Goal: Task Accomplishment & Management: Check status

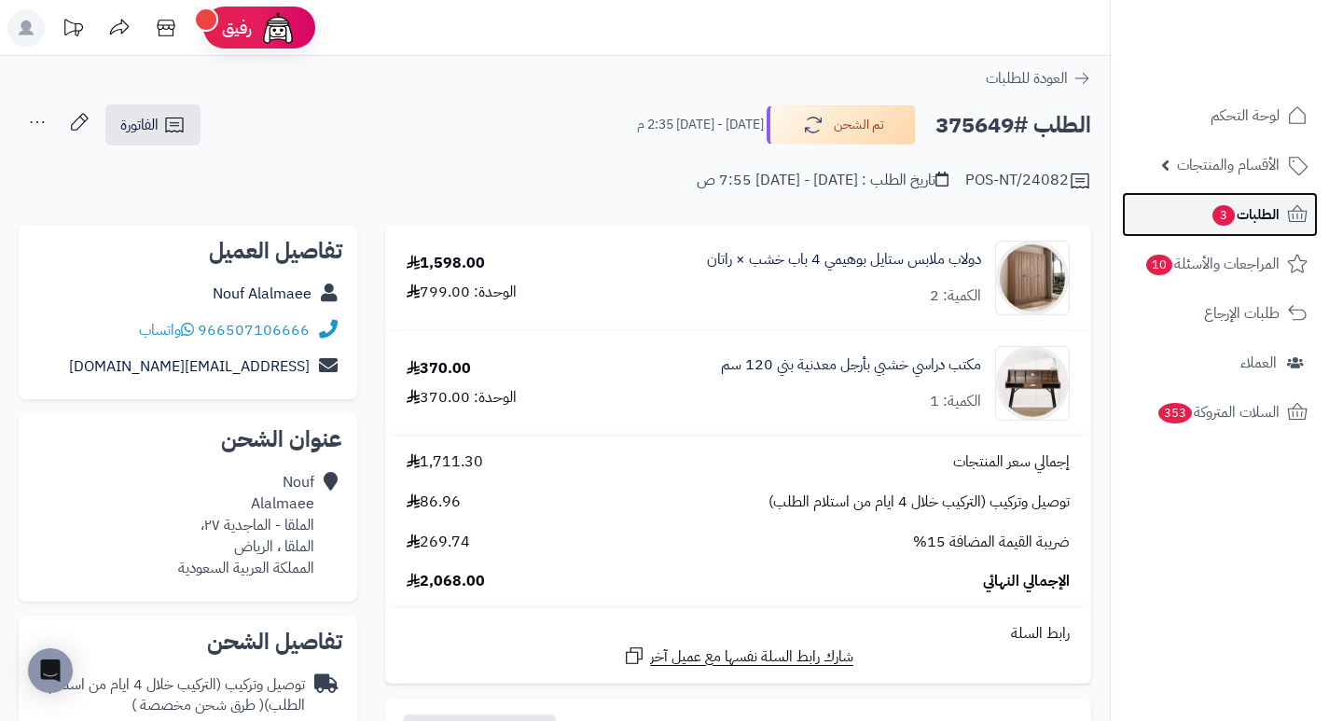
click at [1225, 217] on span "3" at bounding box center [1223, 215] width 24 height 22
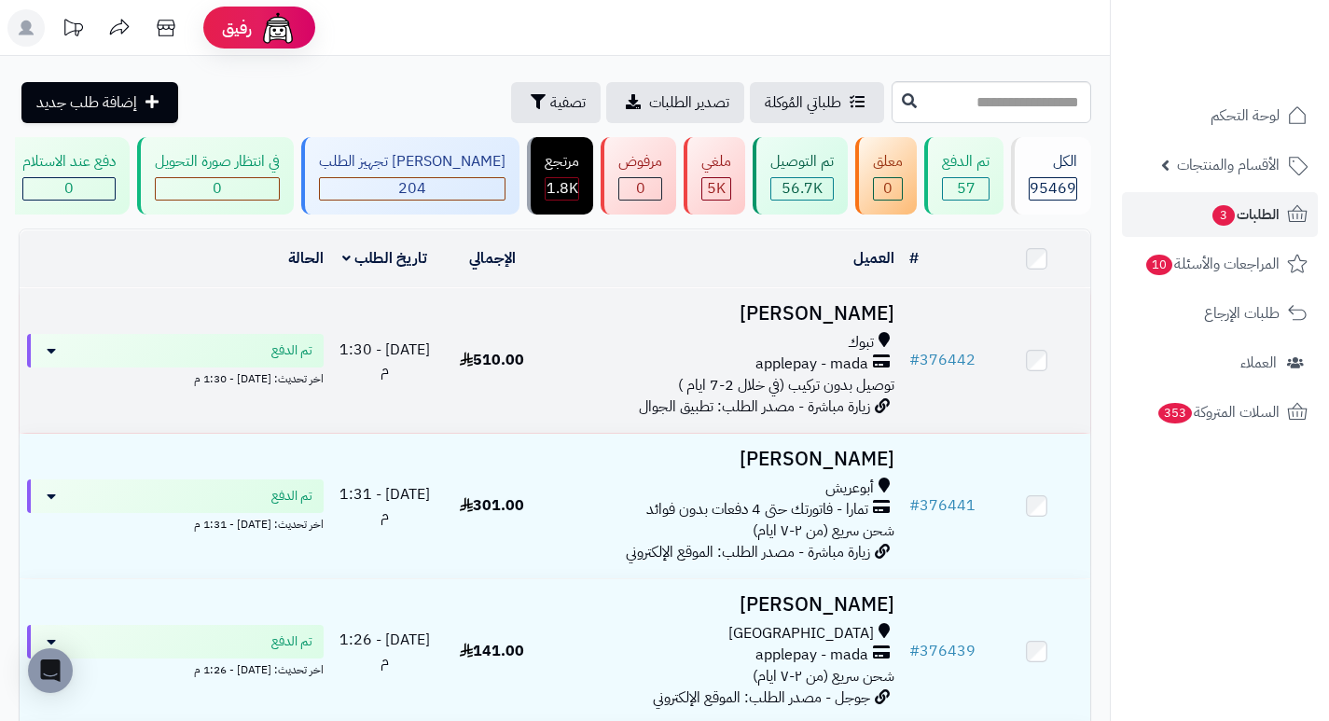
click at [862, 324] on h3 "عبدالله المشنوي" at bounding box center [723, 313] width 341 height 21
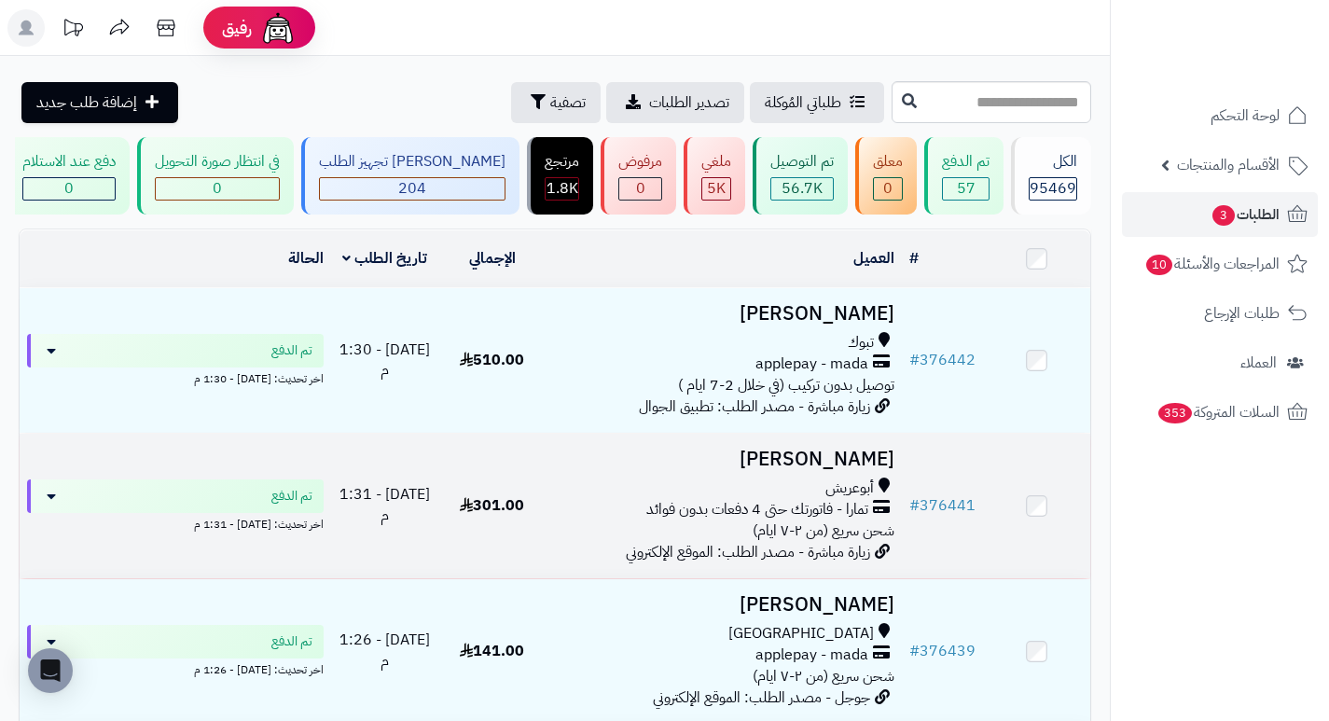
click at [859, 466] on h3 "[PERSON_NAME]" at bounding box center [723, 458] width 341 height 21
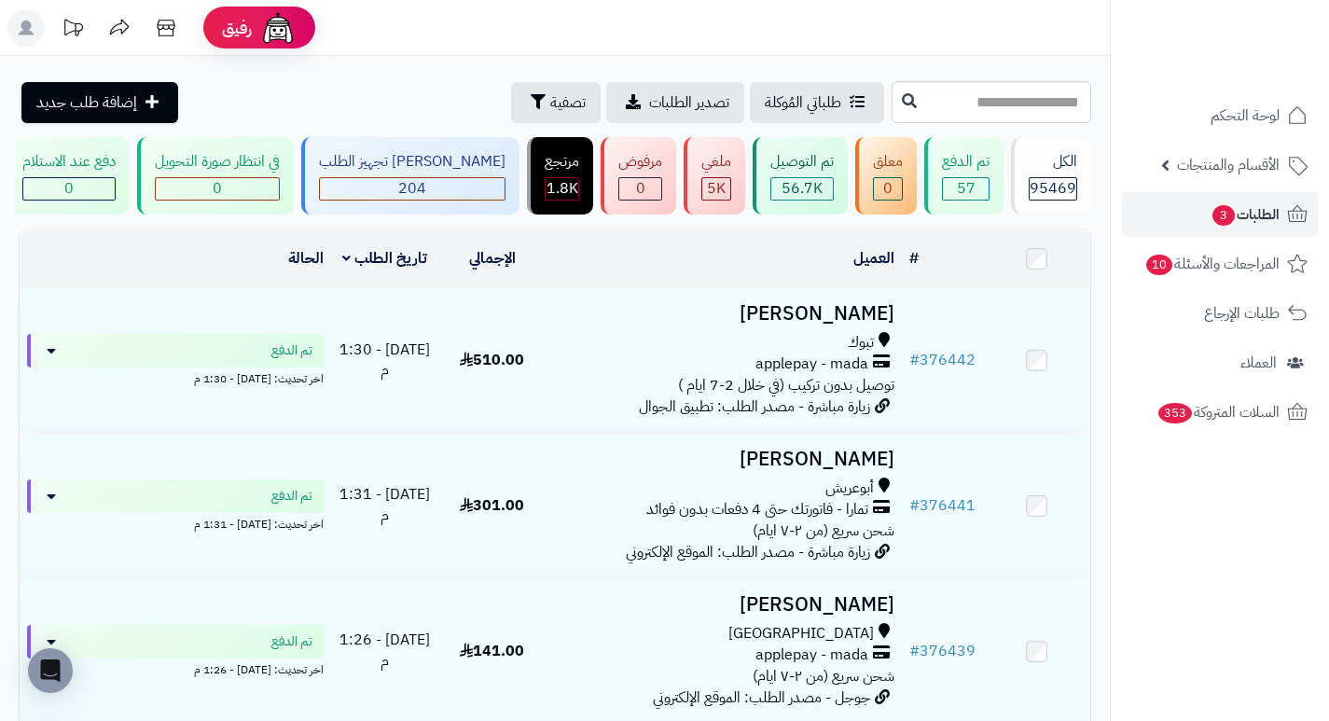
click at [834, 320] on h3 "عبدالله المشنوي" at bounding box center [723, 313] width 341 height 21
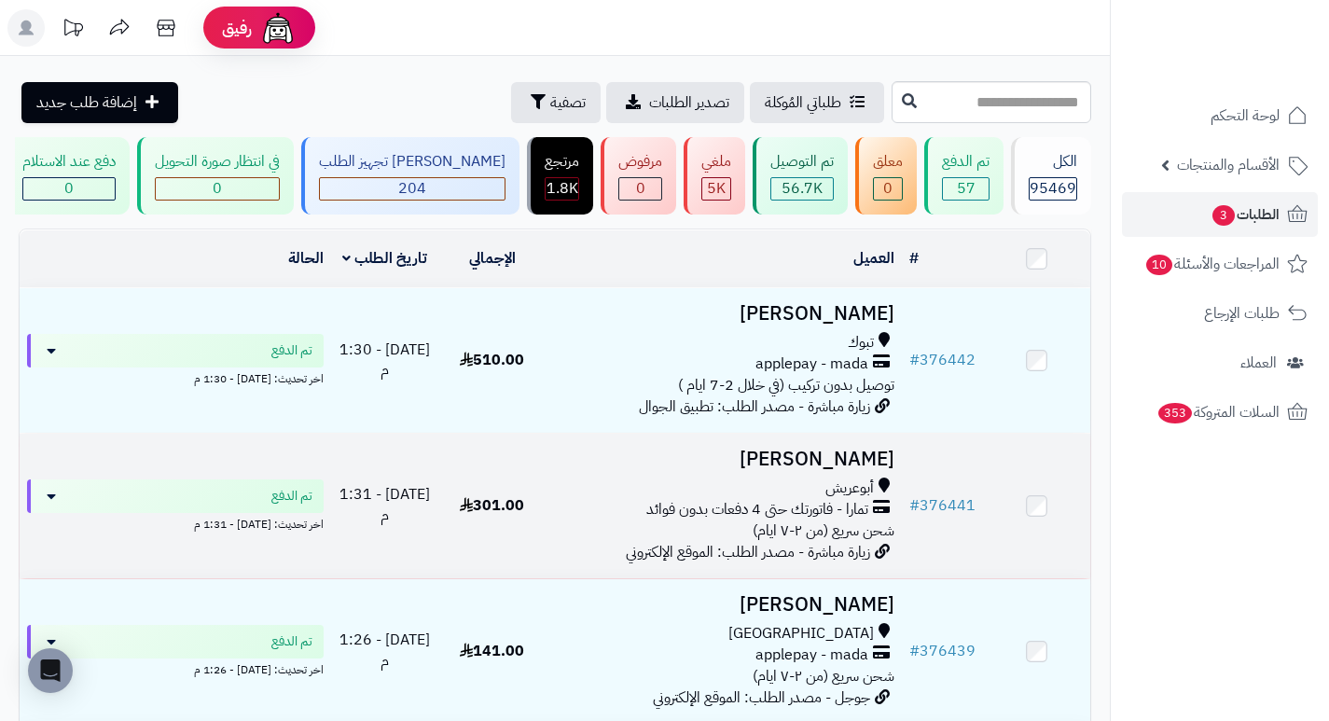
click at [858, 470] on h3 "[PERSON_NAME]" at bounding box center [723, 458] width 341 height 21
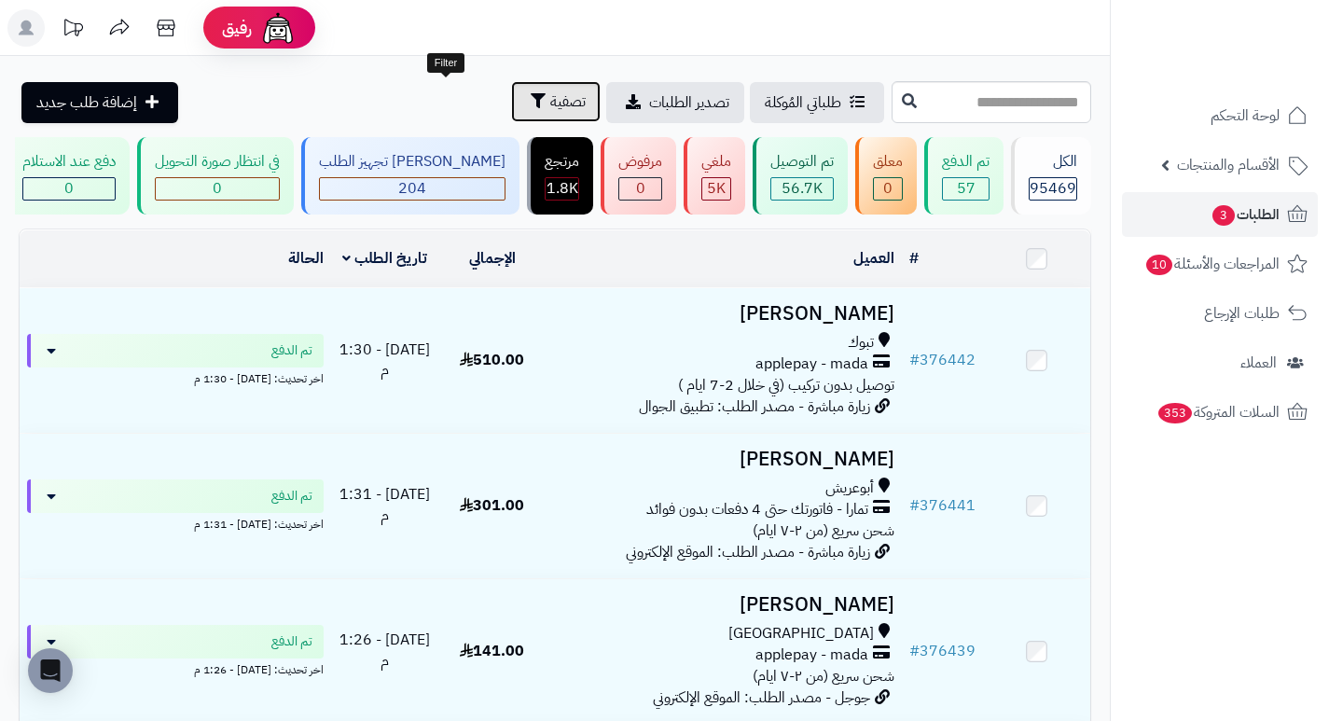
click at [550, 109] on span "تصفية" at bounding box center [567, 101] width 35 height 22
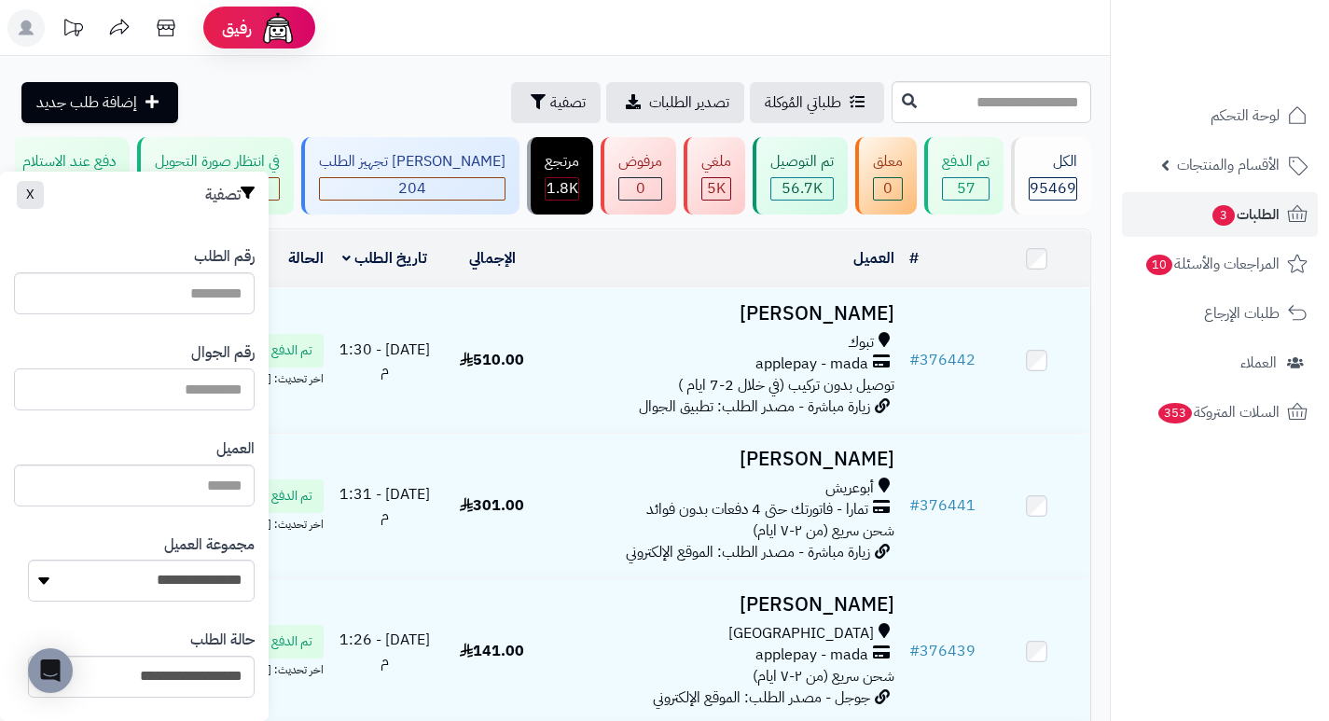
click at [169, 394] on input "text" at bounding box center [134, 389] width 241 height 42
paste input "*********"
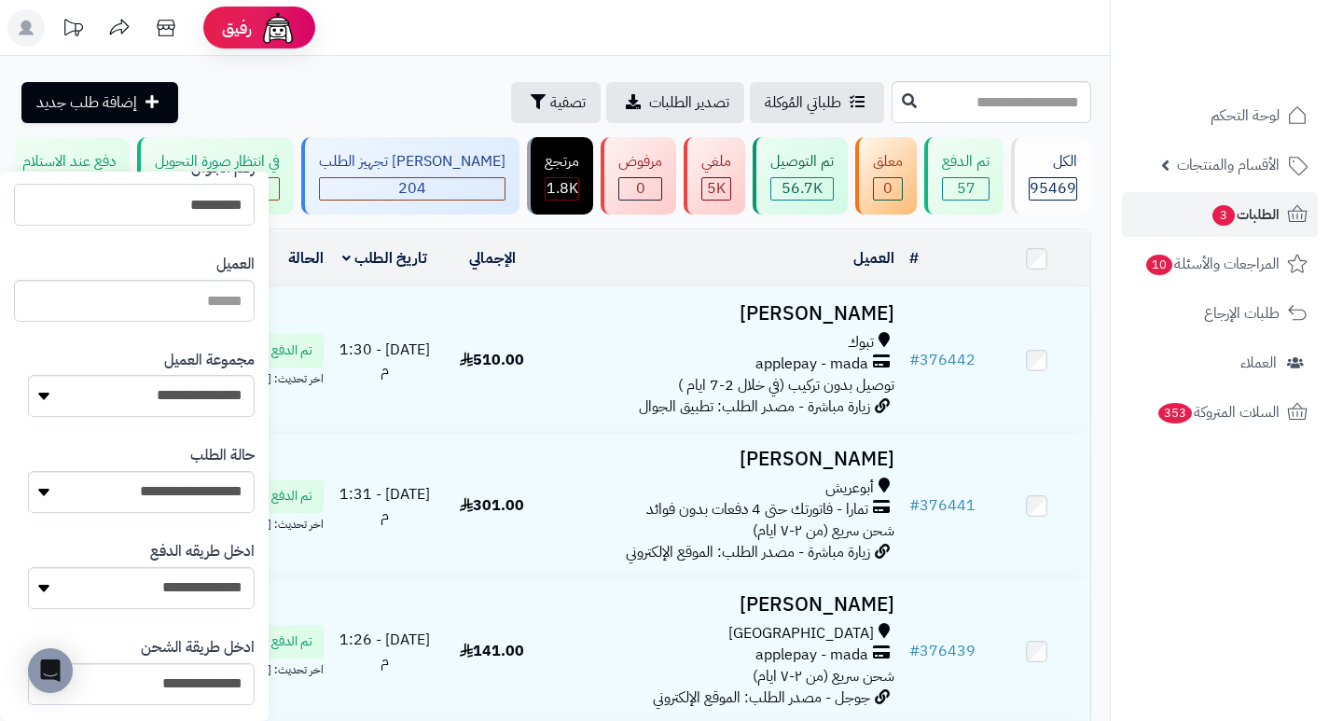
scroll to position [186, 0]
type input "*********"
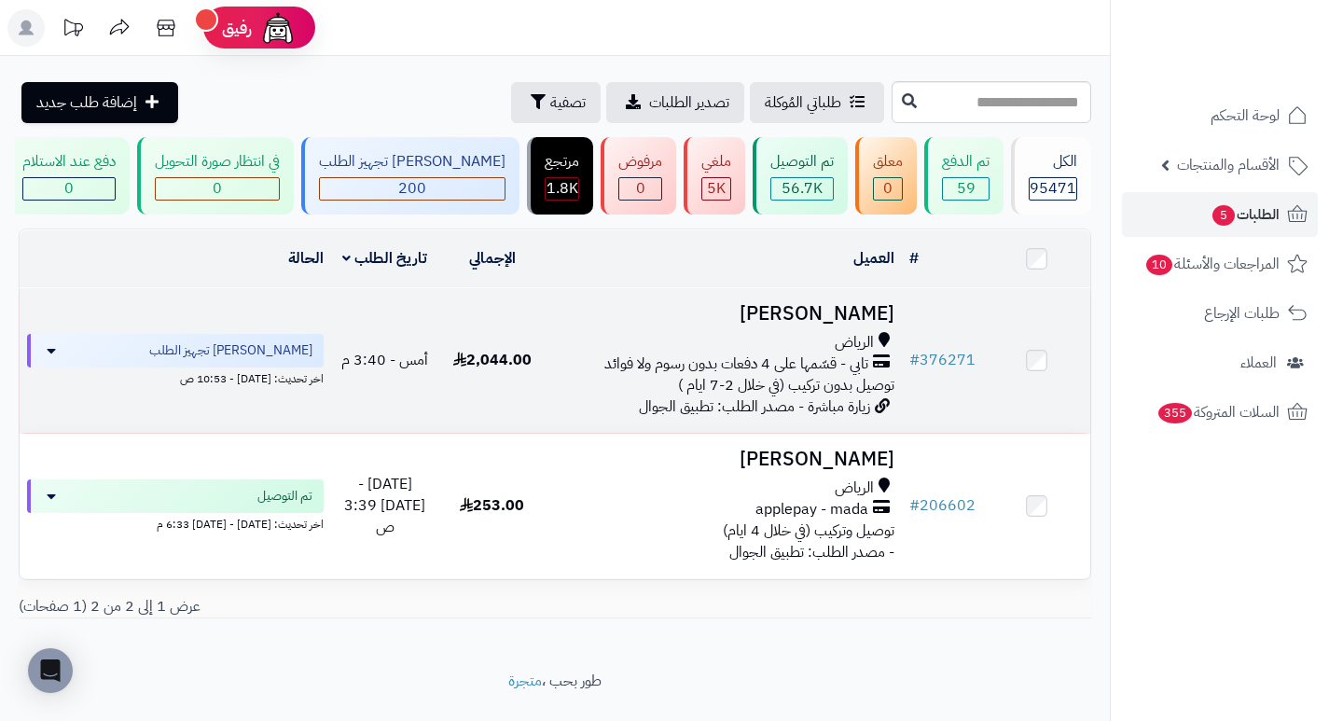
click at [846, 318] on h3 "[PERSON_NAME]" at bounding box center [723, 313] width 341 height 21
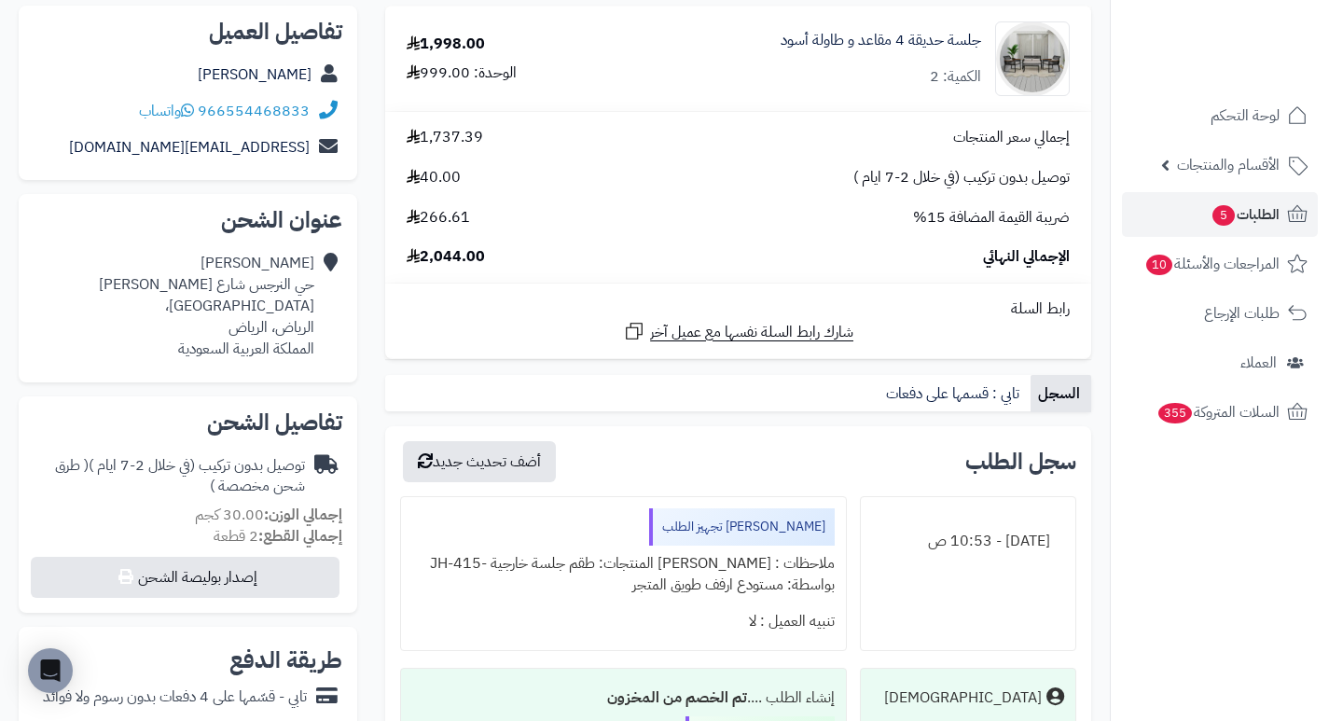
scroll to position [186, 0]
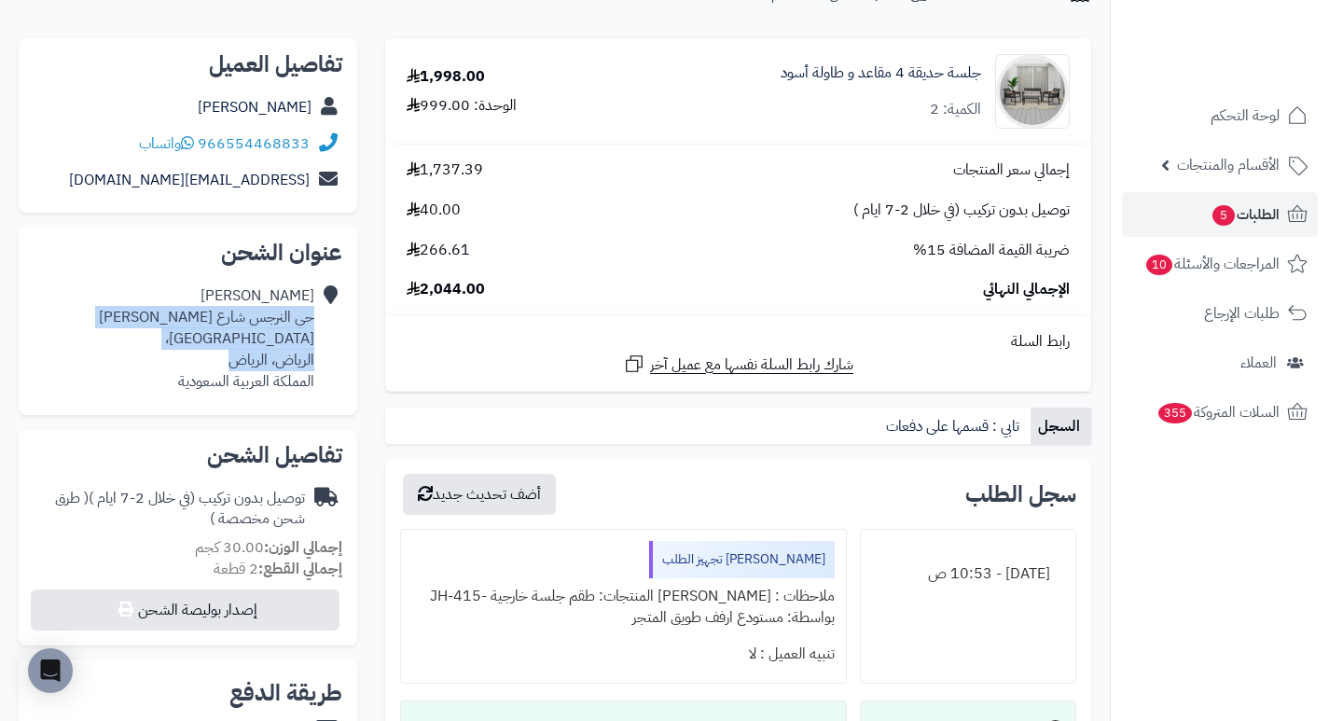
drag, startPoint x: 315, startPoint y: 312, endPoint x: 80, endPoint y: 331, distance: 235.7
click at [80, 331] on div "[PERSON_NAME] النرجس شارع [PERSON_NAME][GEOGRAPHIC_DATA]، [GEOGRAPHIC_DATA]، [P…" at bounding box center [188, 338] width 309 height 121
click at [126, 400] on div "**********" at bounding box center [188, 687] width 366 height 1298
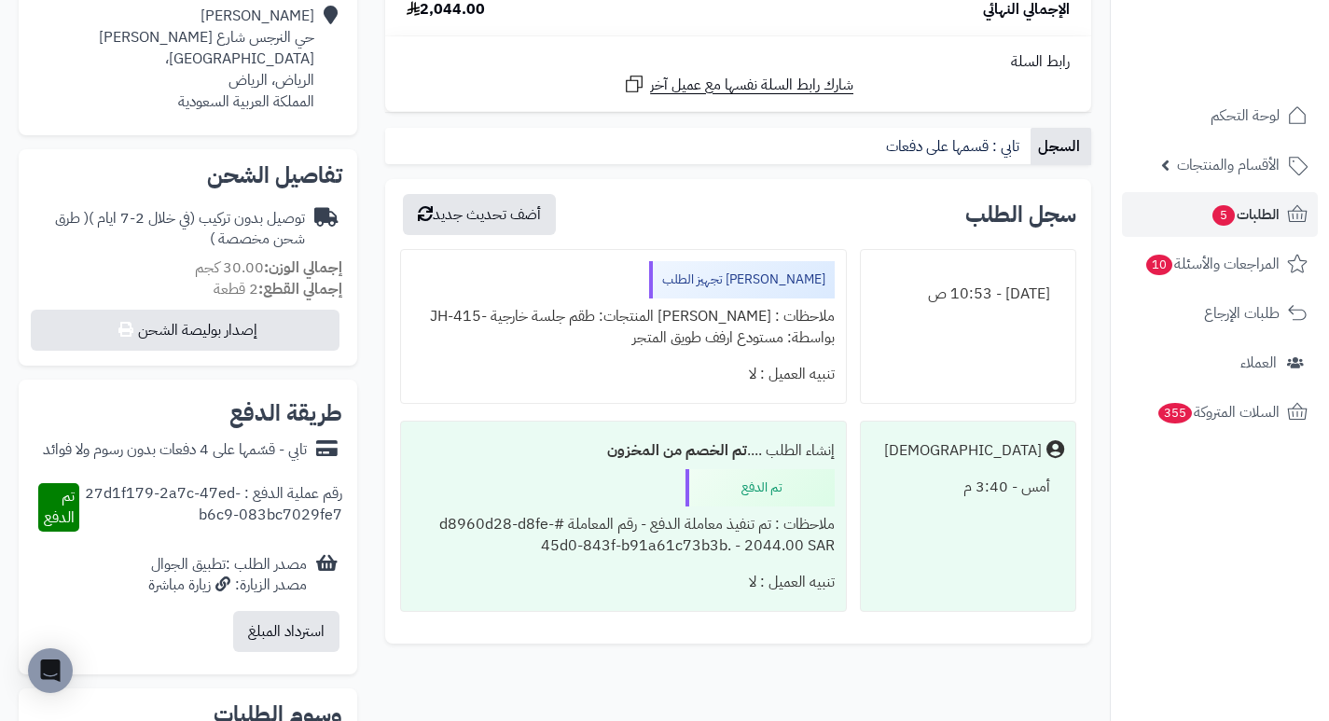
scroll to position [0, 0]
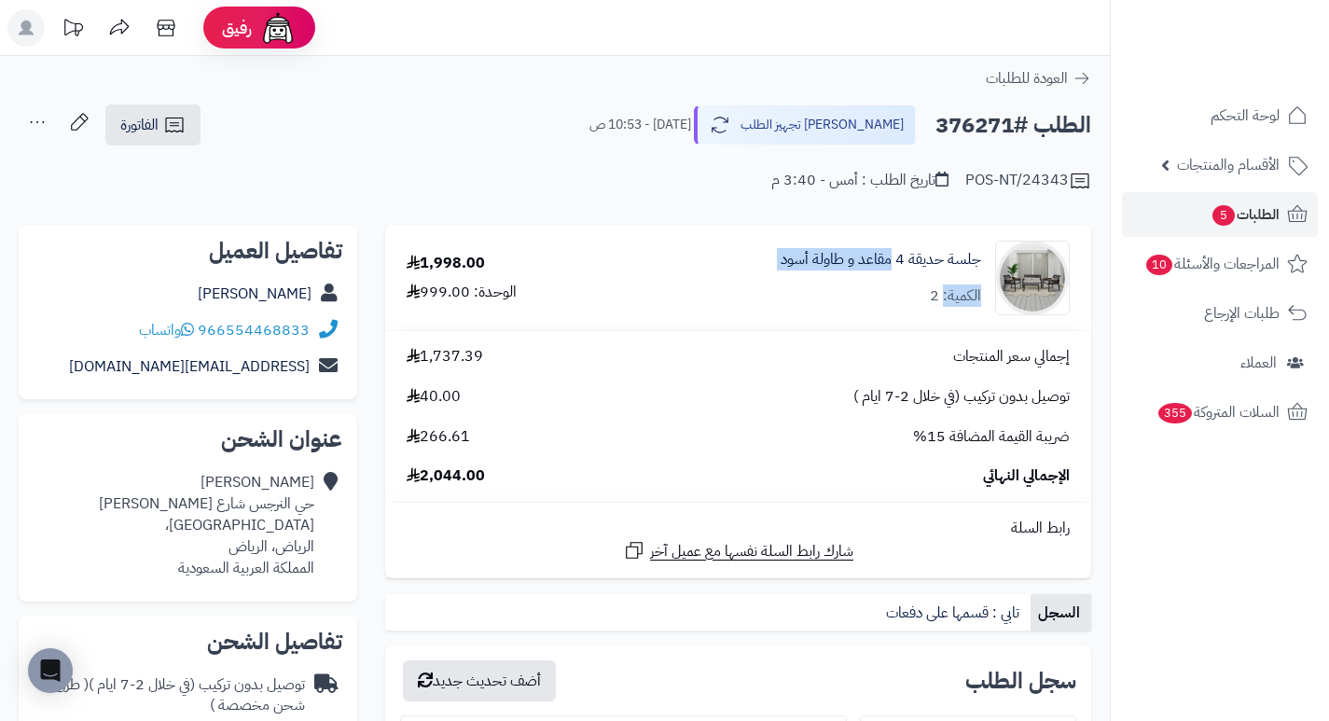
drag, startPoint x: 943, startPoint y: 295, endPoint x: 849, endPoint y: 288, distance: 93.5
click at [883, 286] on div "جلسة حديقة 4 مقاعد و طاولة أسود الكمية: 2" at bounding box center [880, 278] width 200 height 58
click at [831, 301] on div "جلسة حديقة 4 مقاعد و طاولة أسود الكمية: 2" at bounding box center [880, 278] width 200 height 58
click at [676, 278] on div "جلسة حديقة 4 مقاعد و طاولة أسود الكمية: 2" at bounding box center [849, 278] width 468 height 75
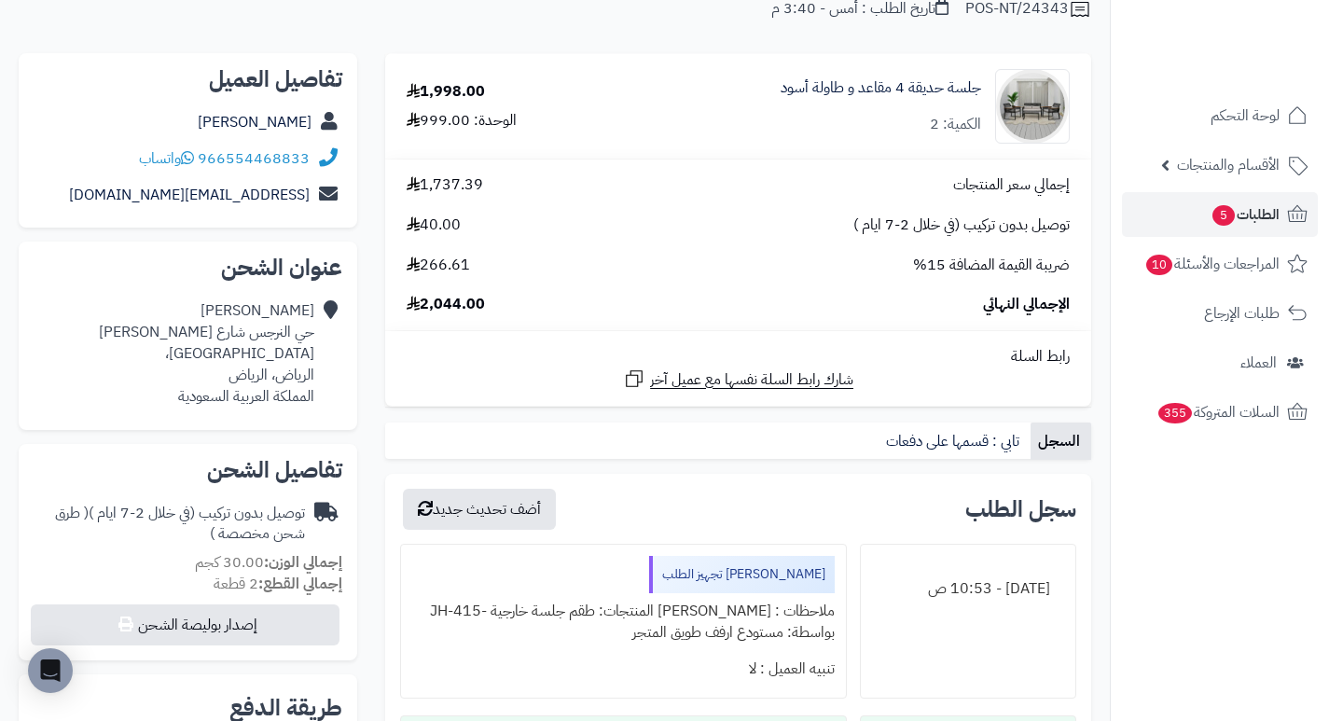
scroll to position [186, 0]
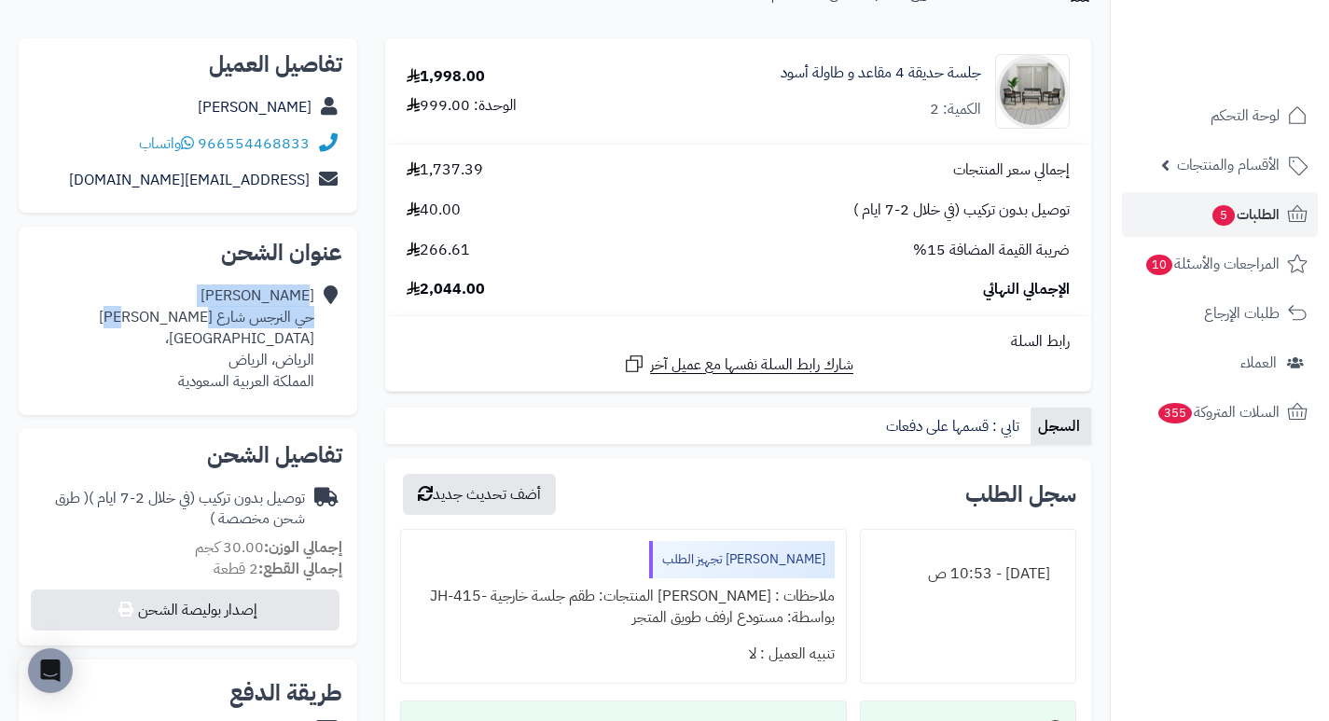
drag, startPoint x: 310, startPoint y: 296, endPoint x: 186, endPoint y: 310, distance: 123.9
click at [186, 310] on div "فارس خالد حي النرجس شارع محمد بن بليهد 6386، الرياض، الرياض المملكة العربية الس…" at bounding box center [174, 338] width 281 height 106
click at [180, 295] on div "فارس خالد حي النرجس شارع محمد بن بليهد 6386، الرياض، الرياض المملكة العربية الس…" at bounding box center [174, 338] width 281 height 106
click at [724, 272] on div "إجمالي سعر المنتجات 1,737.39 توصيل بدون تركيب (في خلال 2-7 ايام ) 40.00 ضريبة ا…" at bounding box center [738, 229] width 691 height 141
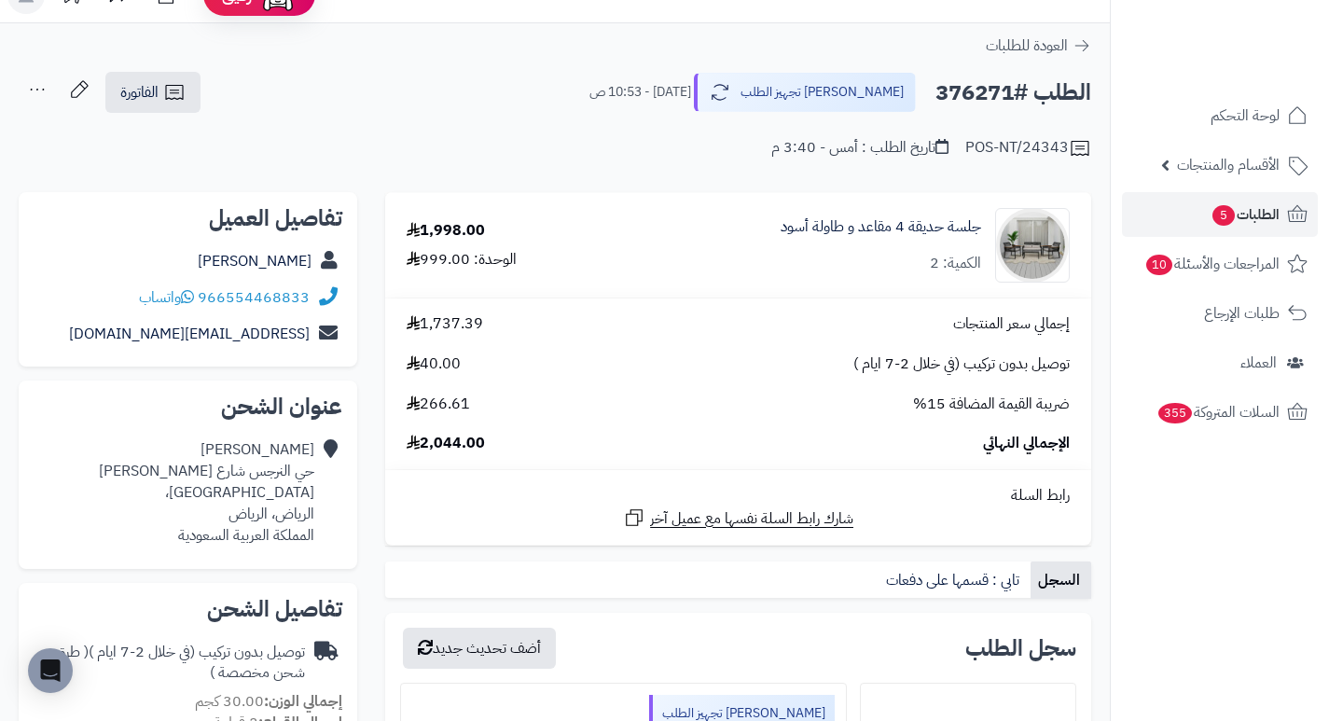
scroll to position [0, 0]
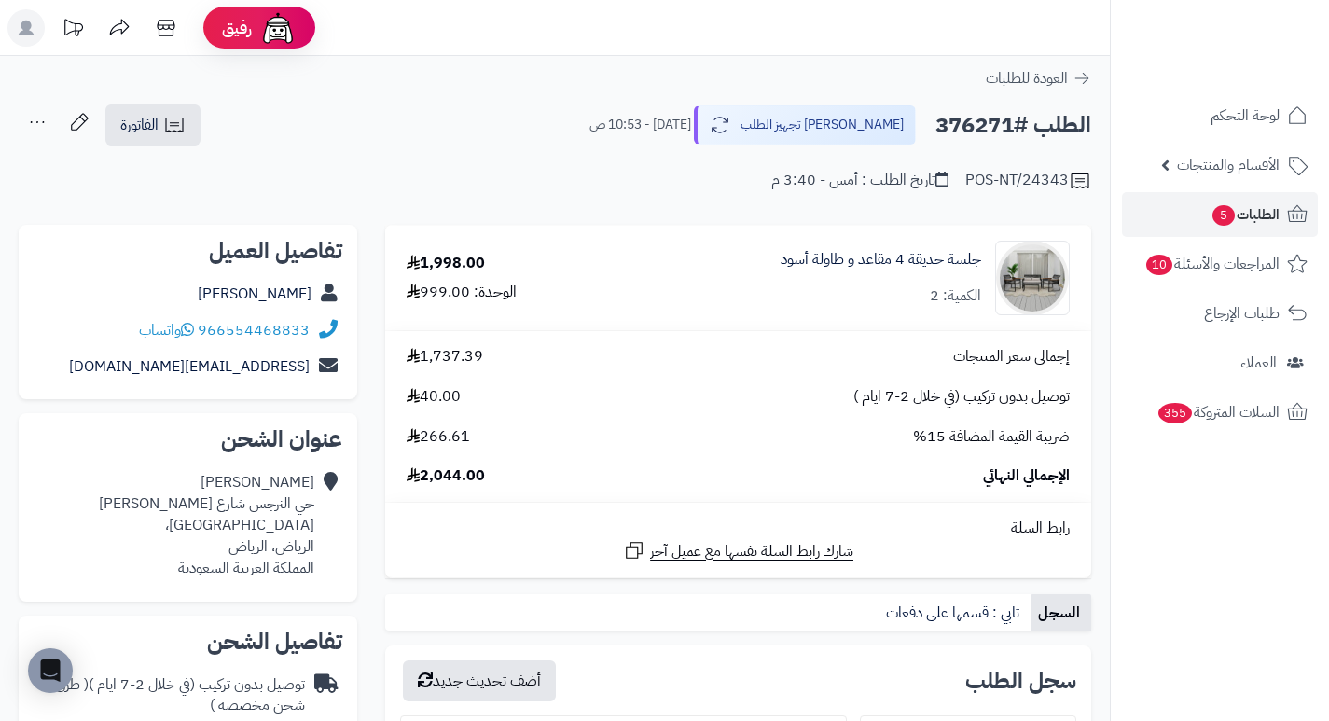
click at [683, 463] on div "إجمالي سعر المنتجات 1,737.39 توصيل بدون تركيب (في خلال 2-7 ايام ) 40.00 ضريبة ا…" at bounding box center [738, 416] width 691 height 141
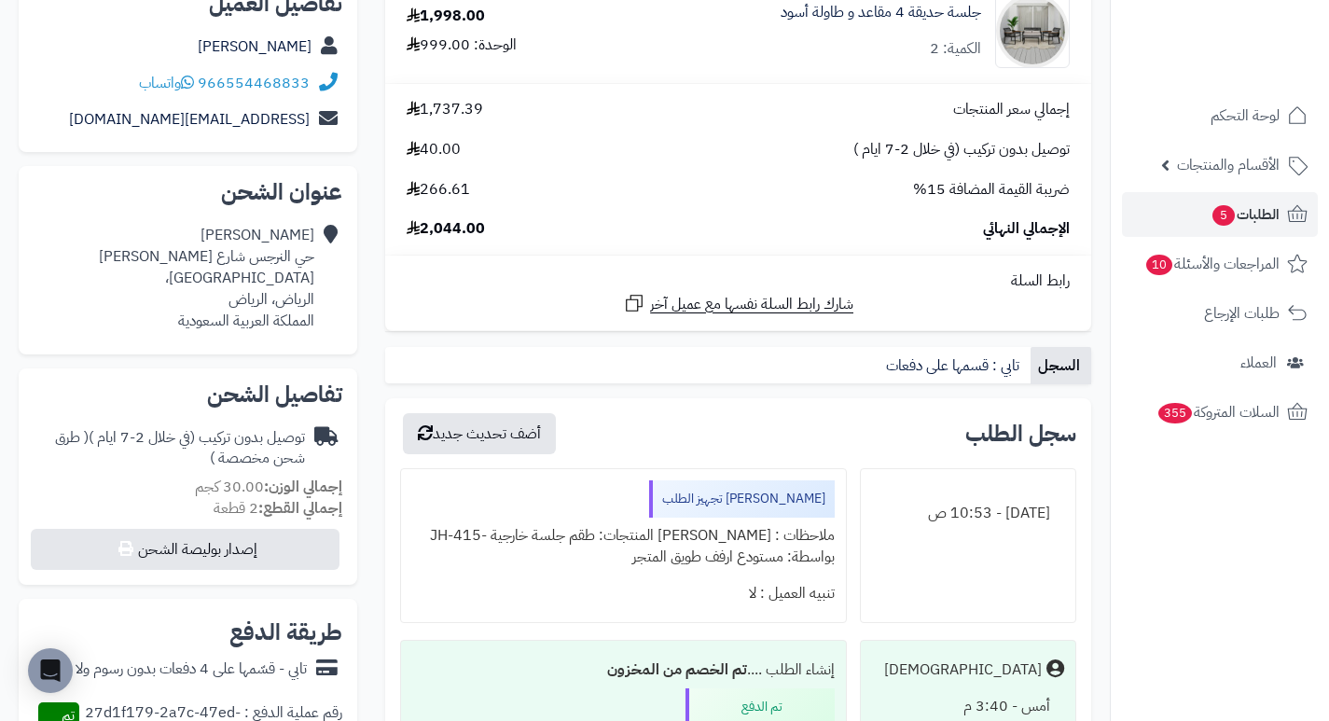
scroll to position [280, 0]
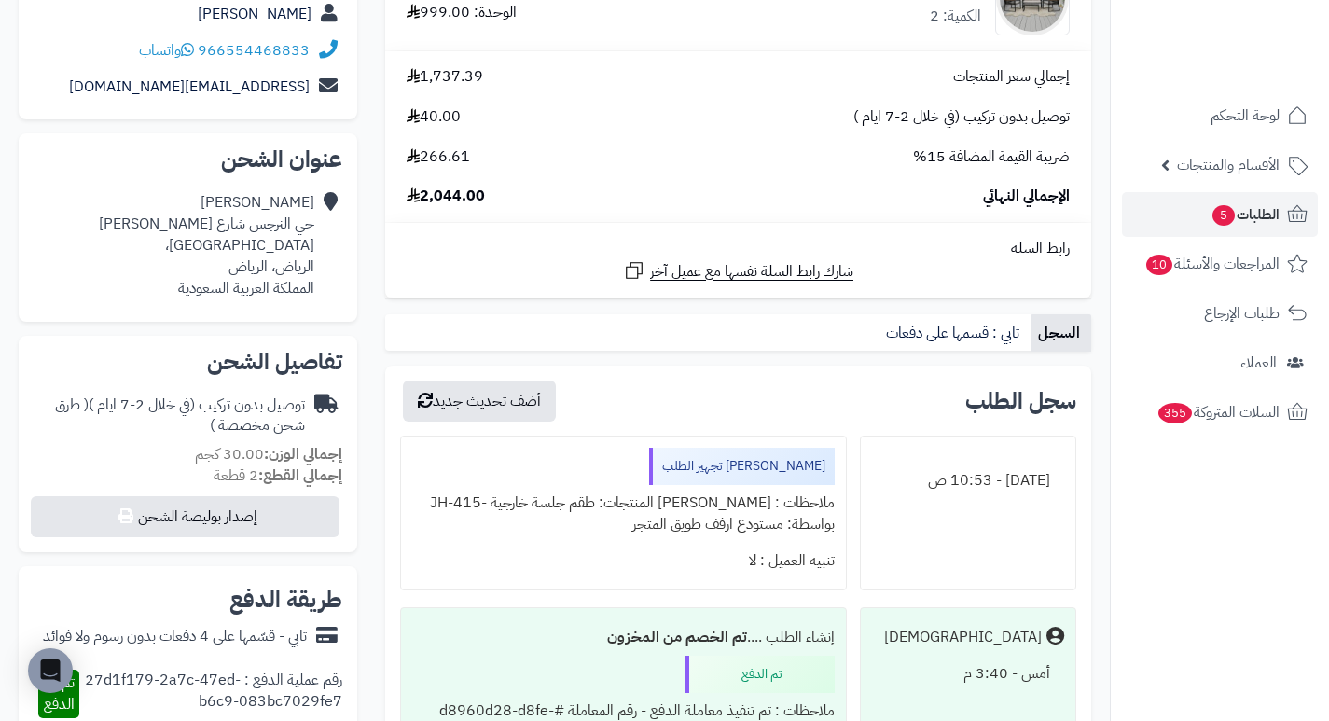
click at [179, 170] on h2 "عنوان الشحن" at bounding box center [188, 159] width 309 height 22
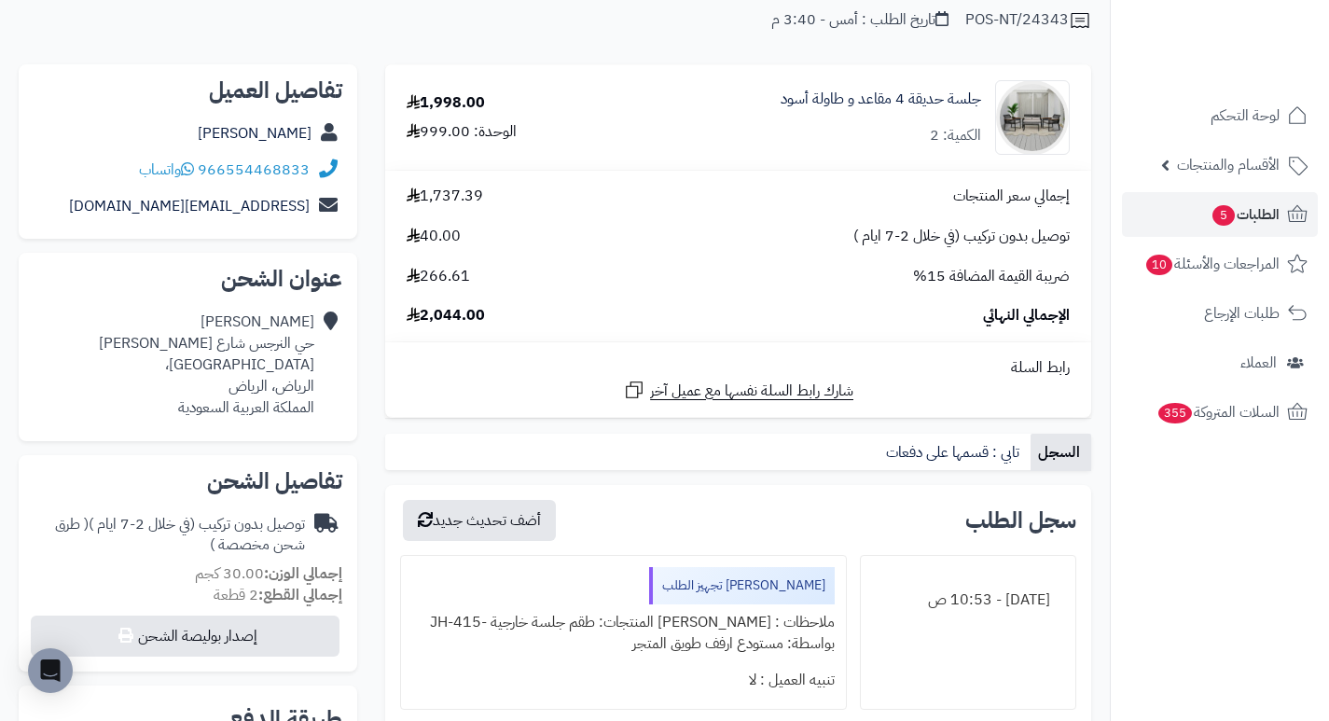
scroll to position [0, 0]
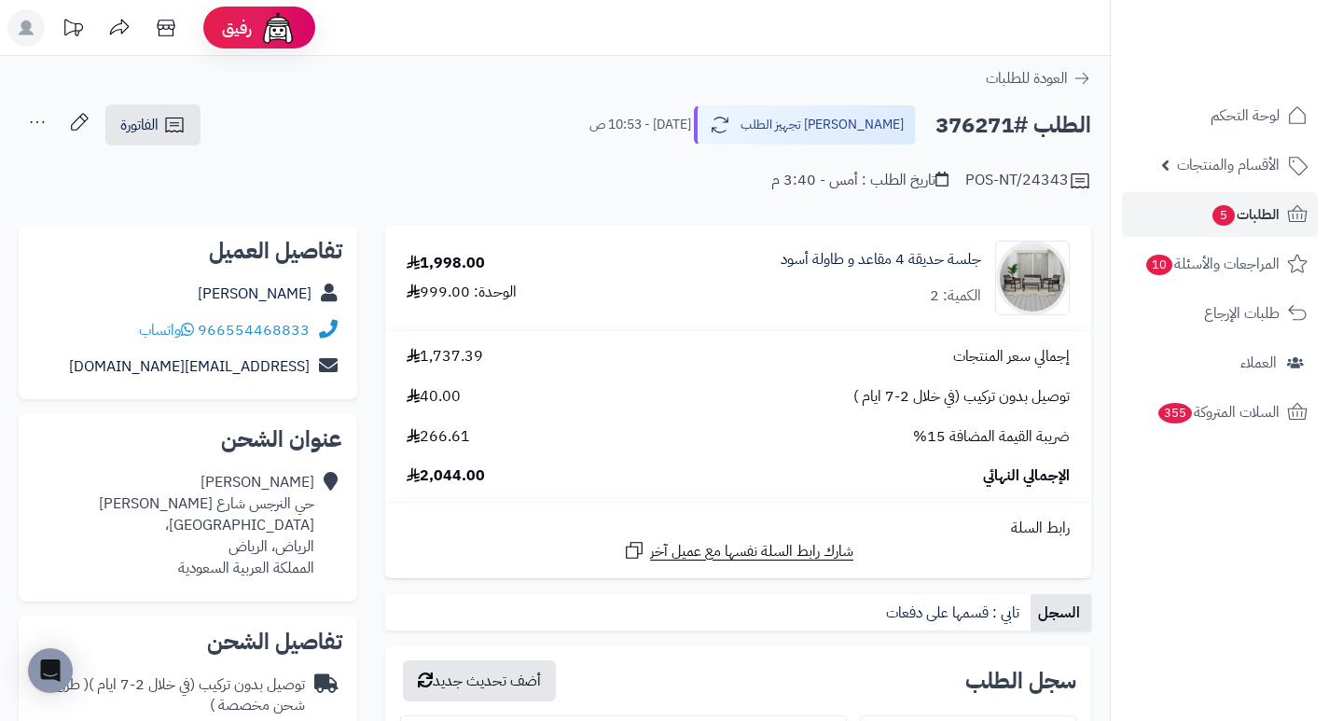
click at [745, 333] on td "إجمالي سعر المنتجات 1,737.39 توصيل بدون تركيب (في خلال 2-7 ايام ) 40.00 ضريبة ا…" at bounding box center [738, 416] width 706 height 171
click at [1211, 216] on span "5" at bounding box center [1223, 215] width 24 height 22
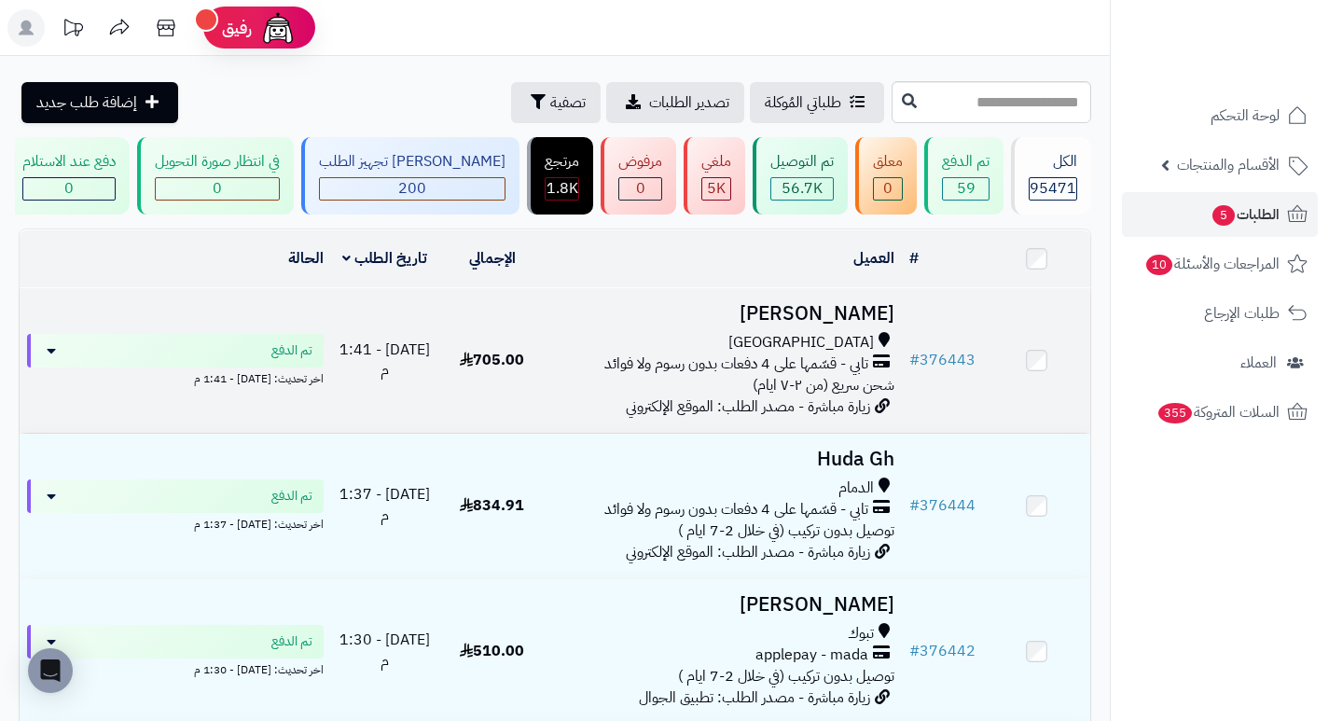
click at [878, 324] on h3 "[PERSON_NAME]" at bounding box center [723, 313] width 341 height 21
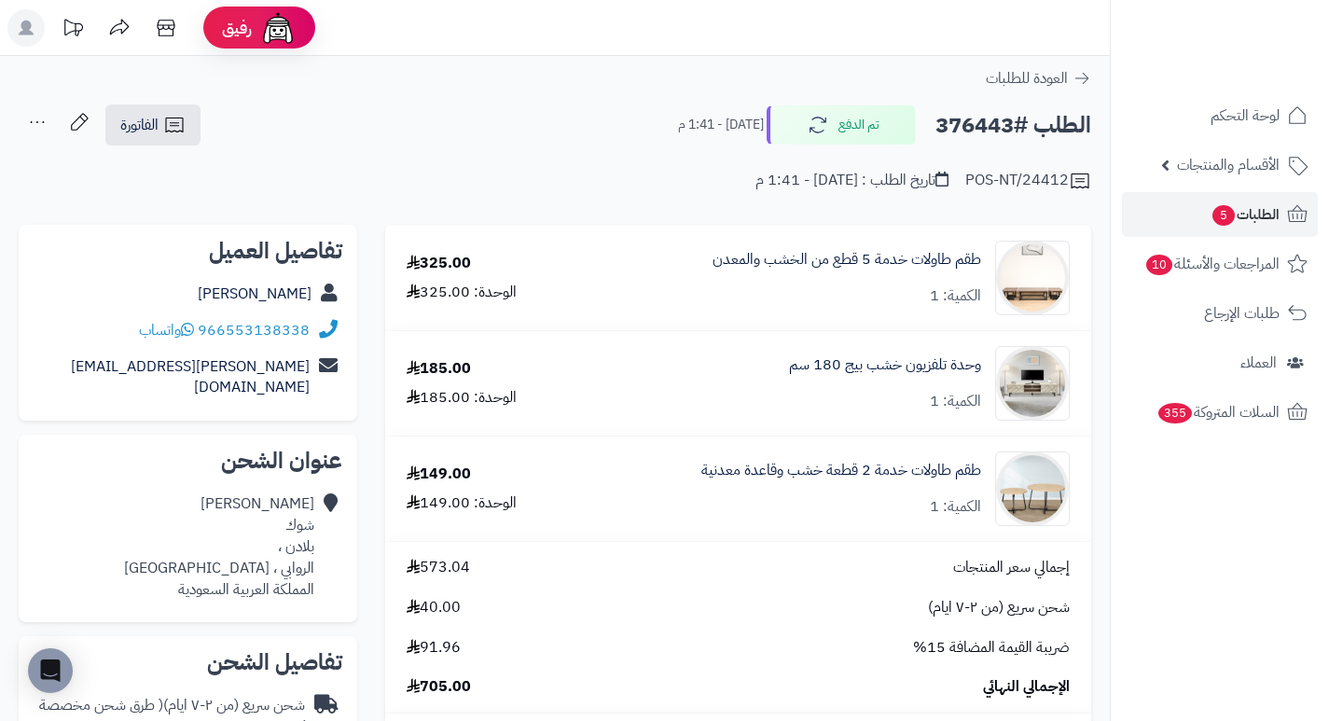
click at [36, 117] on icon at bounding box center [37, 121] width 37 height 37
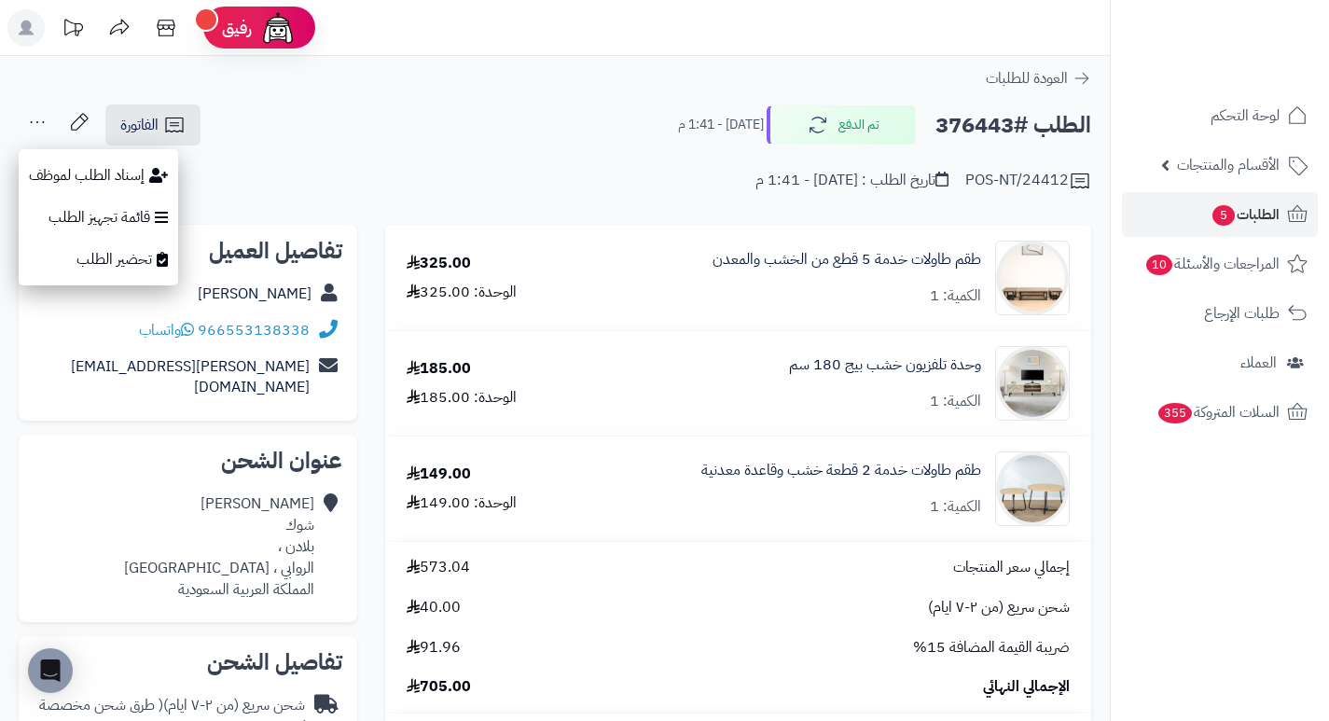
click at [294, 165] on div "POS-NT/24412 تاريخ الطلب : اليوم - 1:41 م" at bounding box center [555, 169] width 1072 height 45
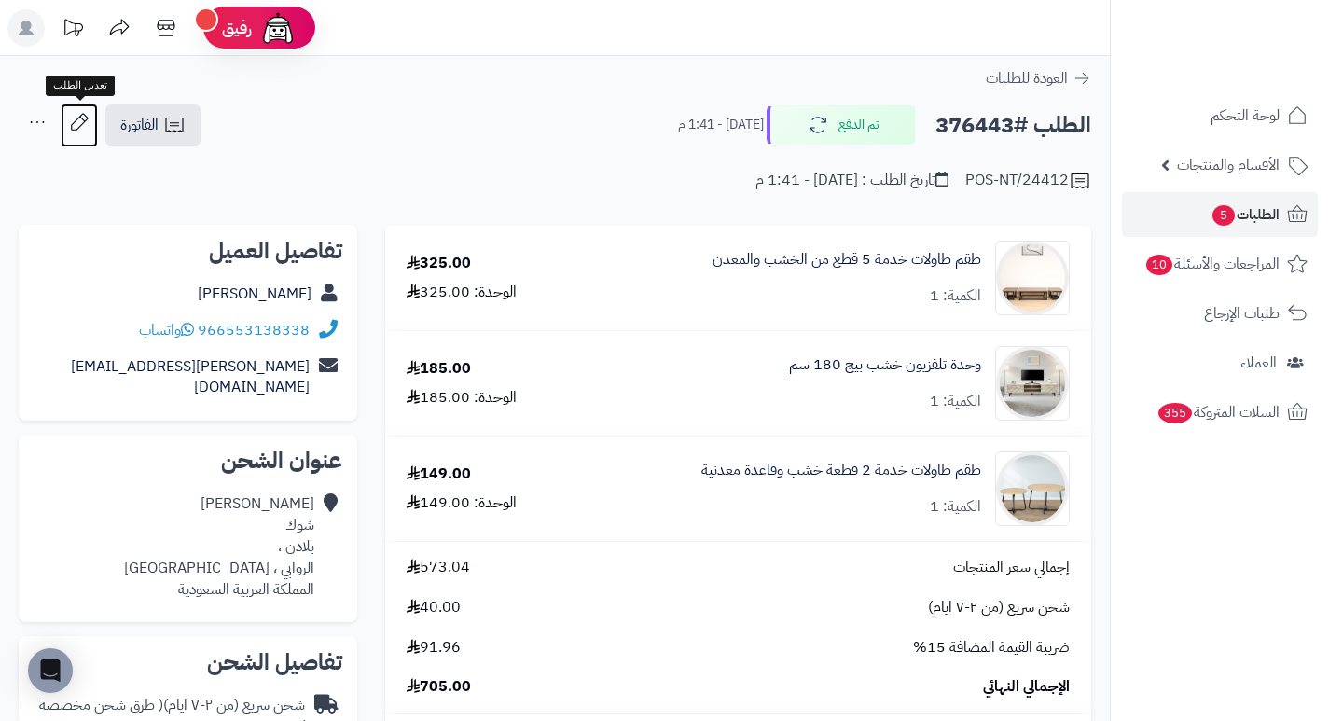
click at [79, 120] on icon at bounding box center [79, 121] width 37 height 37
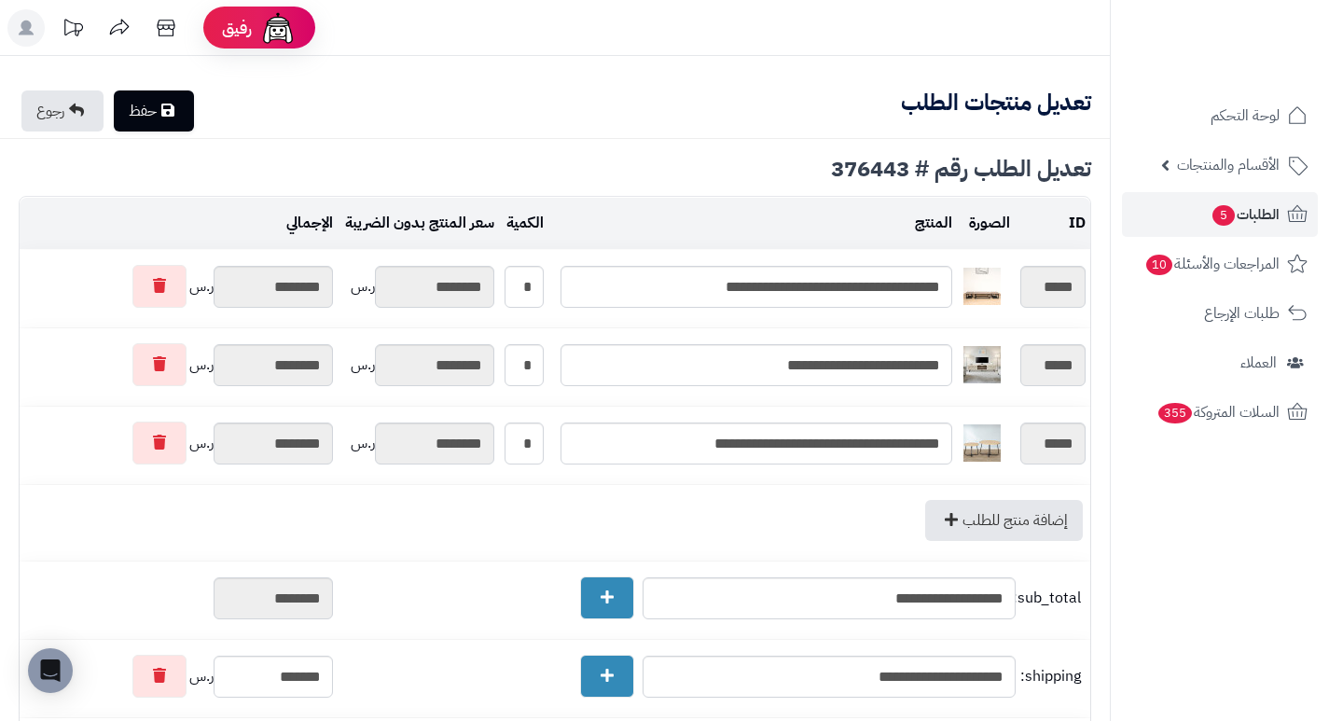
type textarea "**********"
drag, startPoint x: 683, startPoint y: 100, endPoint x: 36, endPoint y: 112, distance: 647.2
click at [36, 112] on link "رجوع" at bounding box center [62, 110] width 82 height 41
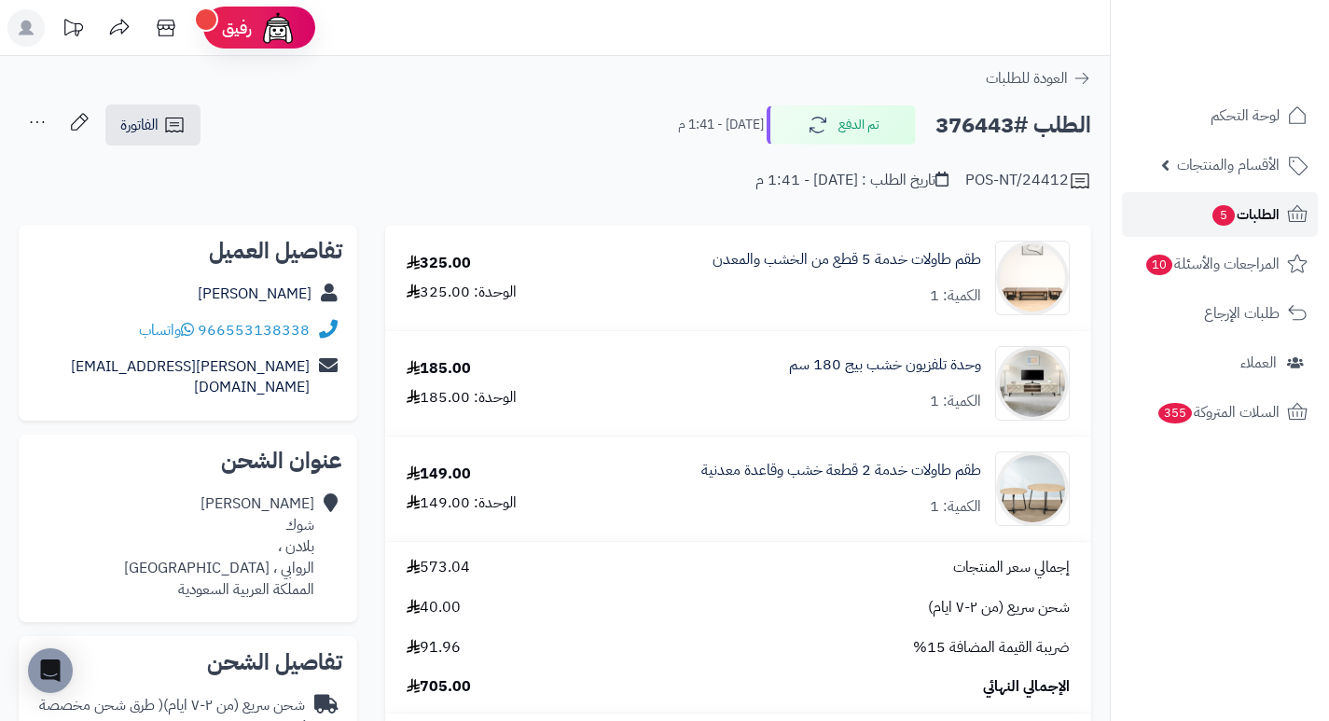
click at [1249, 225] on span "الطلبات 5" at bounding box center [1244, 214] width 69 height 26
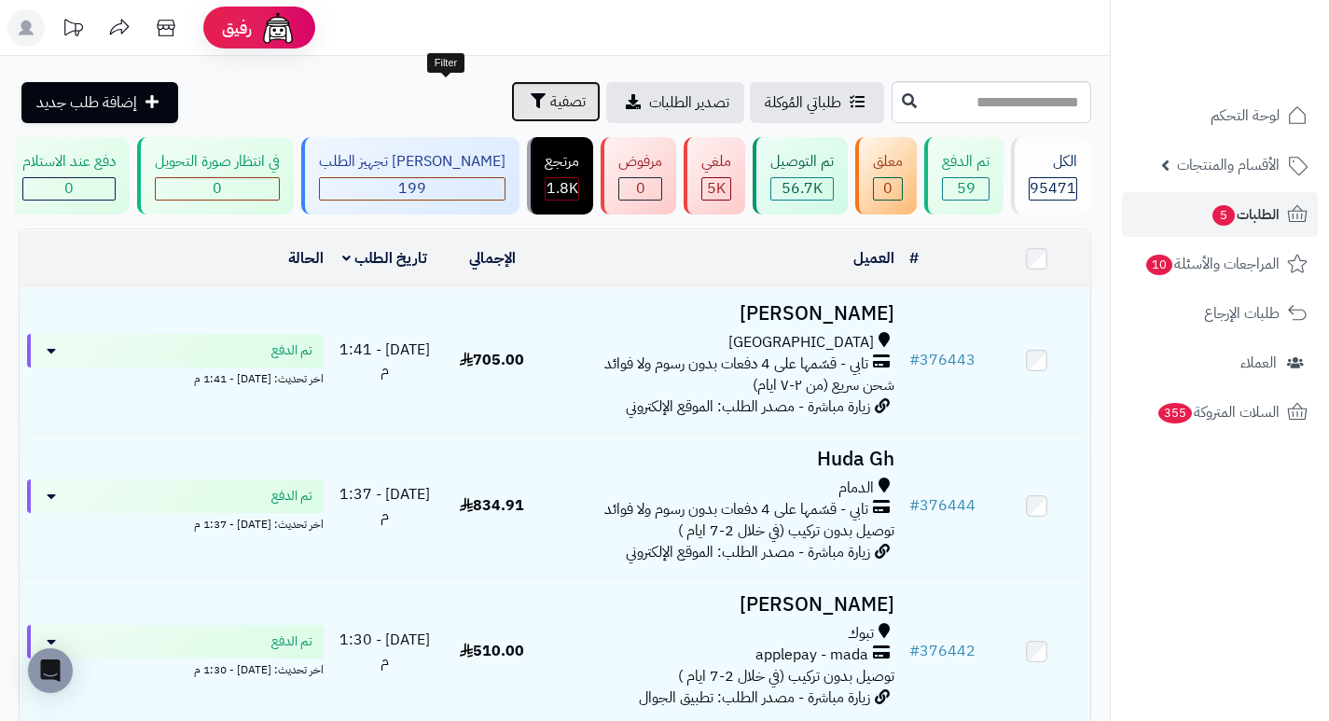
click at [511, 89] on button "تصفية" at bounding box center [556, 101] width 90 height 41
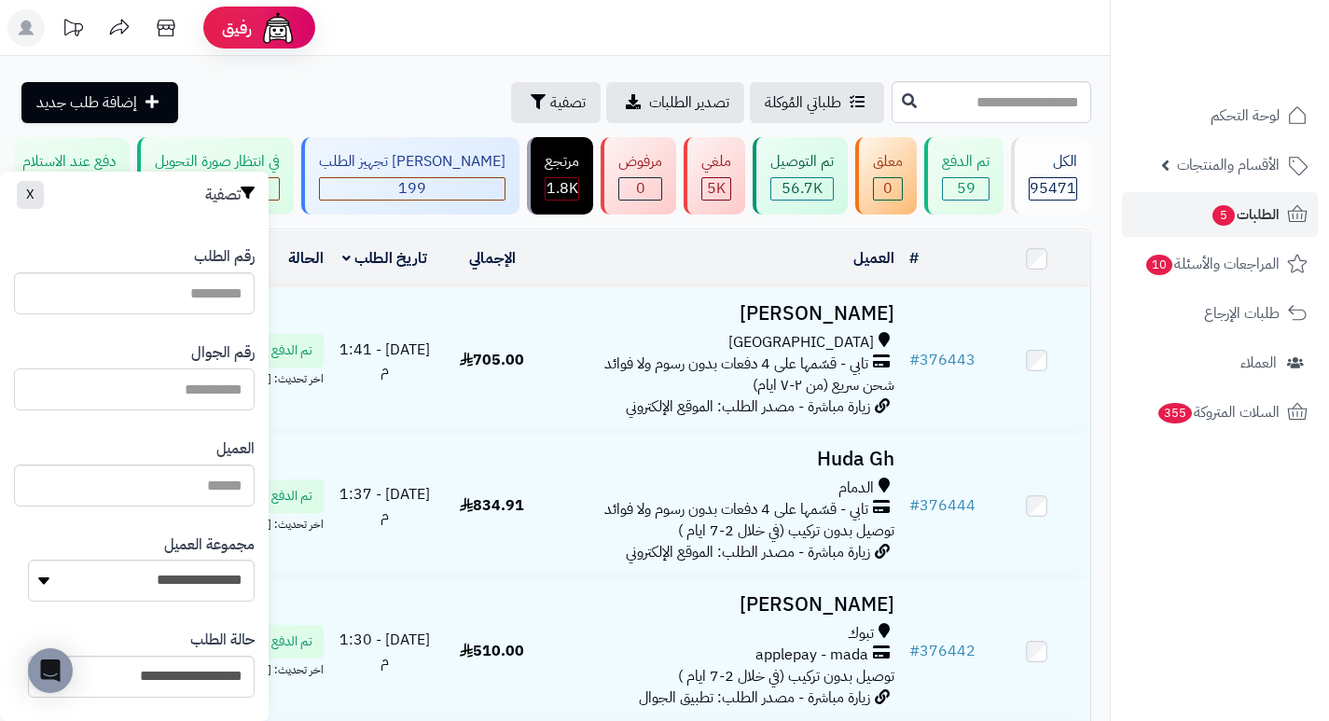
click at [154, 402] on input "text" at bounding box center [134, 389] width 241 height 42
paste input "*********"
type input "*********"
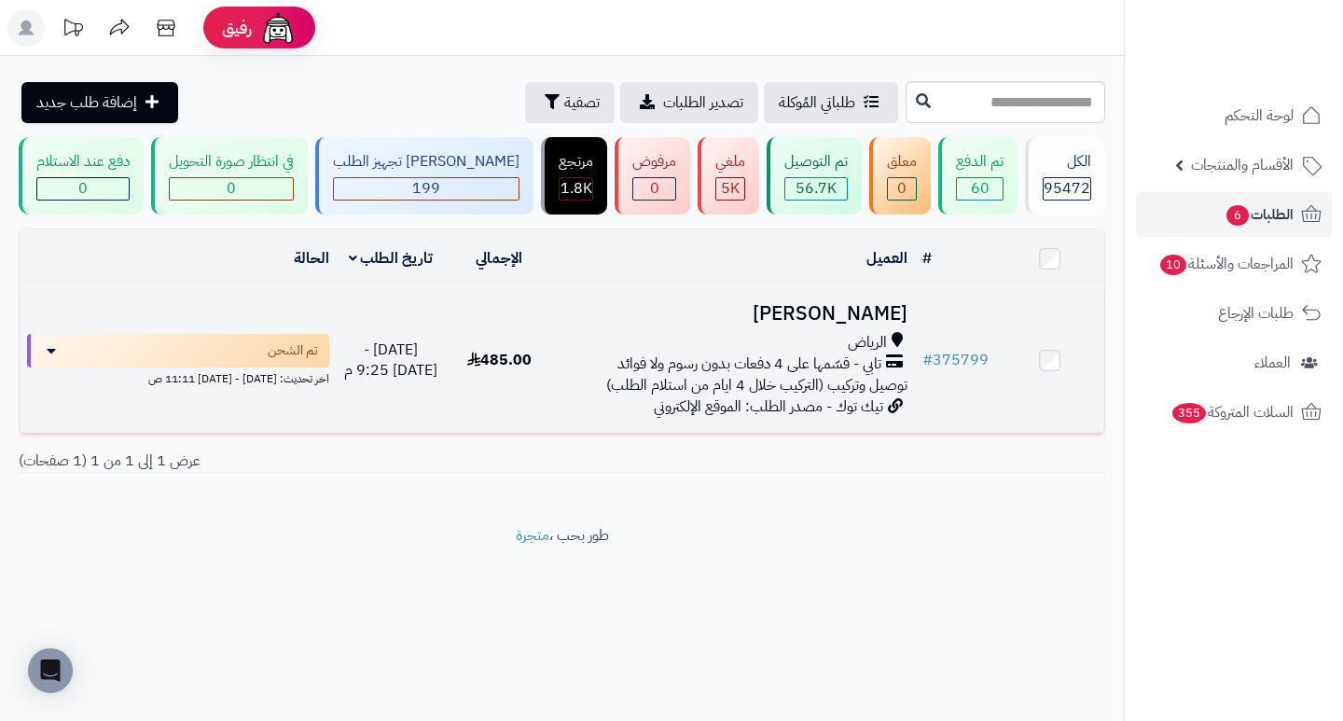
click at [857, 324] on h3 "[PERSON_NAME]" at bounding box center [733, 313] width 346 height 21
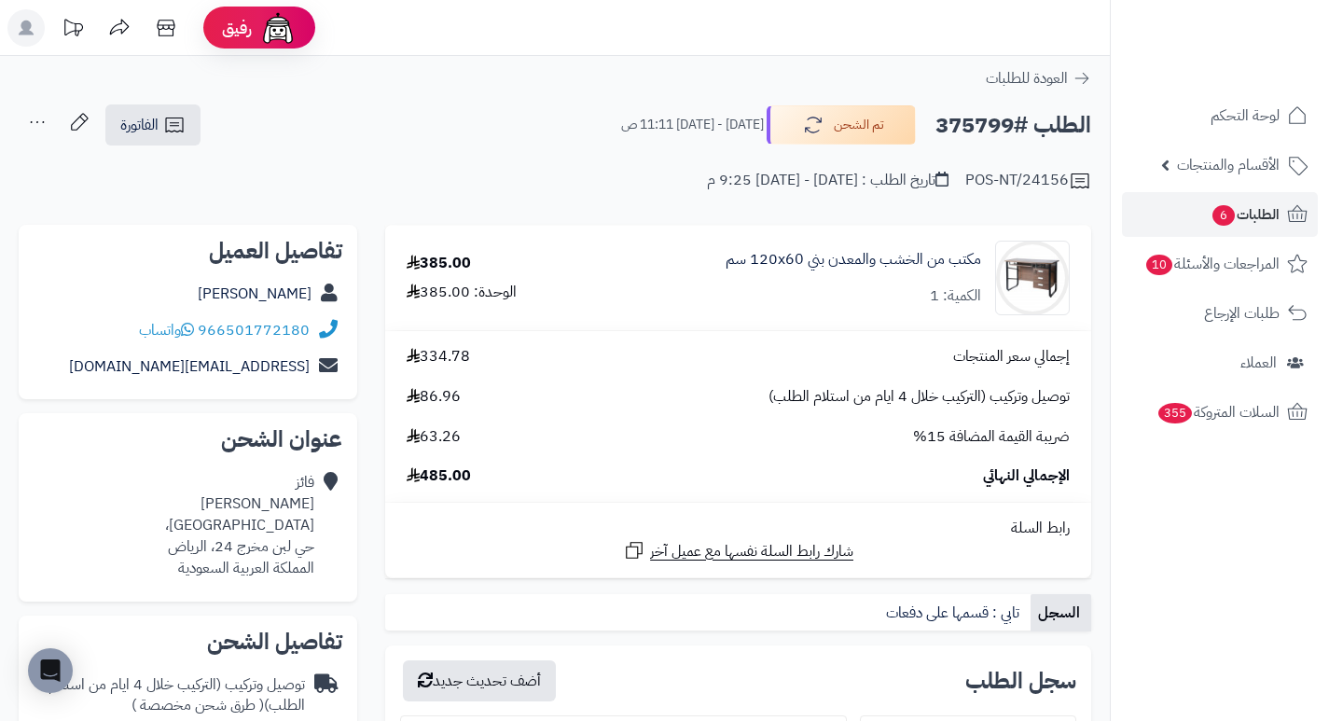
click at [966, 130] on h2 "الطلب #375799" at bounding box center [1013, 125] width 156 height 38
copy h2 "375799"
click at [1261, 221] on span "الطلبات 6" at bounding box center [1244, 214] width 69 height 26
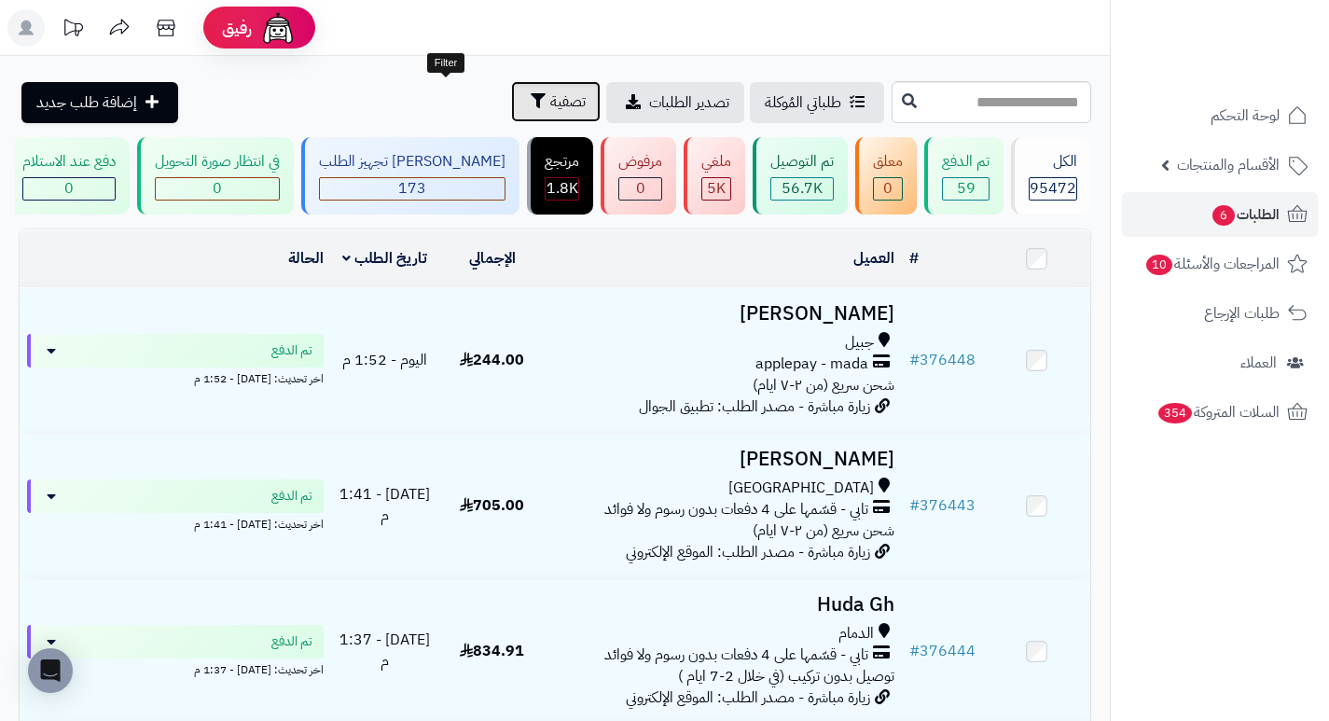
click at [550, 99] on span "تصفية" at bounding box center [567, 101] width 35 height 22
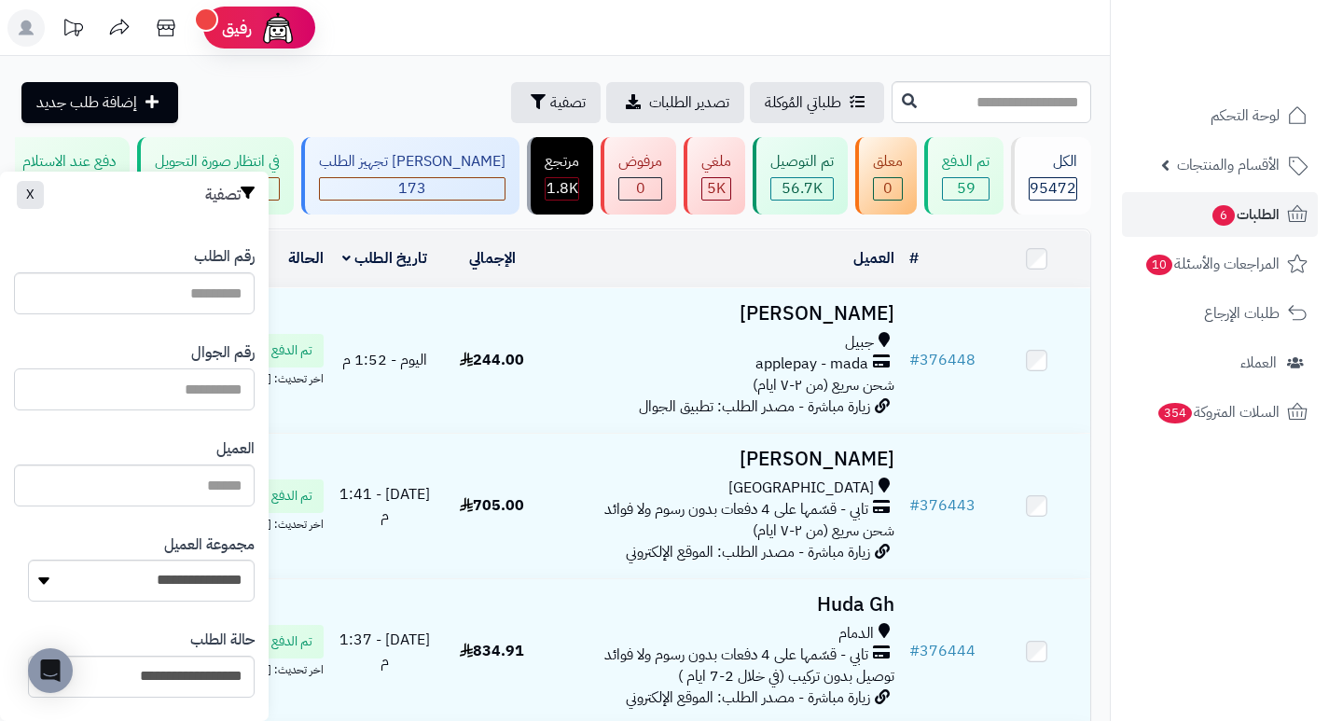
paste input "*********"
type input "*********"
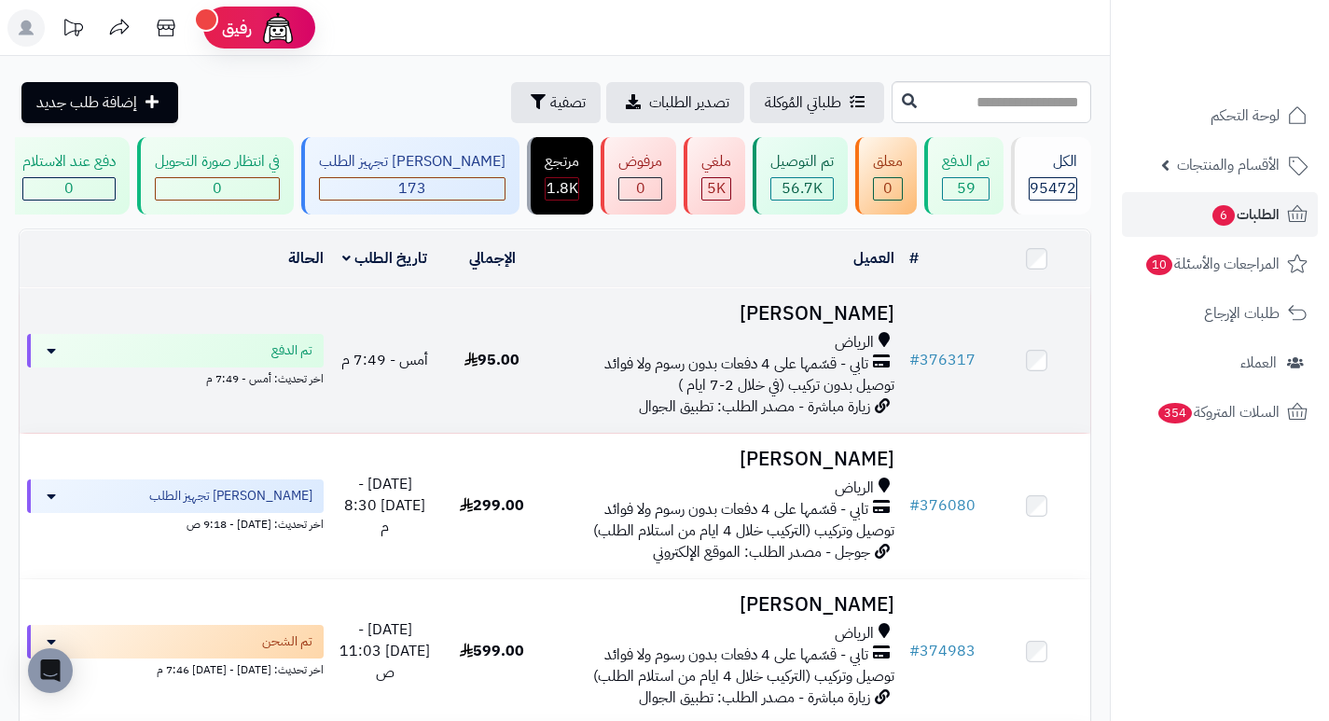
click at [840, 322] on h3 "[PERSON_NAME]" at bounding box center [723, 313] width 341 height 21
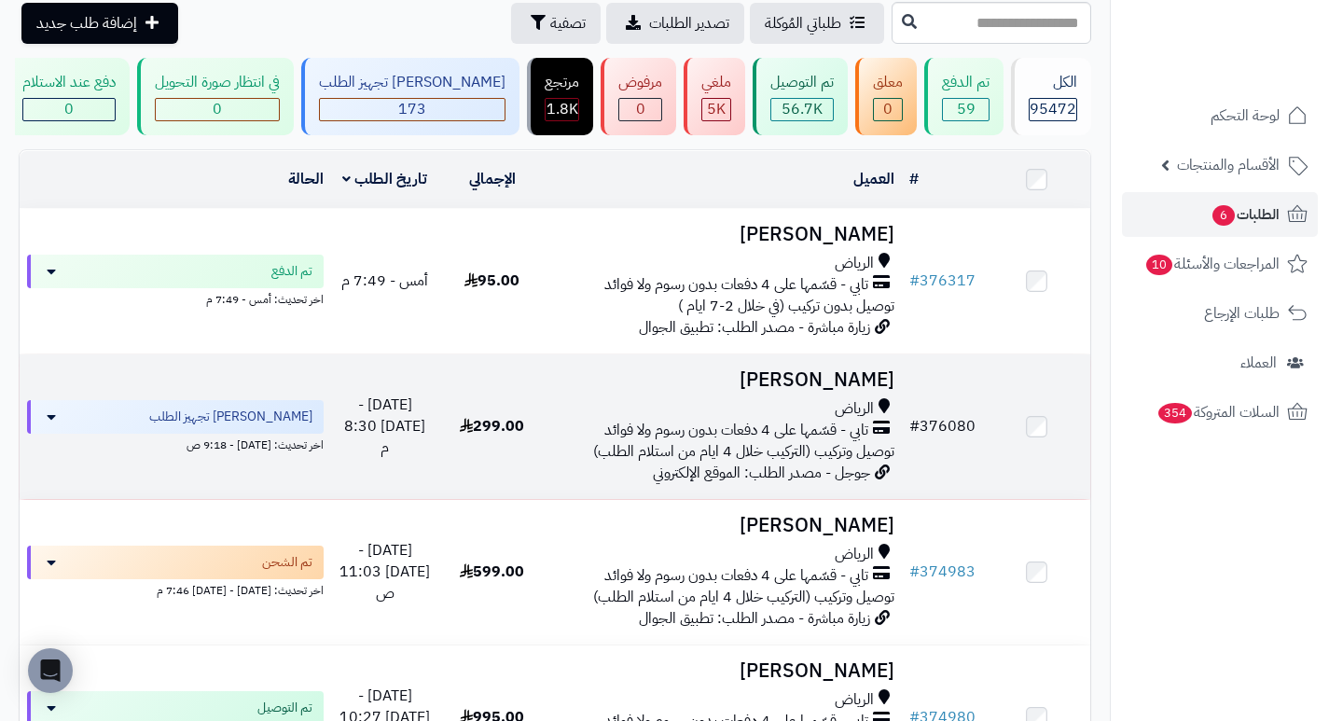
scroll to position [186, 0]
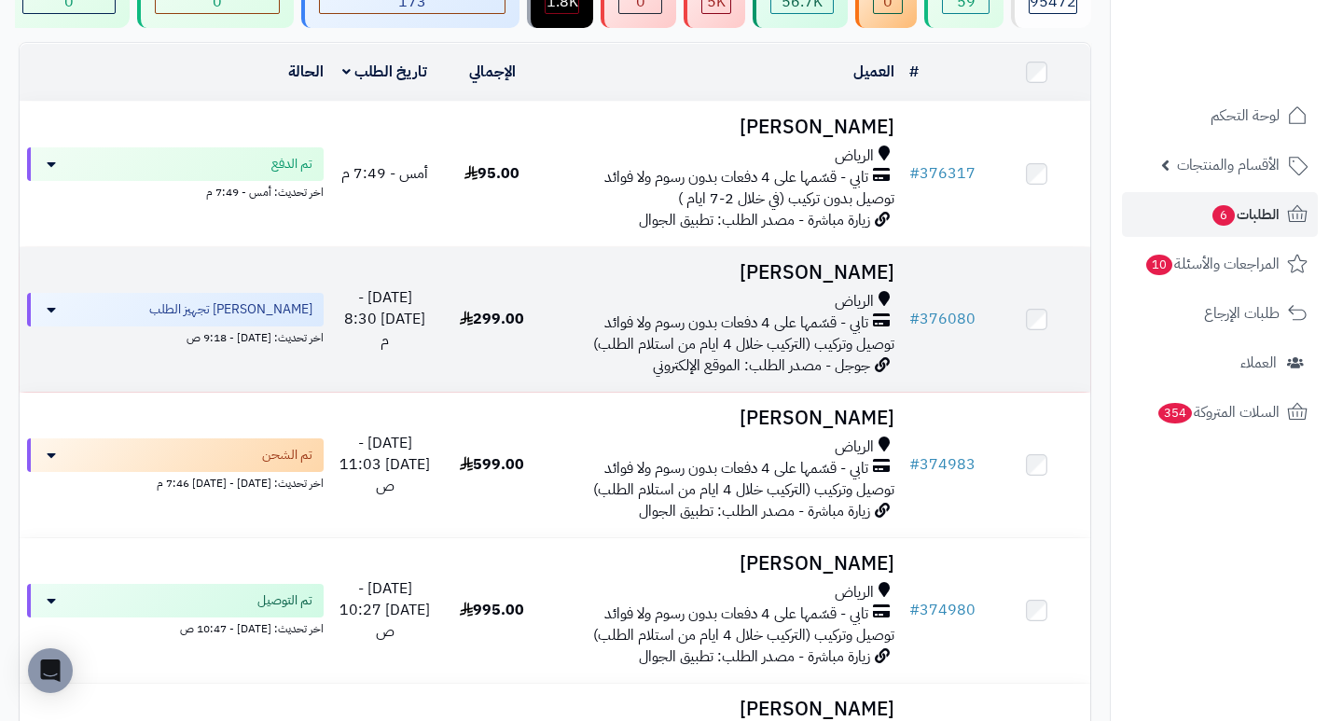
click at [855, 283] on h3 "[PERSON_NAME]" at bounding box center [723, 272] width 341 height 21
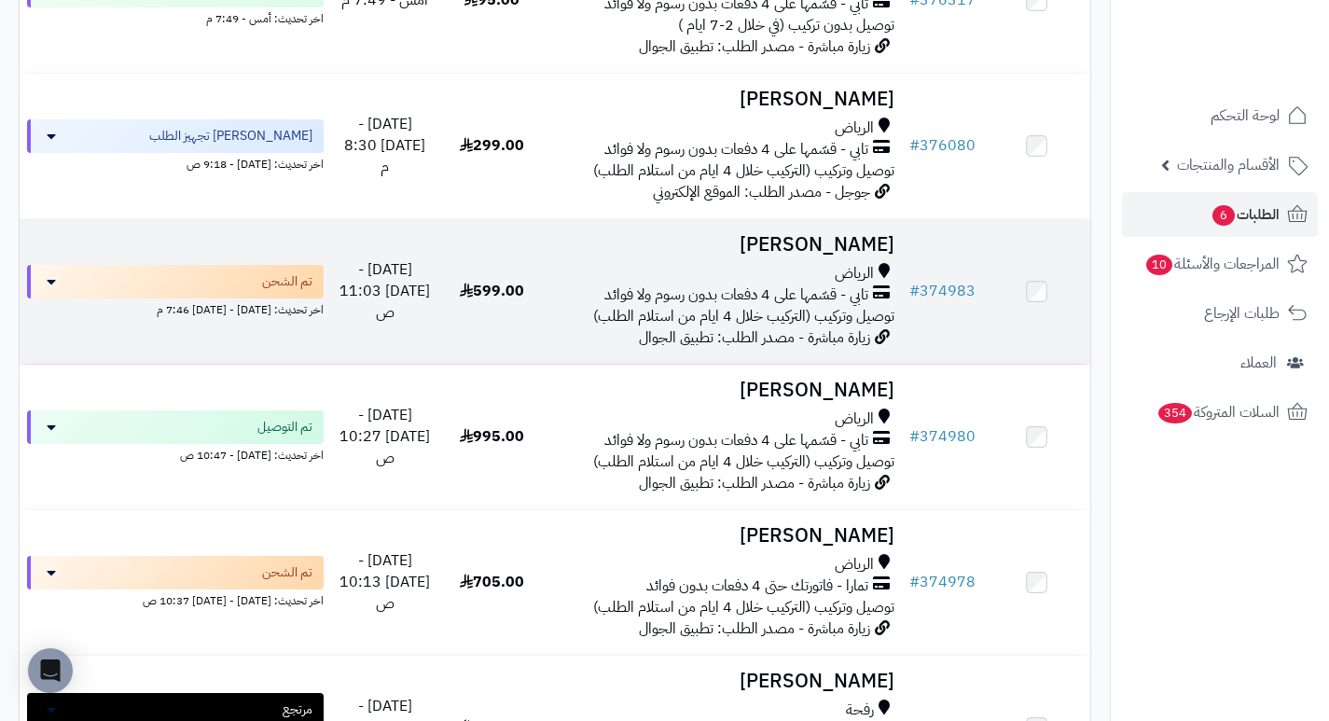
scroll to position [373, 0]
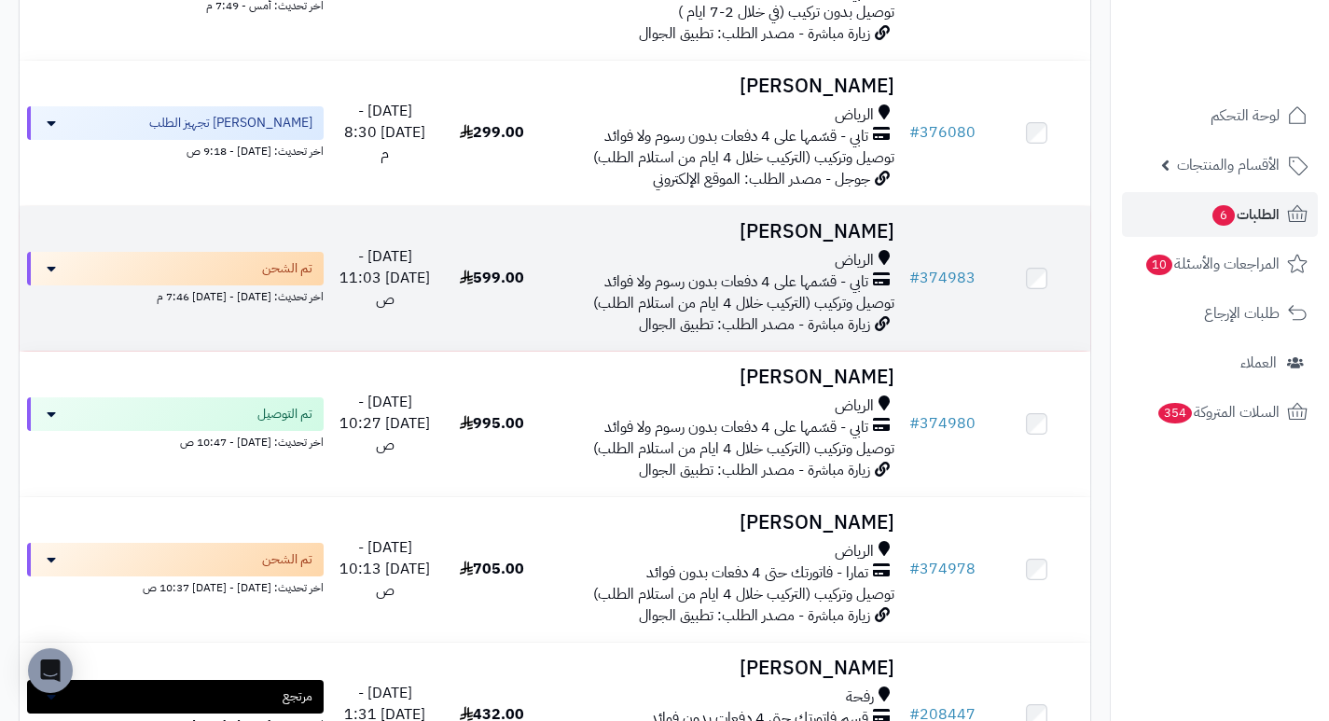
click at [866, 242] on h3 "[PERSON_NAME]" at bounding box center [723, 231] width 341 height 21
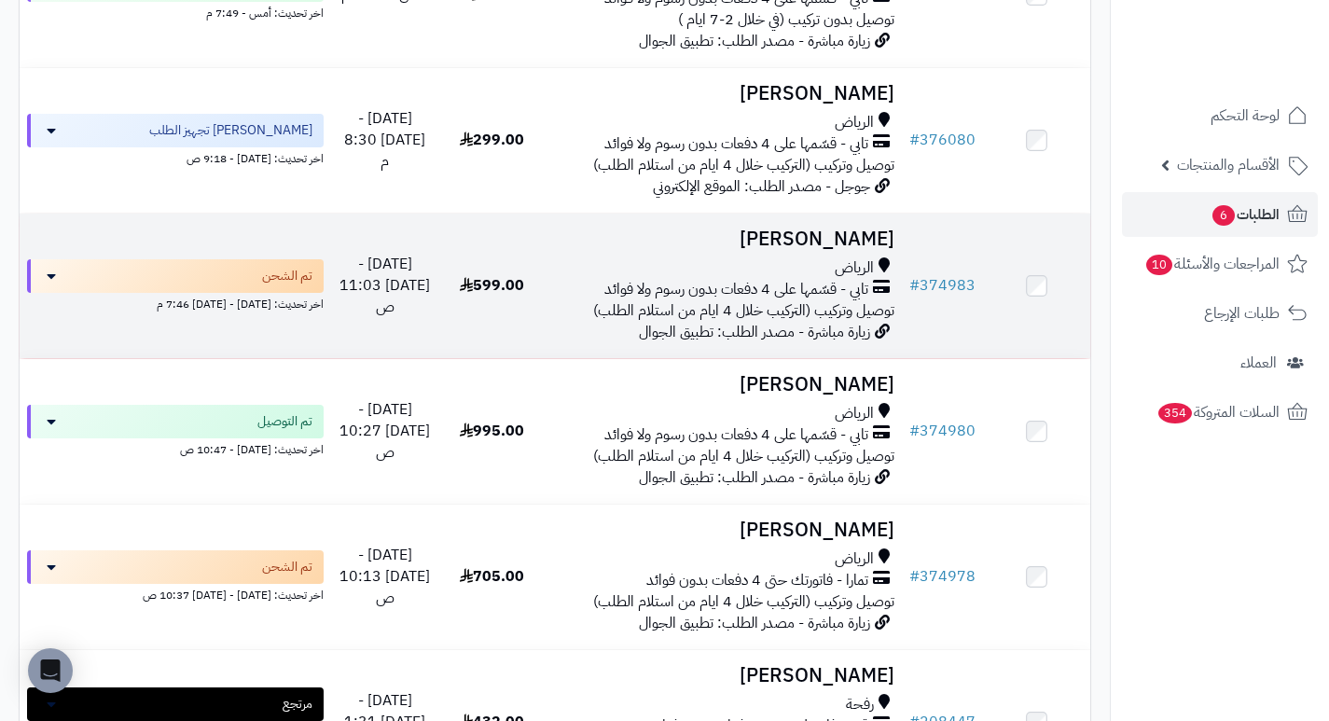
scroll to position [373, 0]
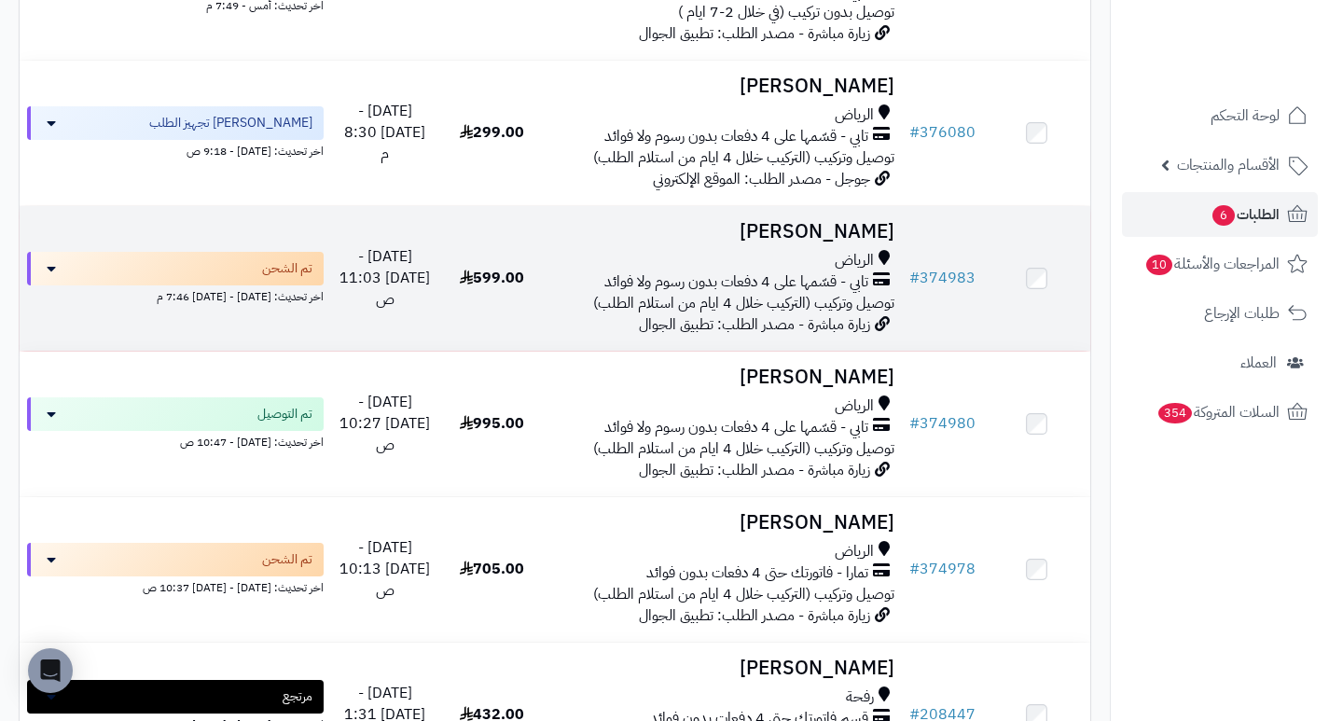
click at [820, 242] on h3 "[PERSON_NAME]" at bounding box center [723, 231] width 341 height 21
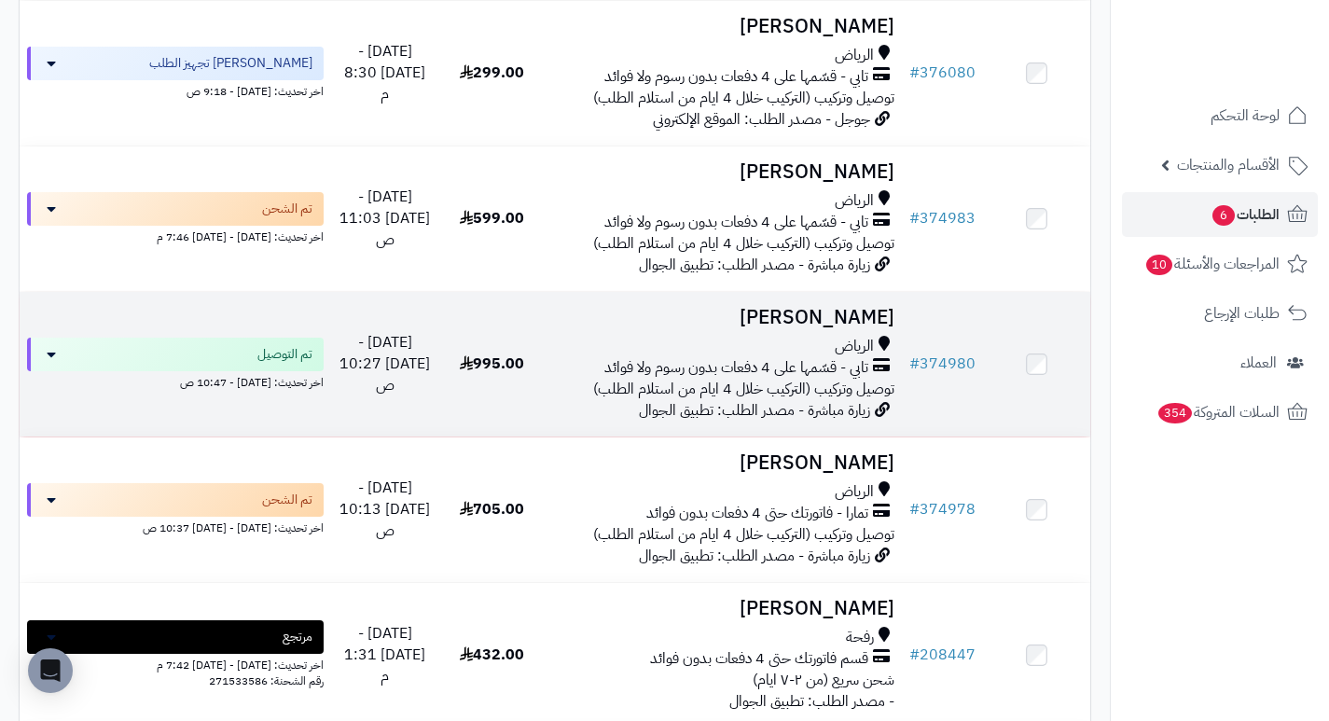
scroll to position [466, 0]
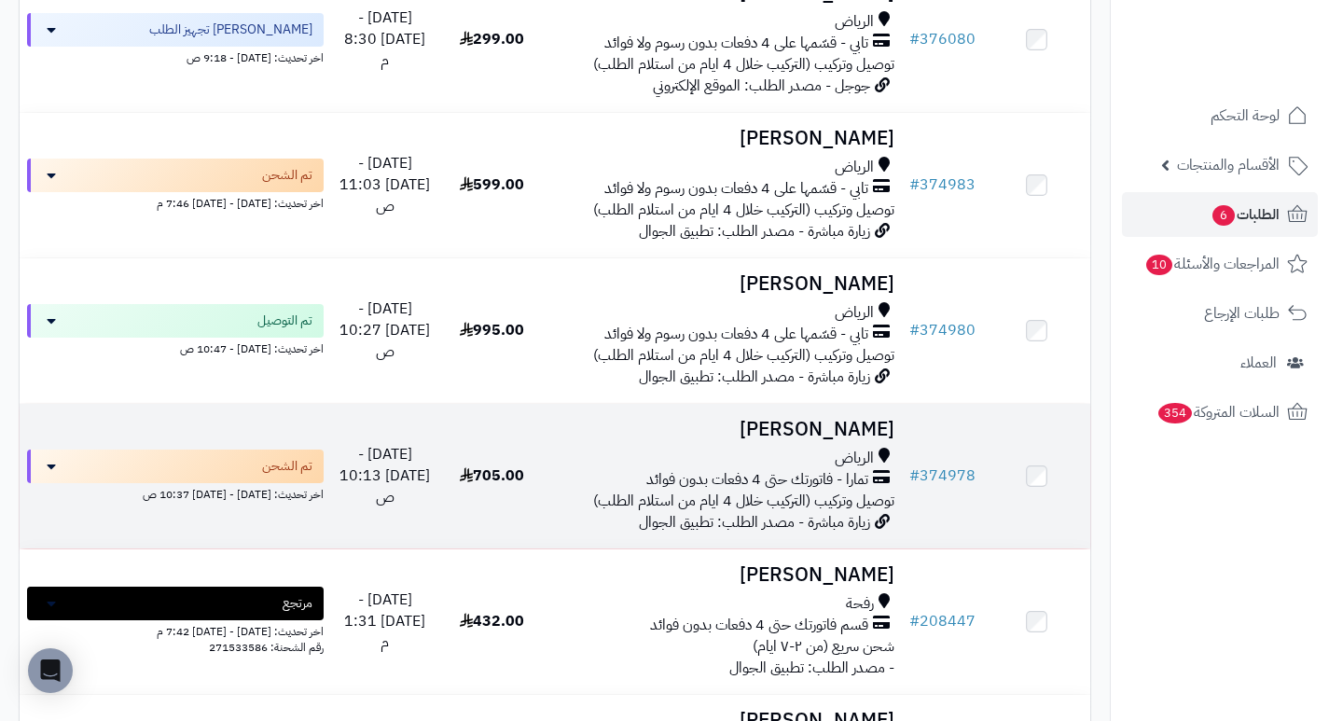
click at [878, 430] on h3 "[PERSON_NAME]" at bounding box center [723, 429] width 341 height 21
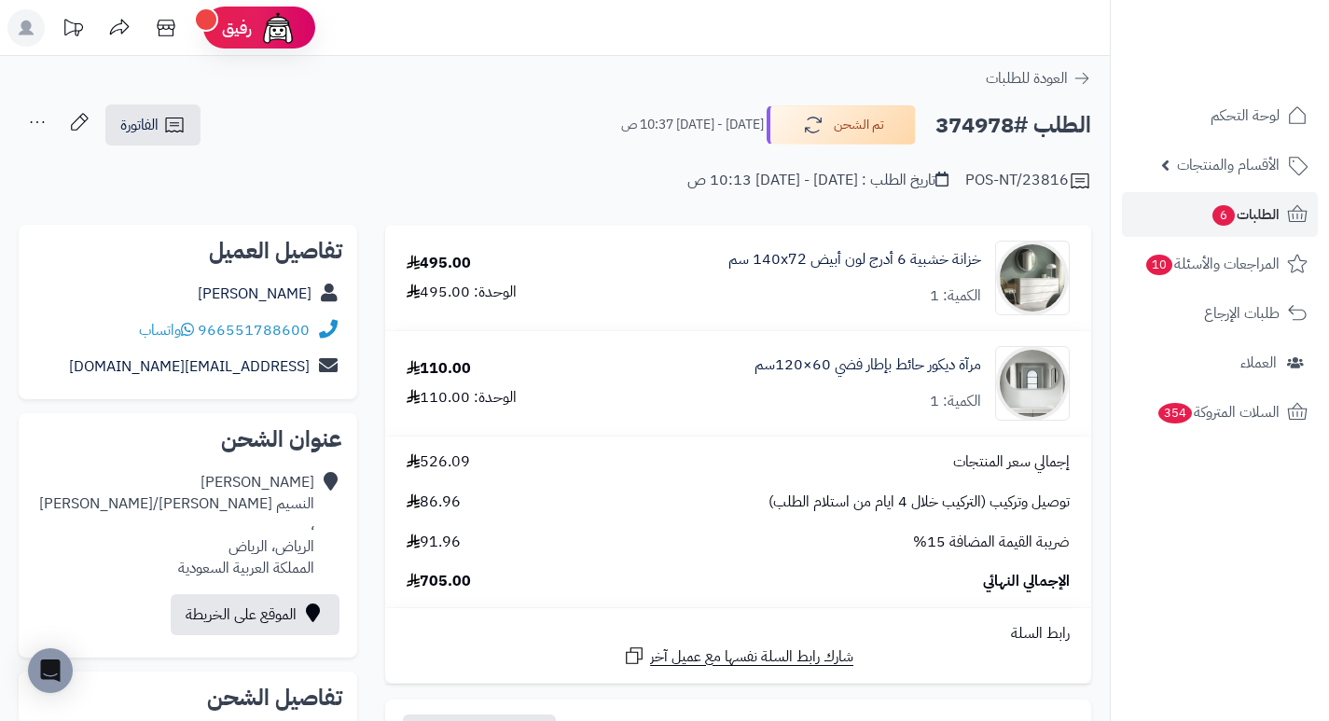
click at [977, 130] on h2 "الطلب #374978" at bounding box center [1013, 125] width 156 height 38
copy h2 "374978"
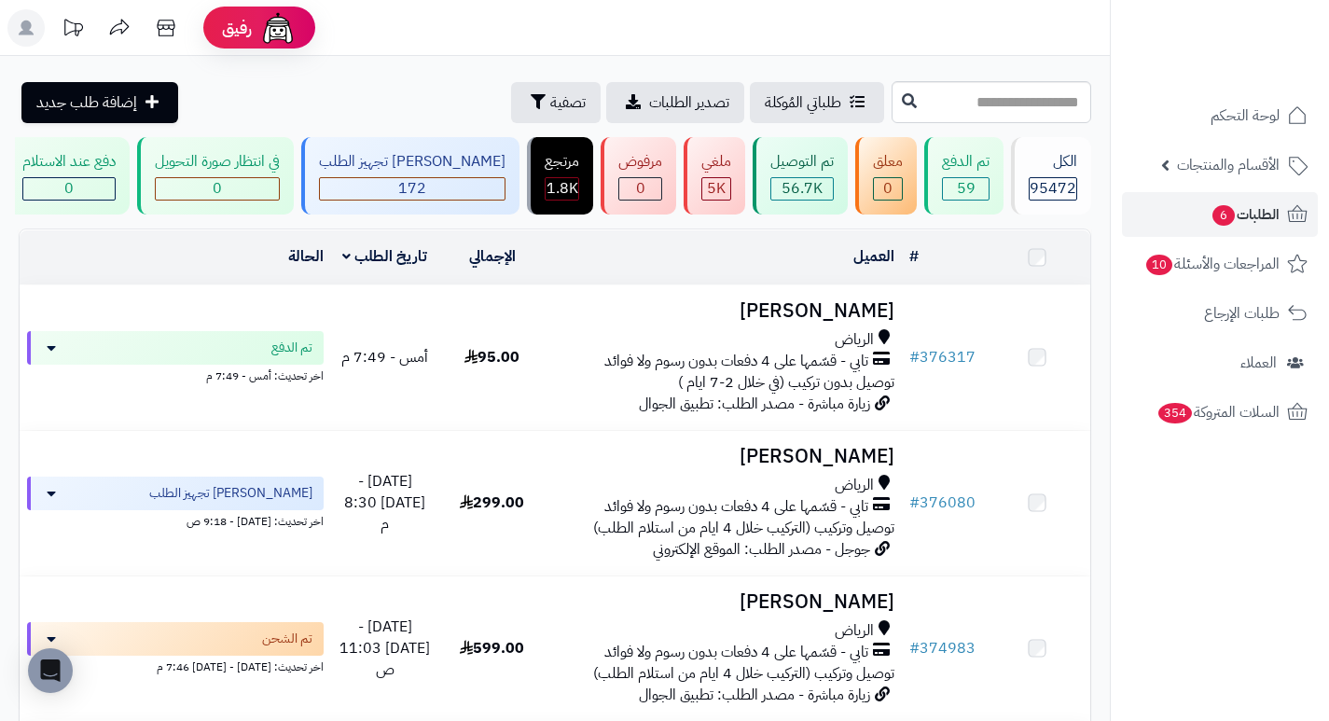
scroll to position [466, 0]
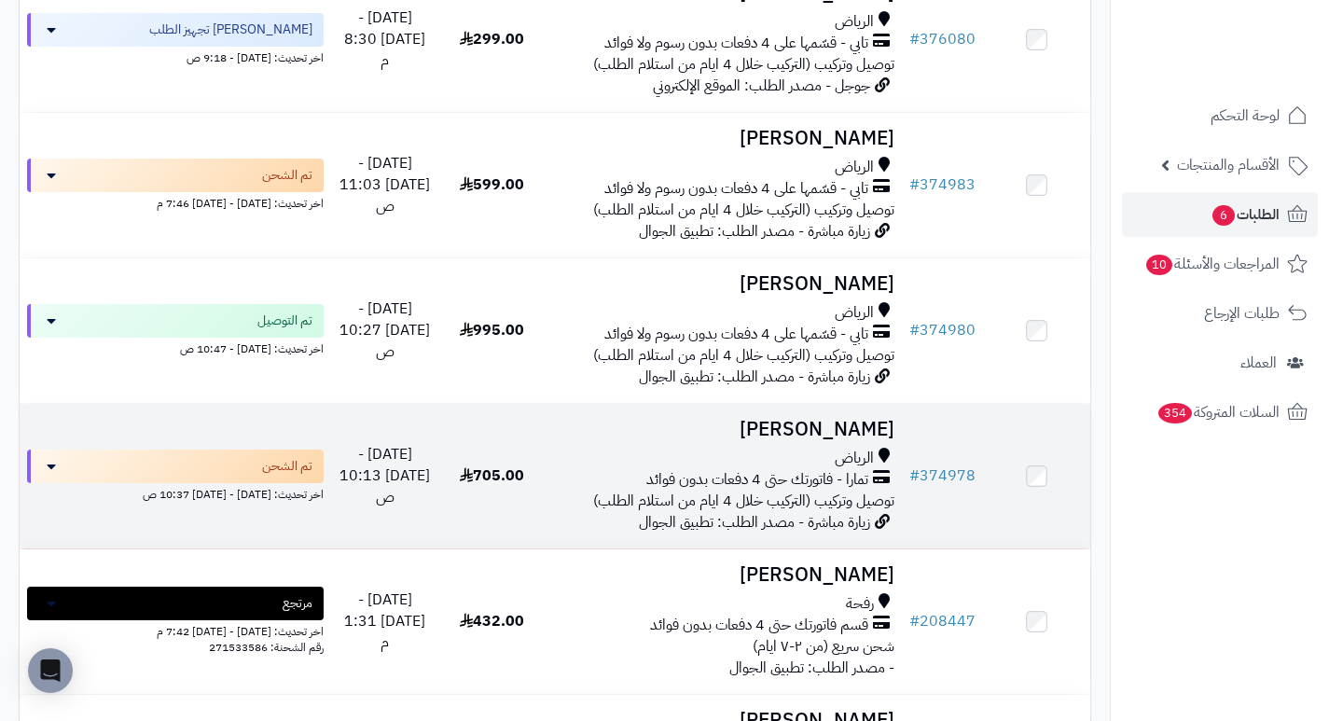
click at [812, 436] on h3 "[PERSON_NAME]" at bounding box center [723, 429] width 341 height 21
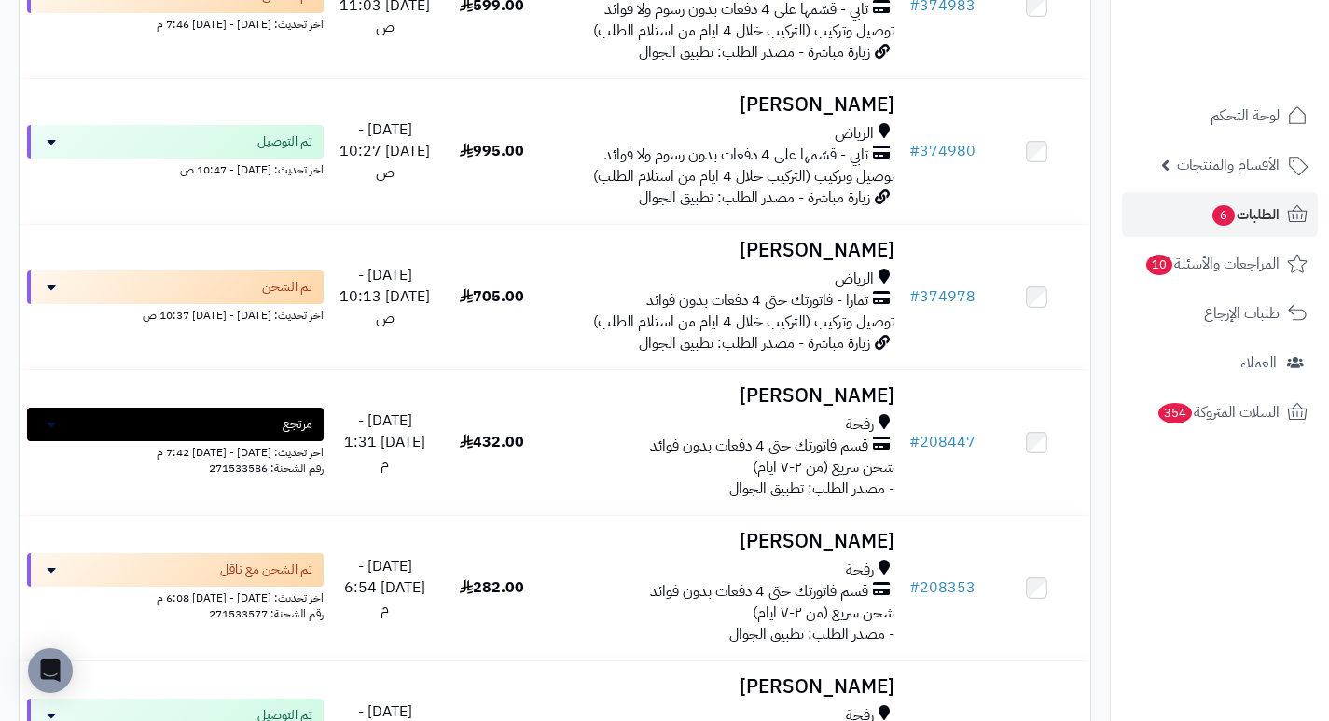
scroll to position [653, 0]
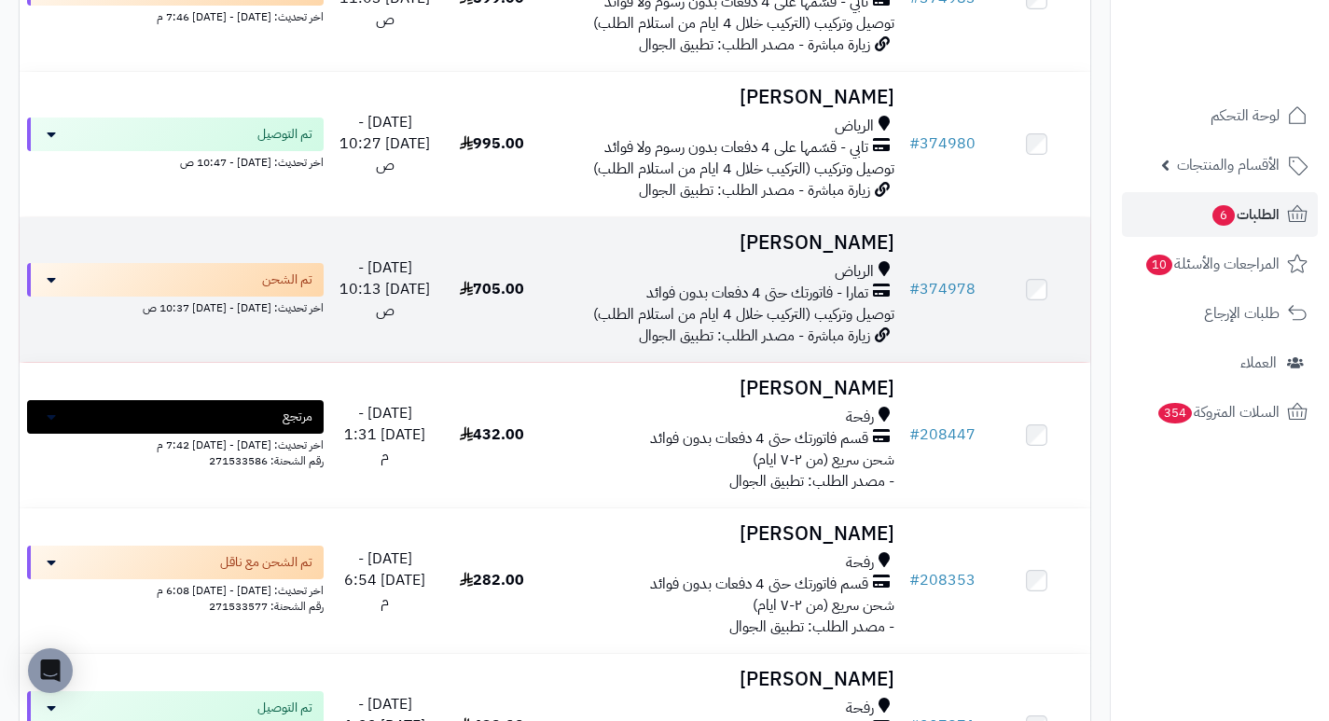
click at [843, 254] on h3 "[PERSON_NAME]" at bounding box center [723, 242] width 341 height 21
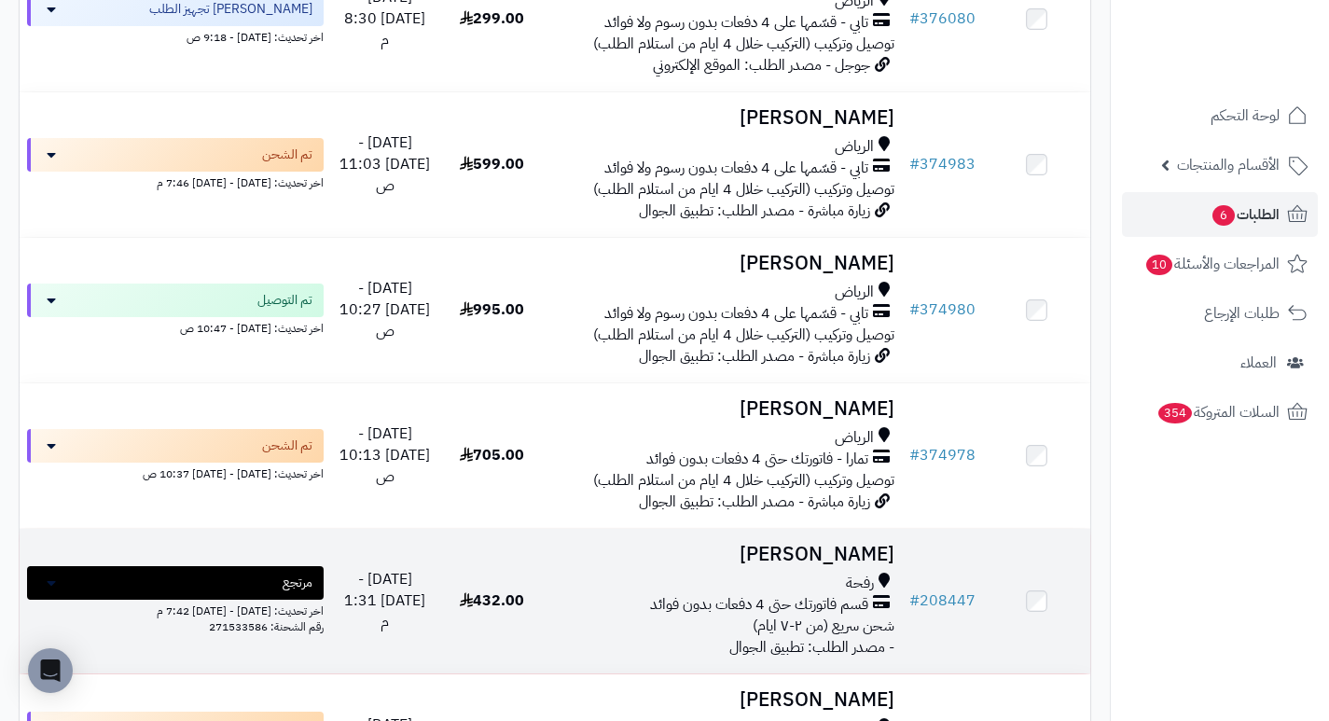
scroll to position [466, 0]
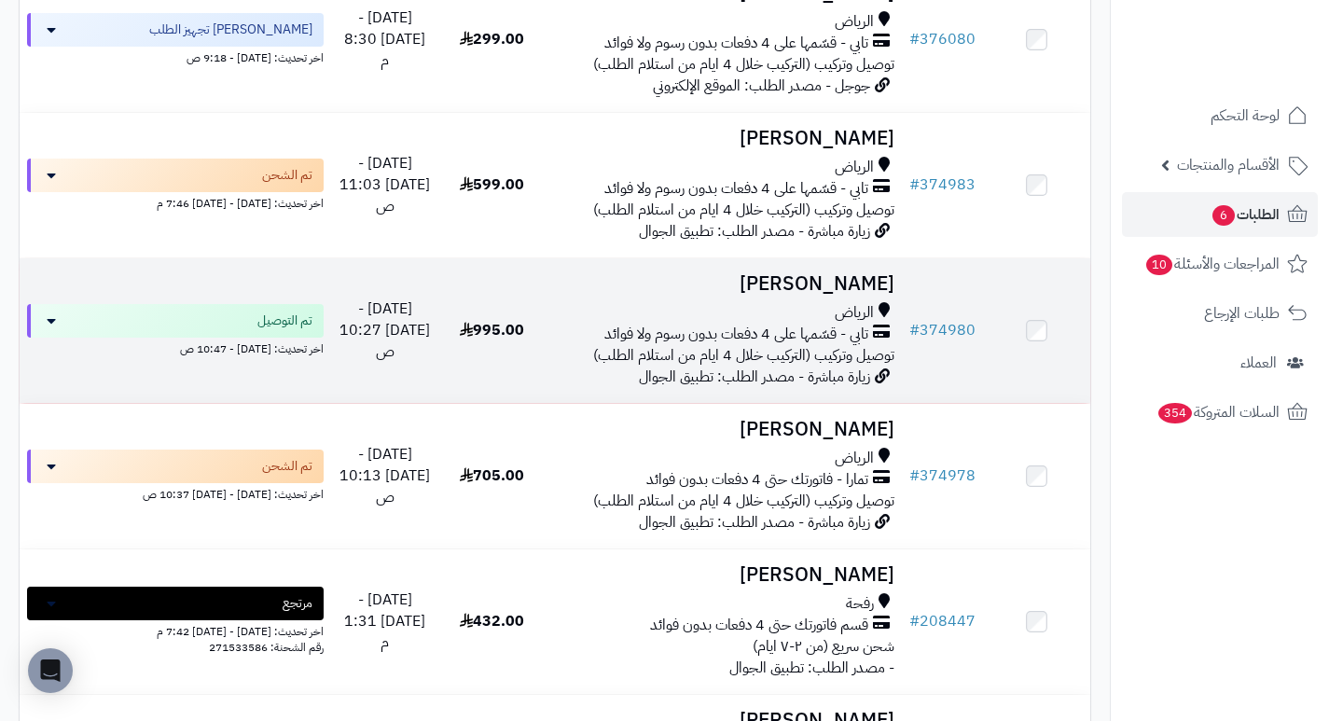
click at [861, 295] on h3 "[PERSON_NAME]" at bounding box center [723, 283] width 341 height 21
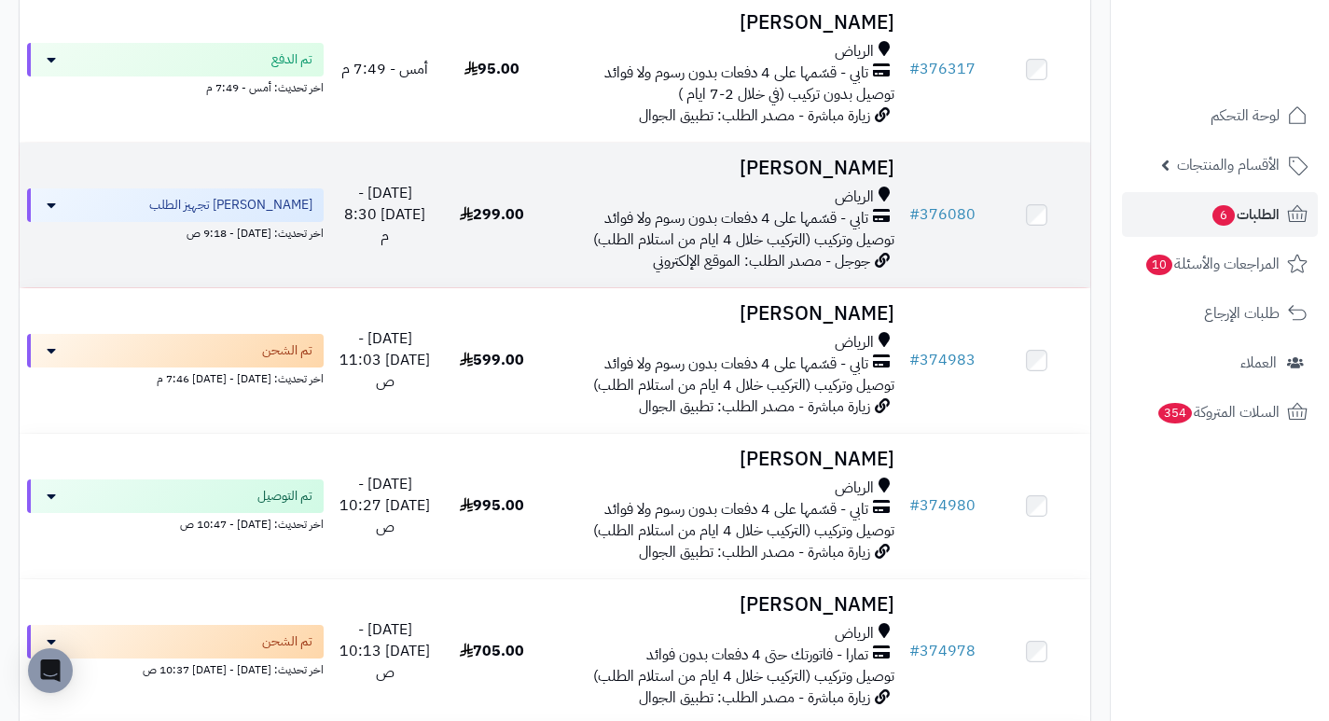
scroll to position [280, 0]
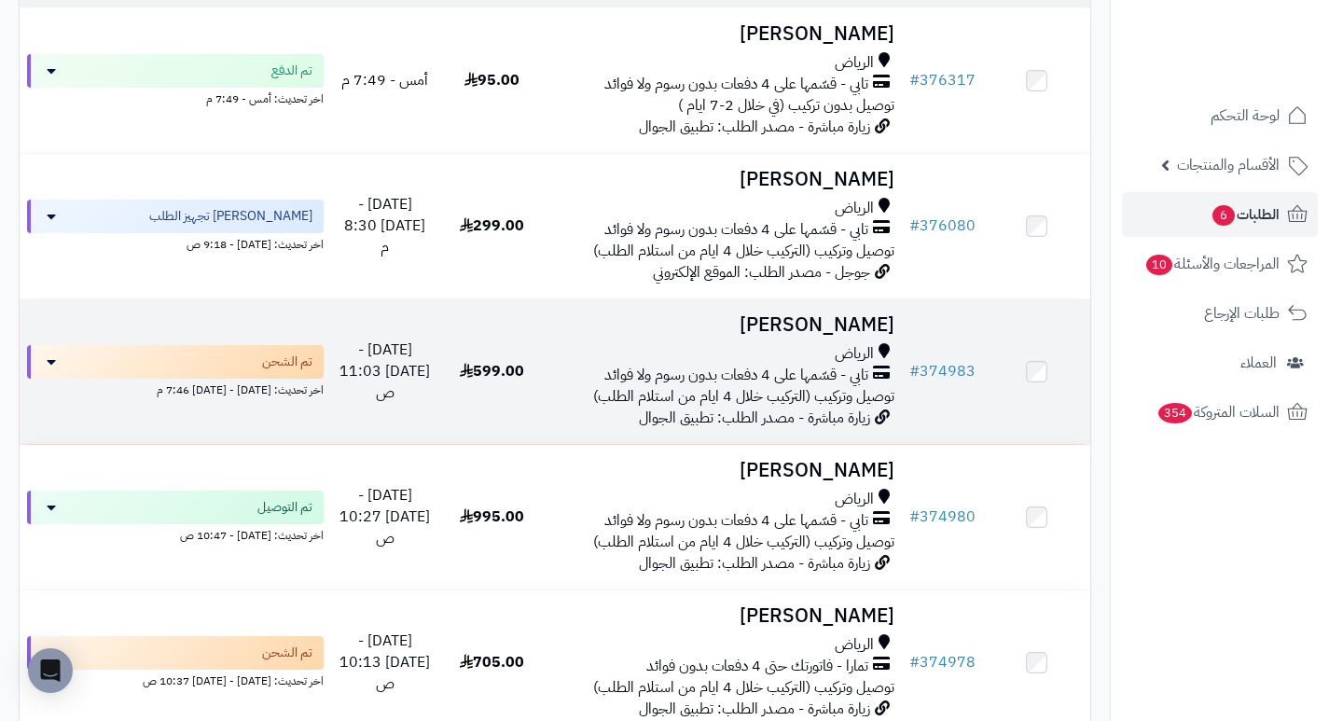
click at [840, 330] on h3 "[PERSON_NAME]" at bounding box center [723, 324] width 341 height 21
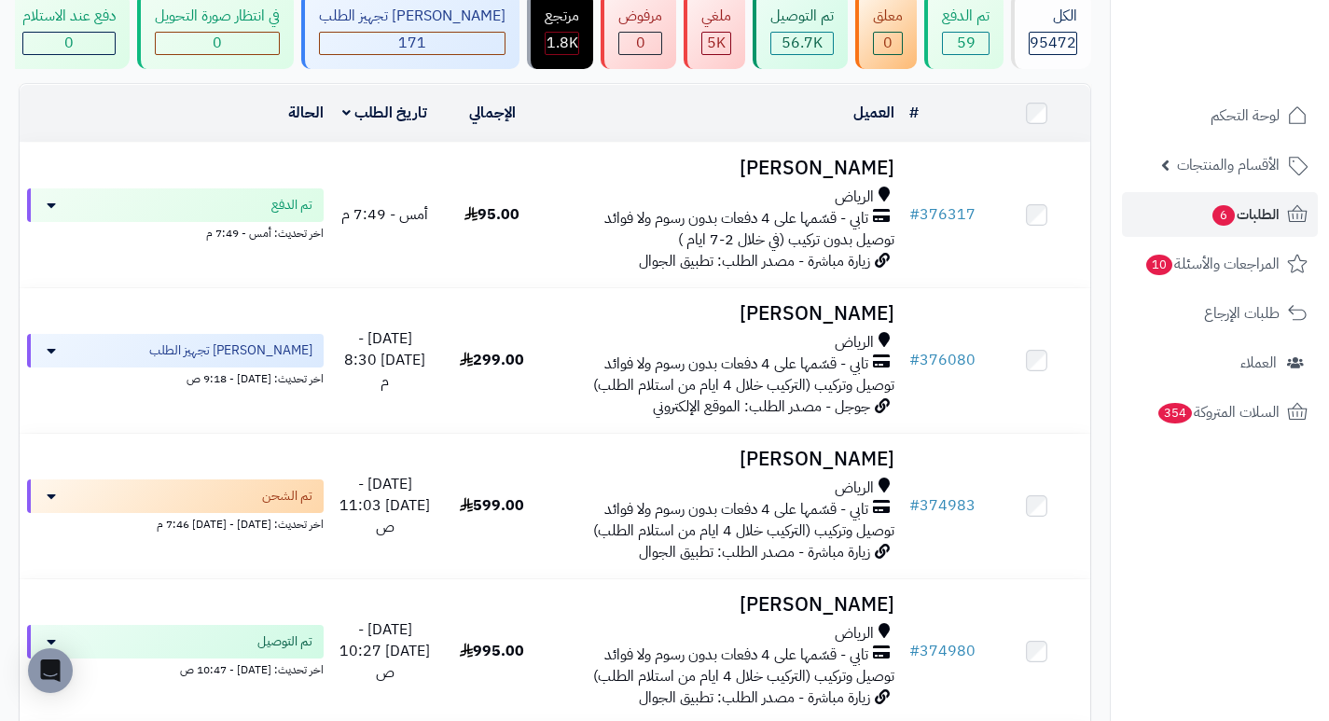
scroll to position [113, 0]
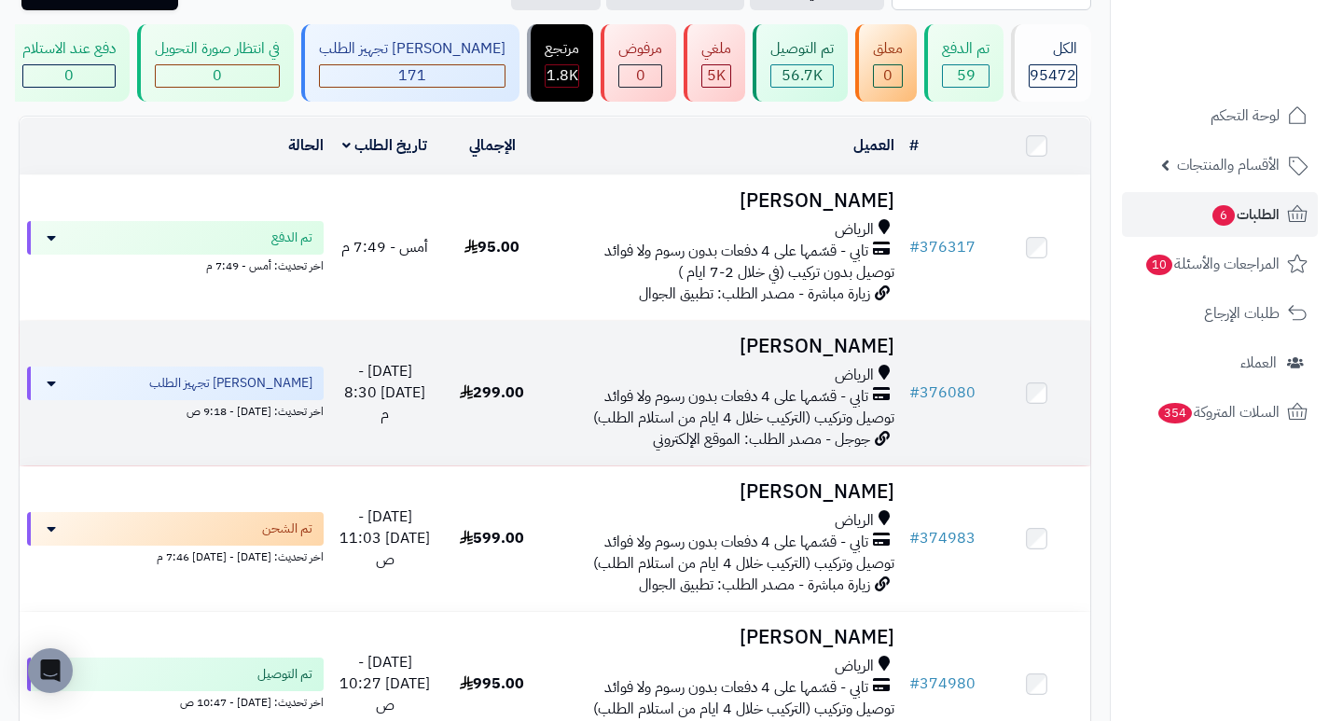
click at [822, 357] on h3 "[PERSON_NAME]" at bounding box center [723, 346] width 341 height 21
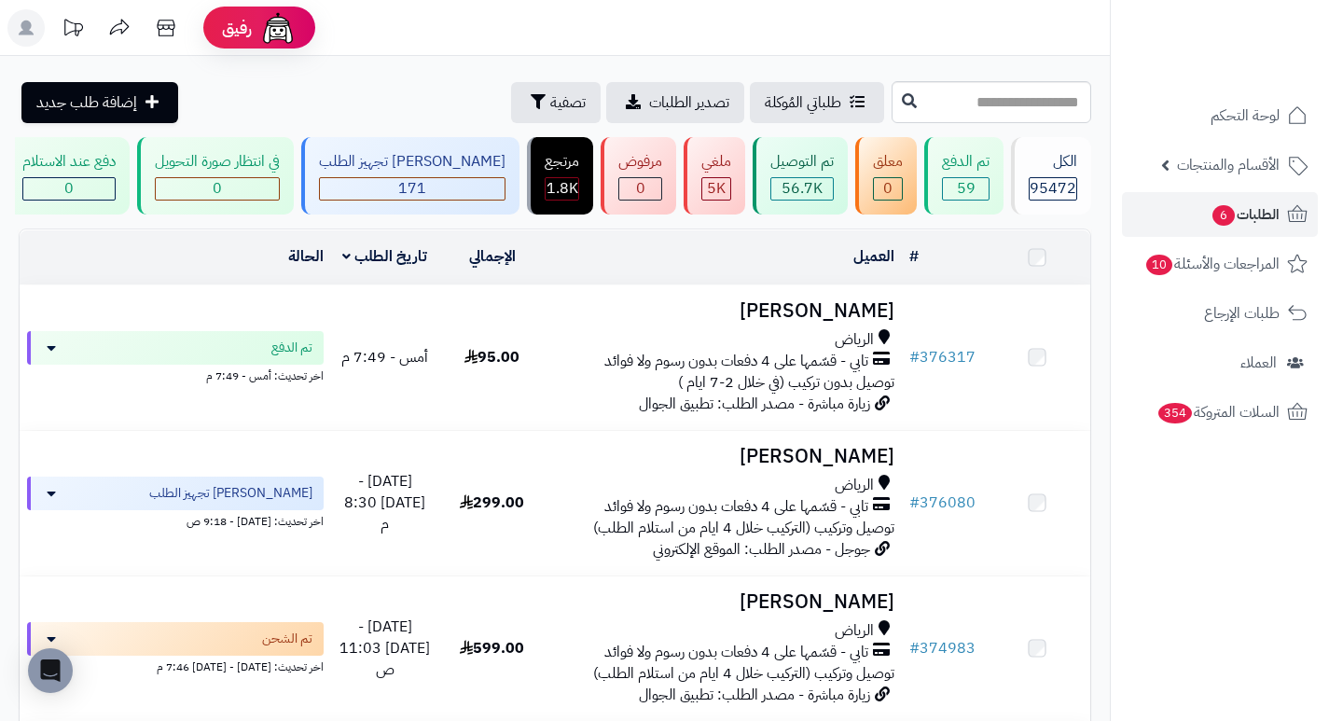
scroll to position [113, 0]
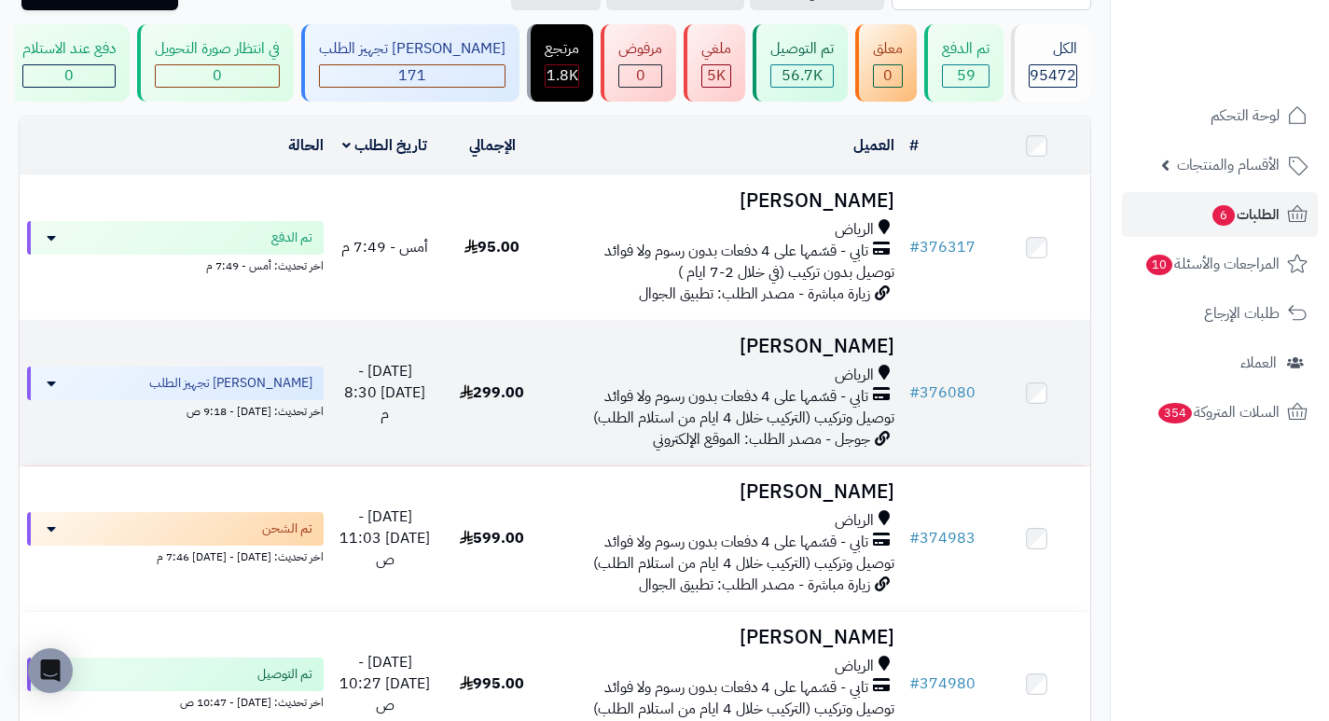
click at [884, 357] on h3 "[PERSON_NAME]" at bounding box center [723, 346] width 341 height 21
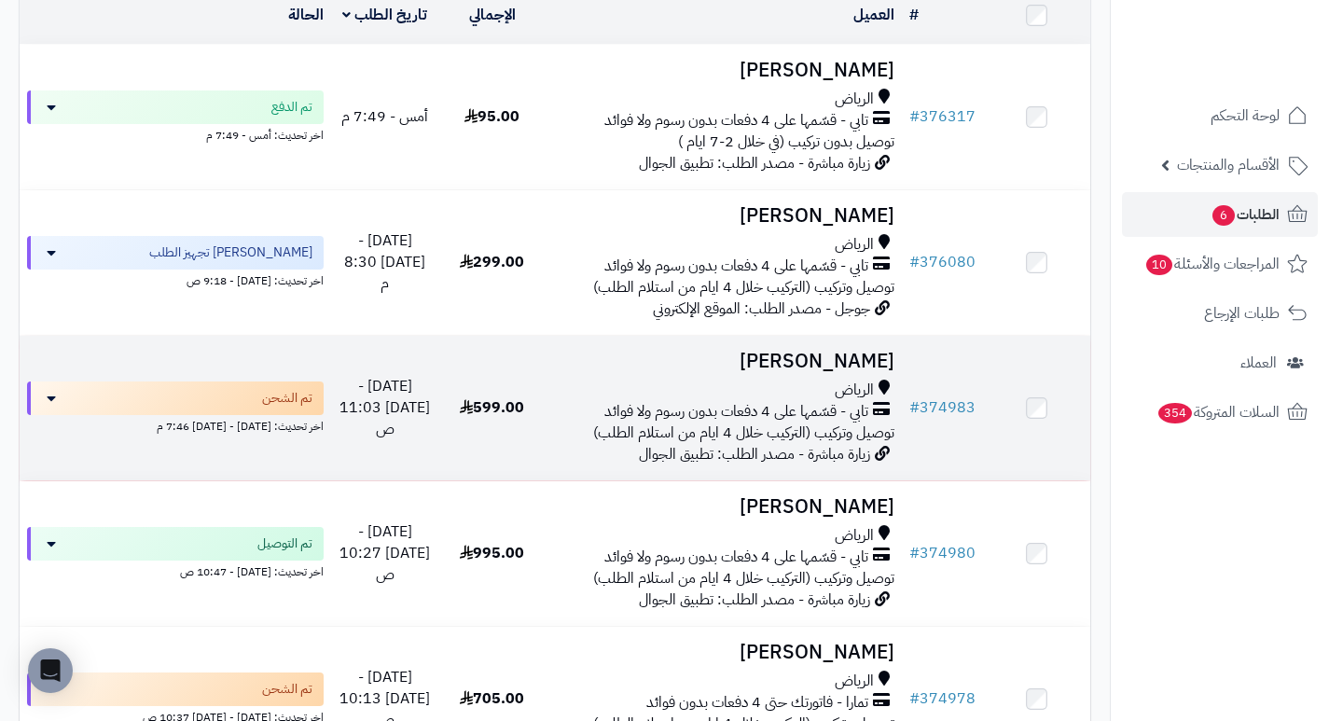
scroll to position [206, 0]
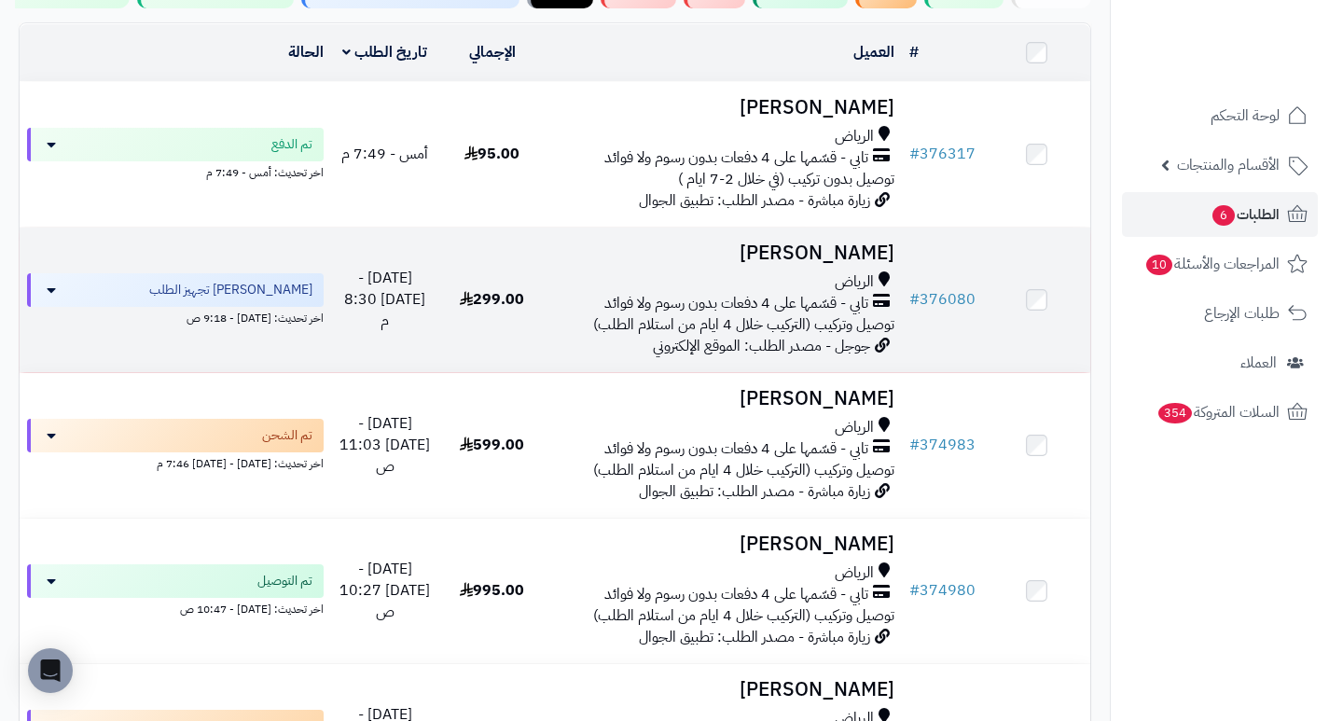
click at [833, 257] on h3 "[PERSON_NAME]" at bounding box center [723, 252] width 341 height 21
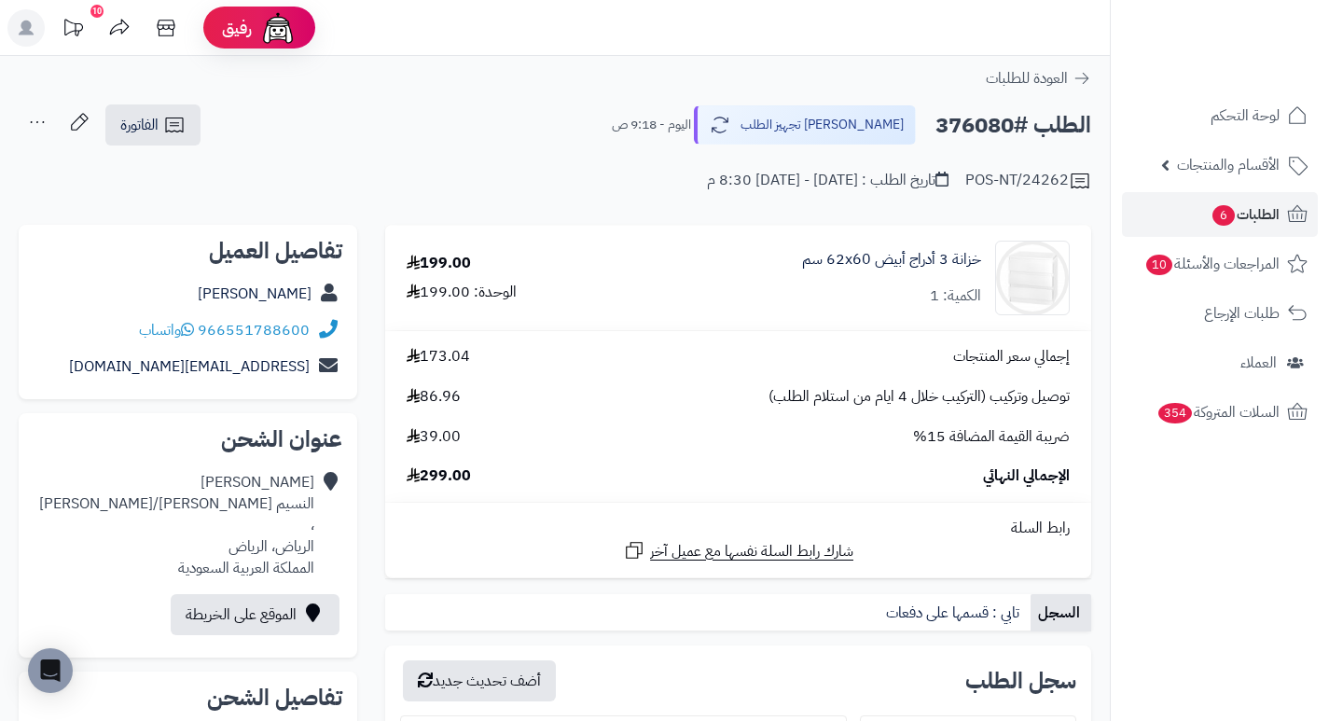
click at [972, 123] on h2 "الطلب #376080" at bounding box center [1013, 125] width 156 height 38
copy h2 "376080"
click at [1258, 214] on span "الطلبات 6" at bounding box center [1244, 214] width 69 height 26
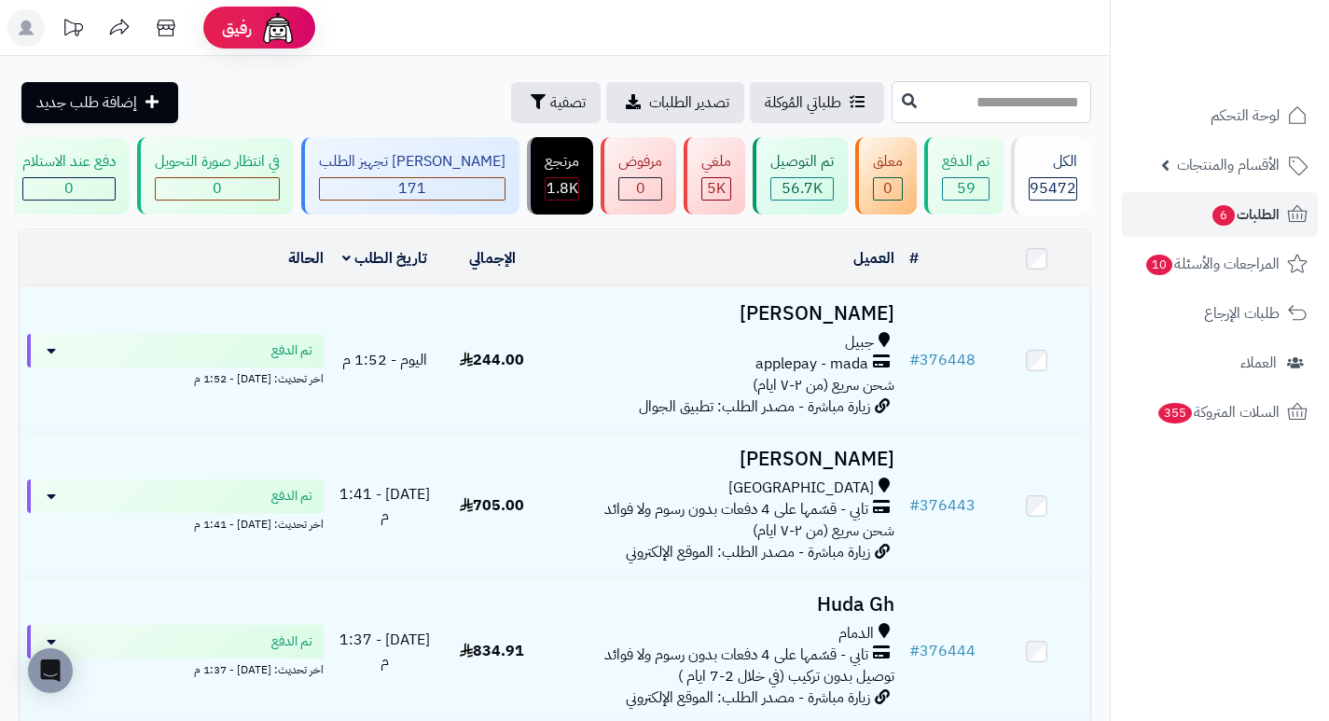
click at [1022, 101] on input "text" at bounding box center [991, 102] width 200 height 42
type input "******"
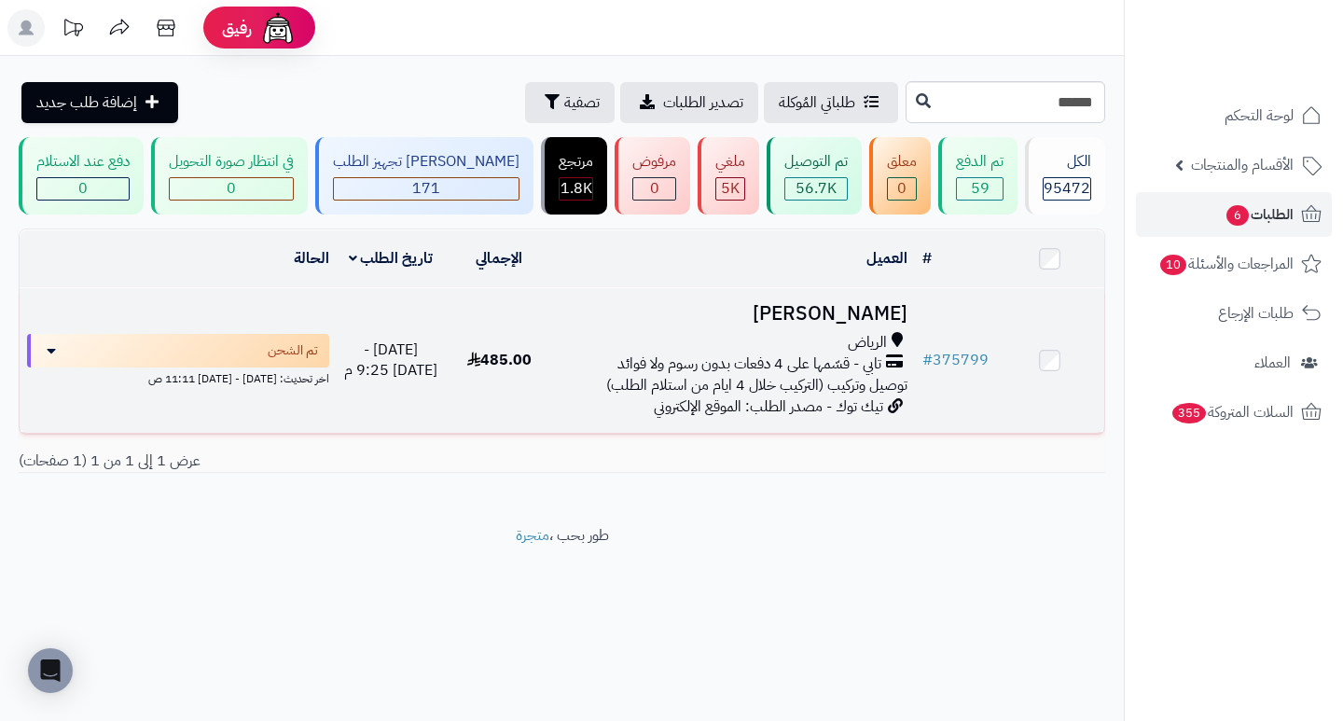
click at [889, 324] on h3 "فائز الغامدي" at bounding box center [733, 313] width 346 height 21
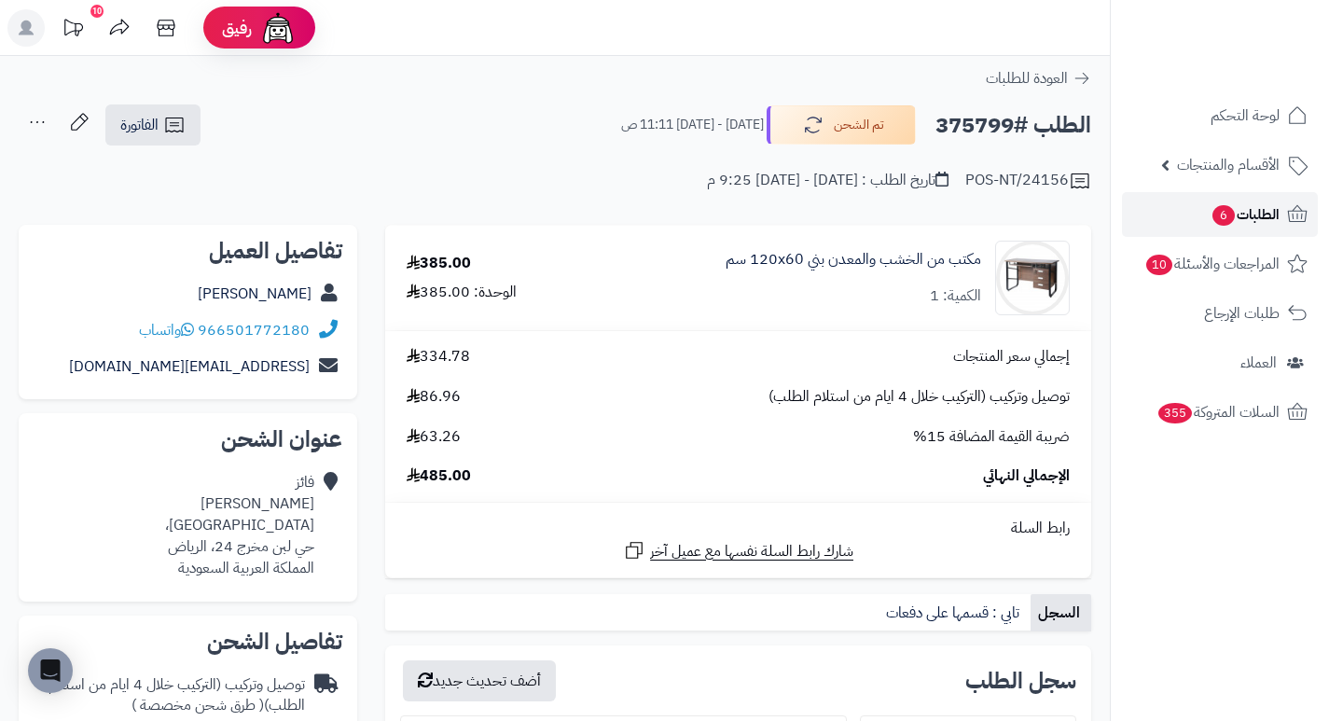
click at [1175, 216] on link "الطلبات 6" at bounding box center [1220, 214] width 196 height 45
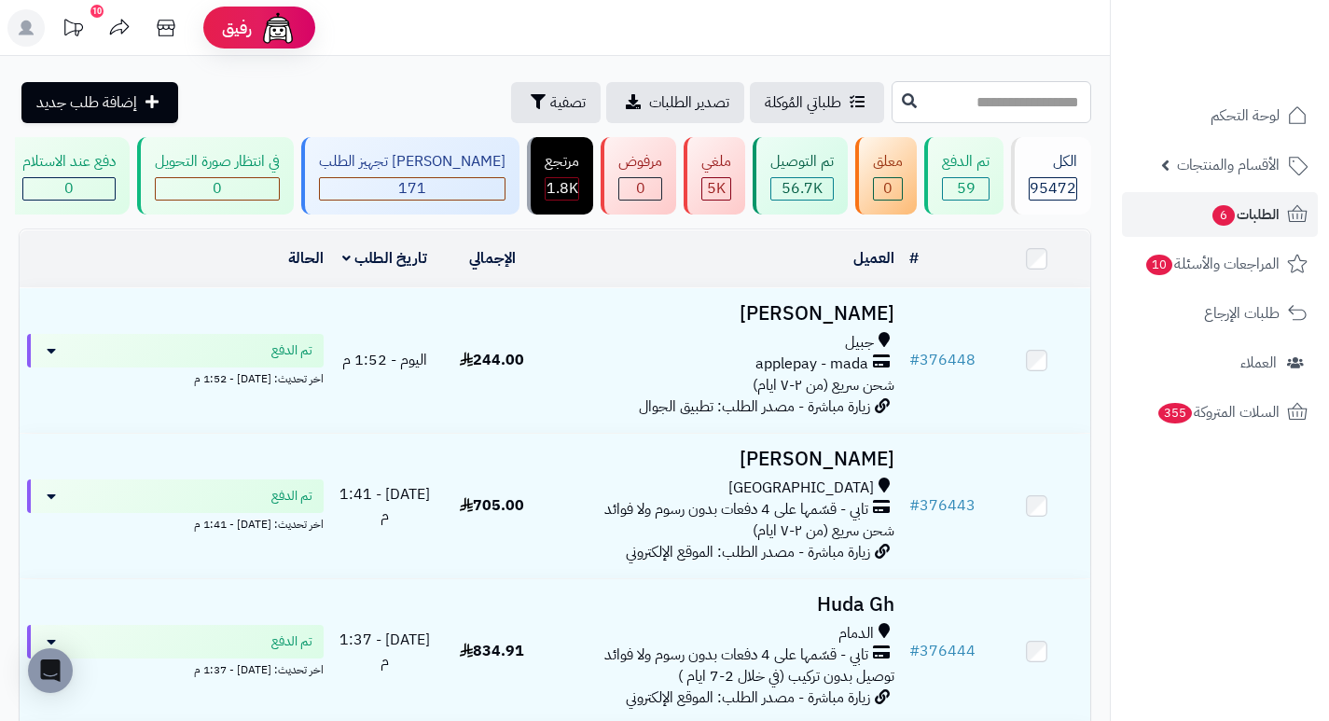
paste input "*********"
type input "*********"
click at [933, 110] on input "*********" at bounding box center [991, 102] width 200 height 42
click at [933, 109] on input "*********" at bounding box center [991, 102] width 200 height 42
click at [511, 117] on button "تصفية" at bounding box center [556, 101] width 90 height 41
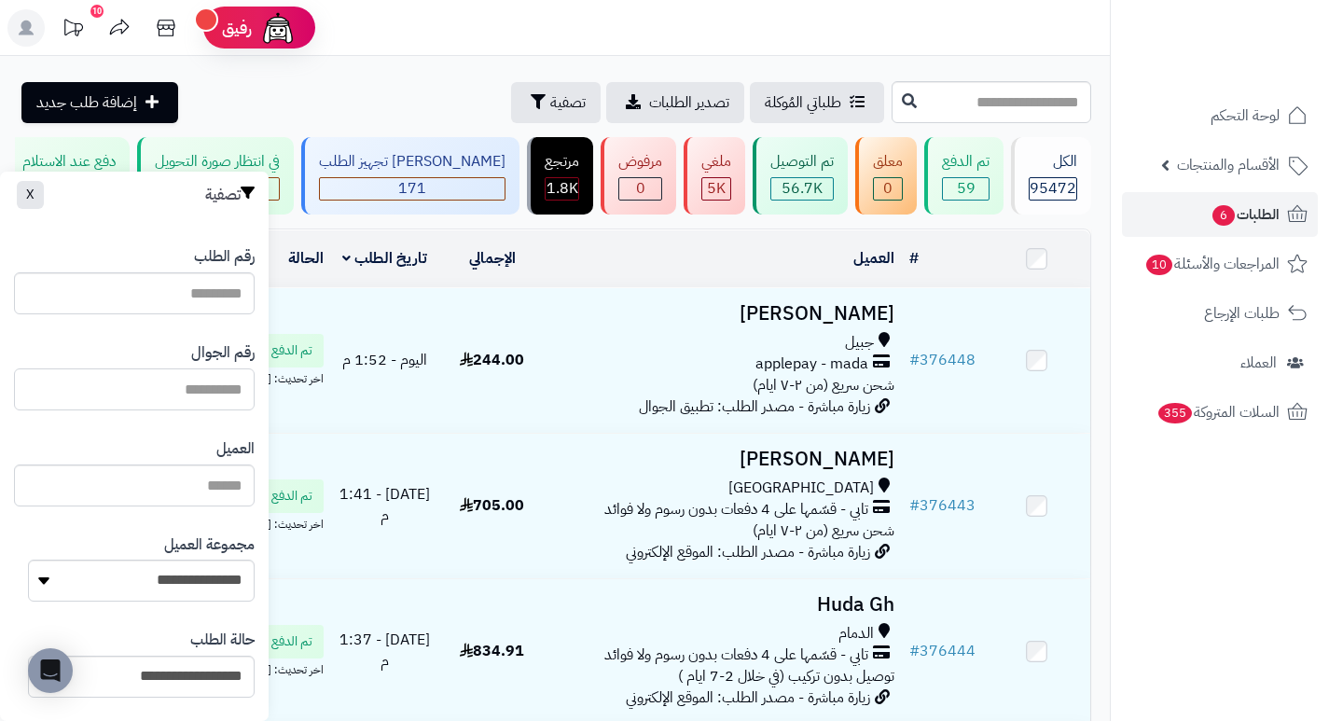
click at [214, 386] on input "text" at bounding box center [134, 389] width 241 height 42
paste input "*********"
type input "*********"
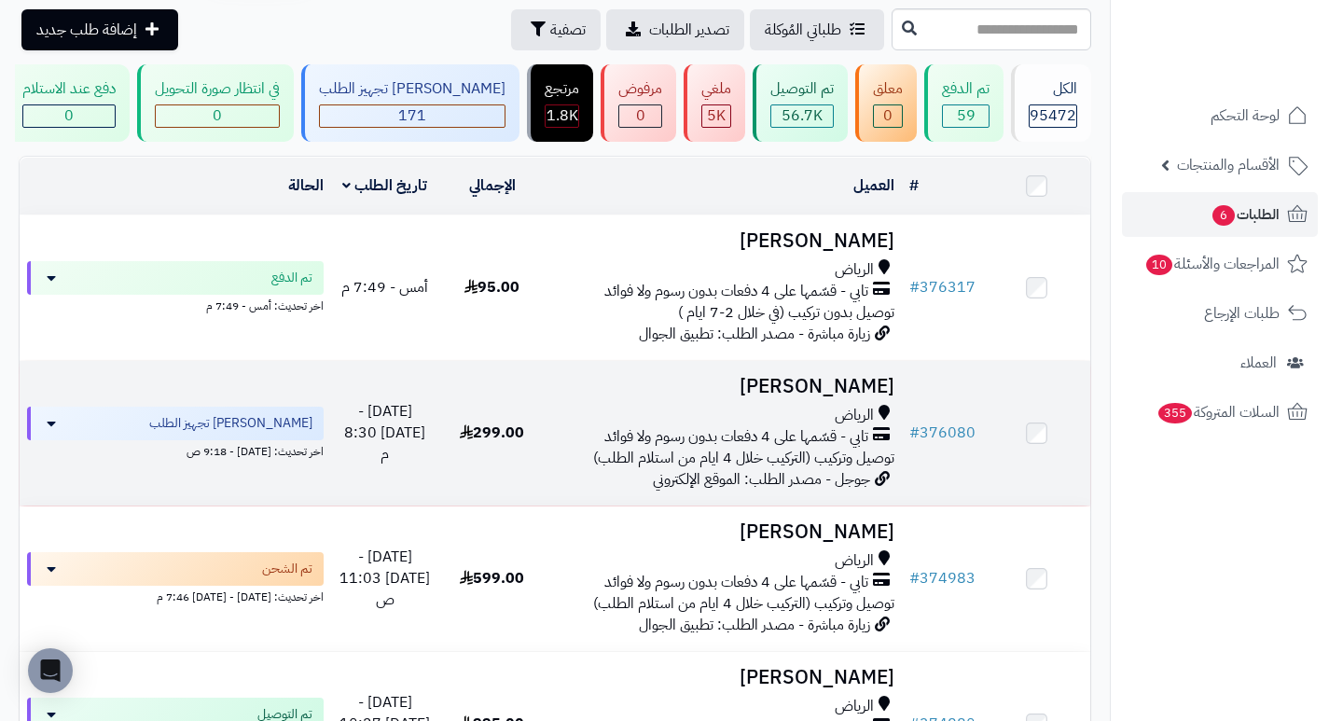
scroll to position [93, 0]
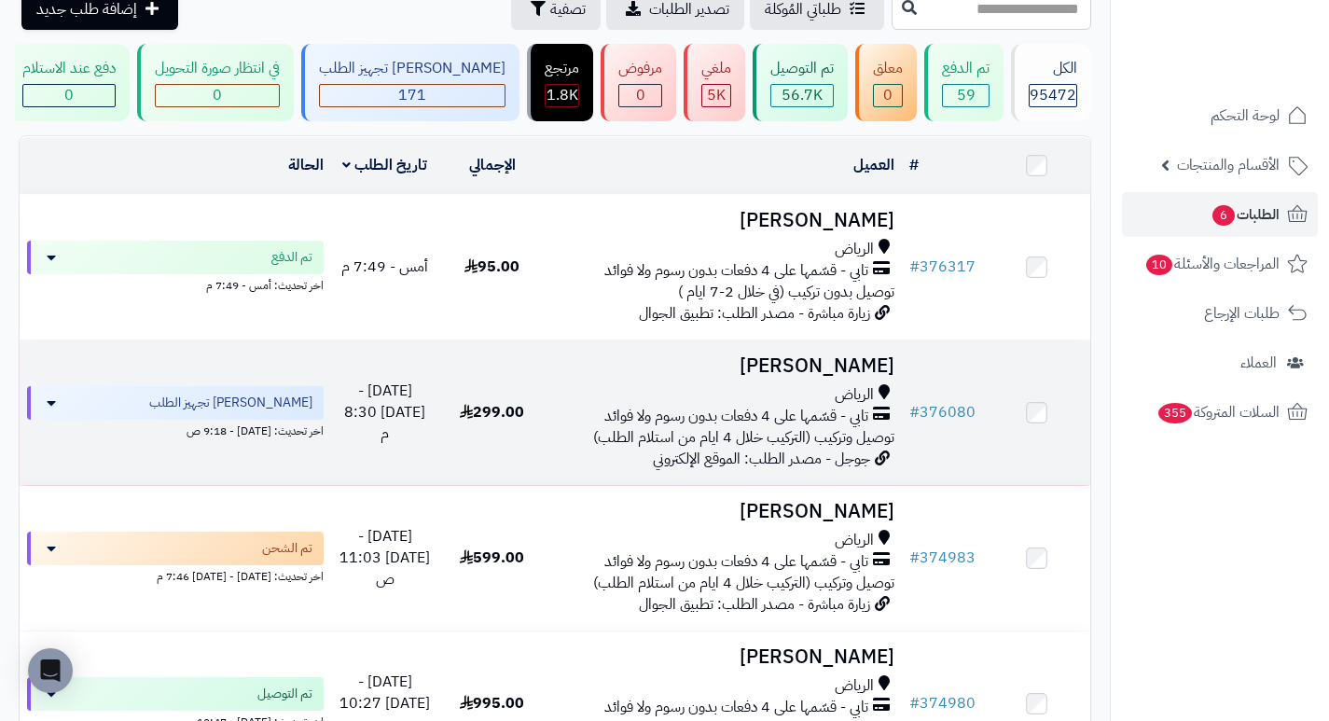
click at [827, 377] on h3 "[PERSON_NAME]" at bounding box center [723, 365] width 341 height 21
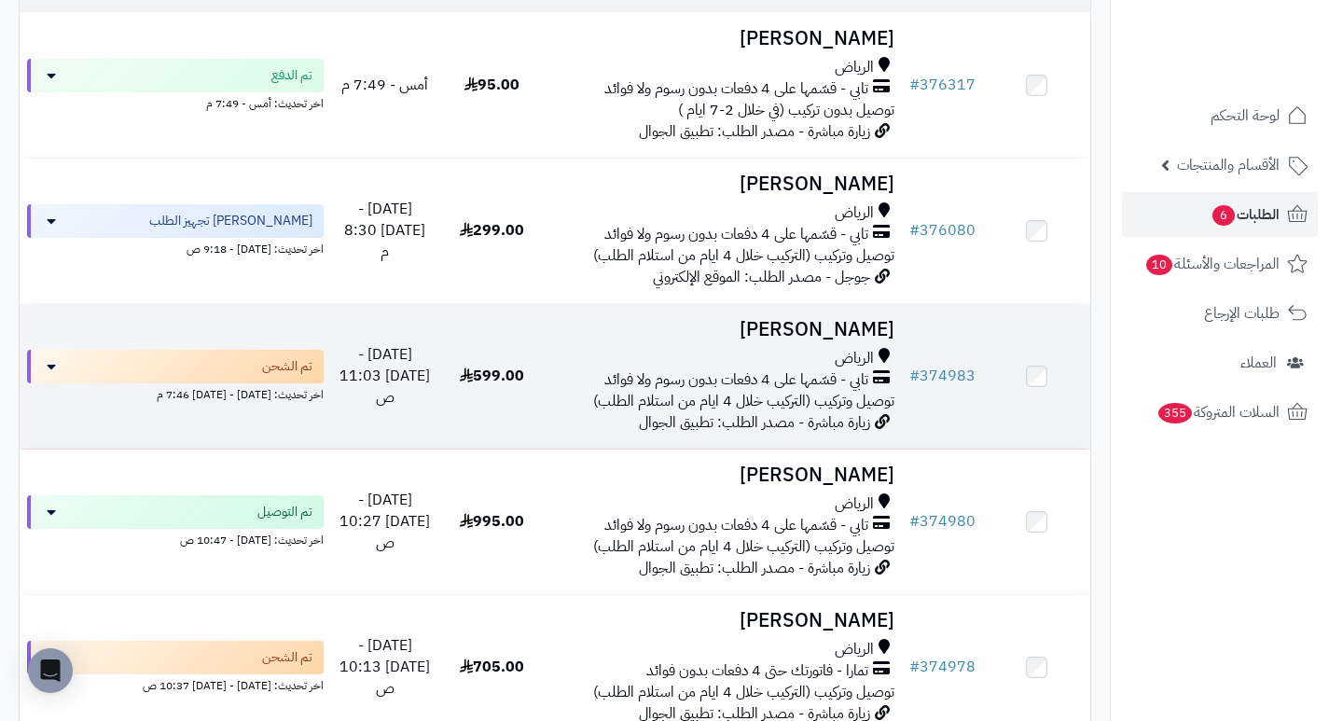
scroll to position [280, 0]
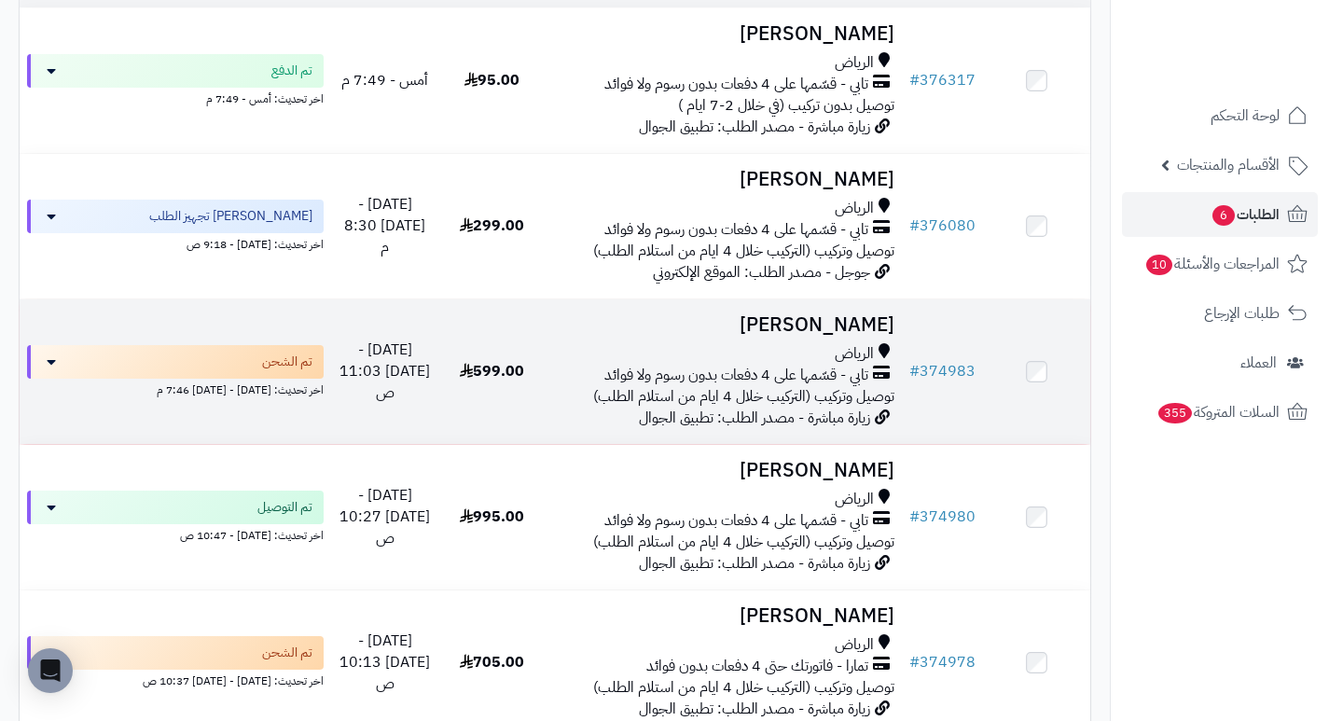
click at [866, 336] on h3 "[PERSON_NAME]" at bounding box center [723, 324] width 341 height 21
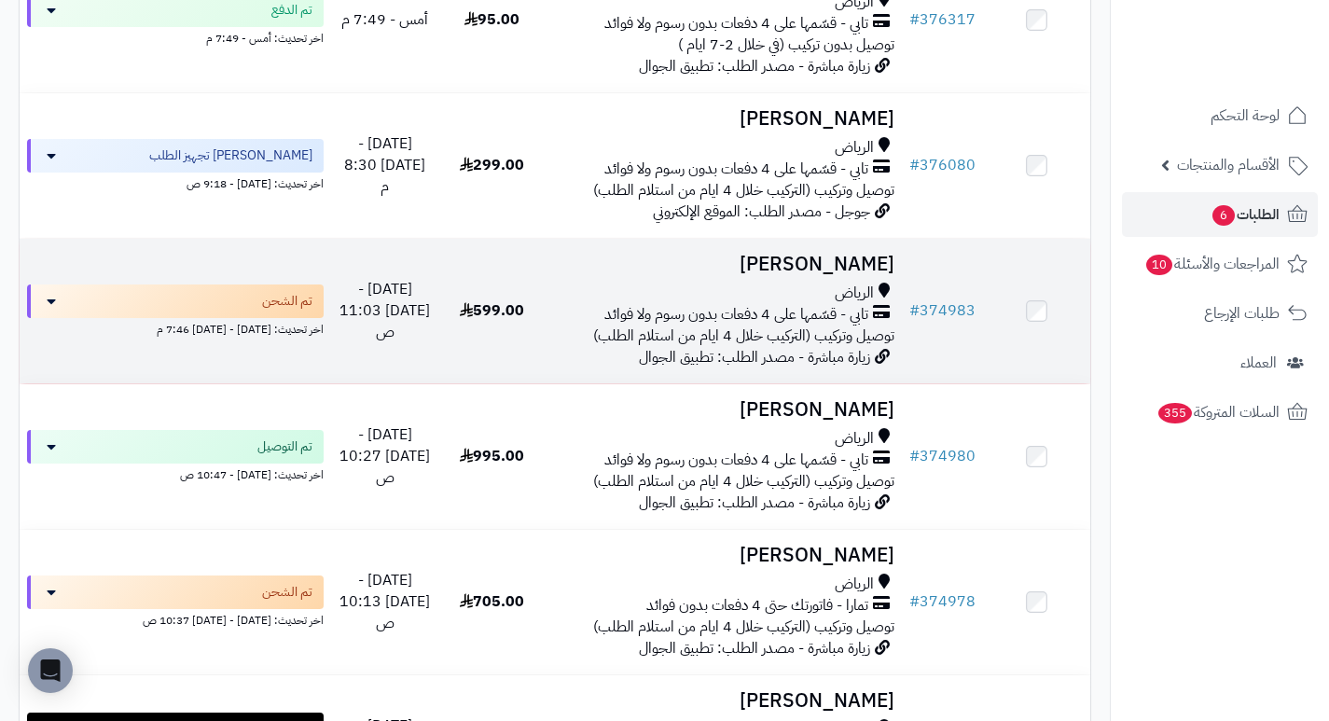
scroll to position [373, 0]
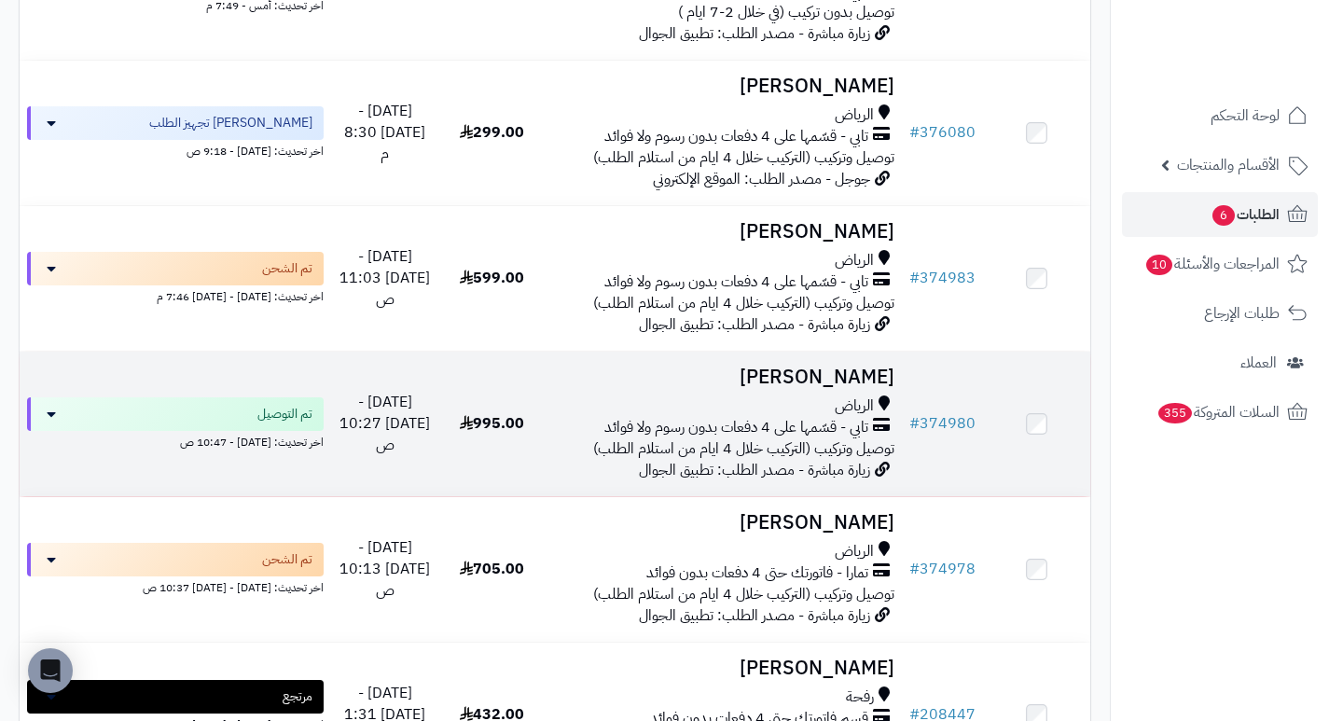
click at [846, 382] on h3 "[PERSON_NAME]" at bounding box center [723, 376] width 341 height 21
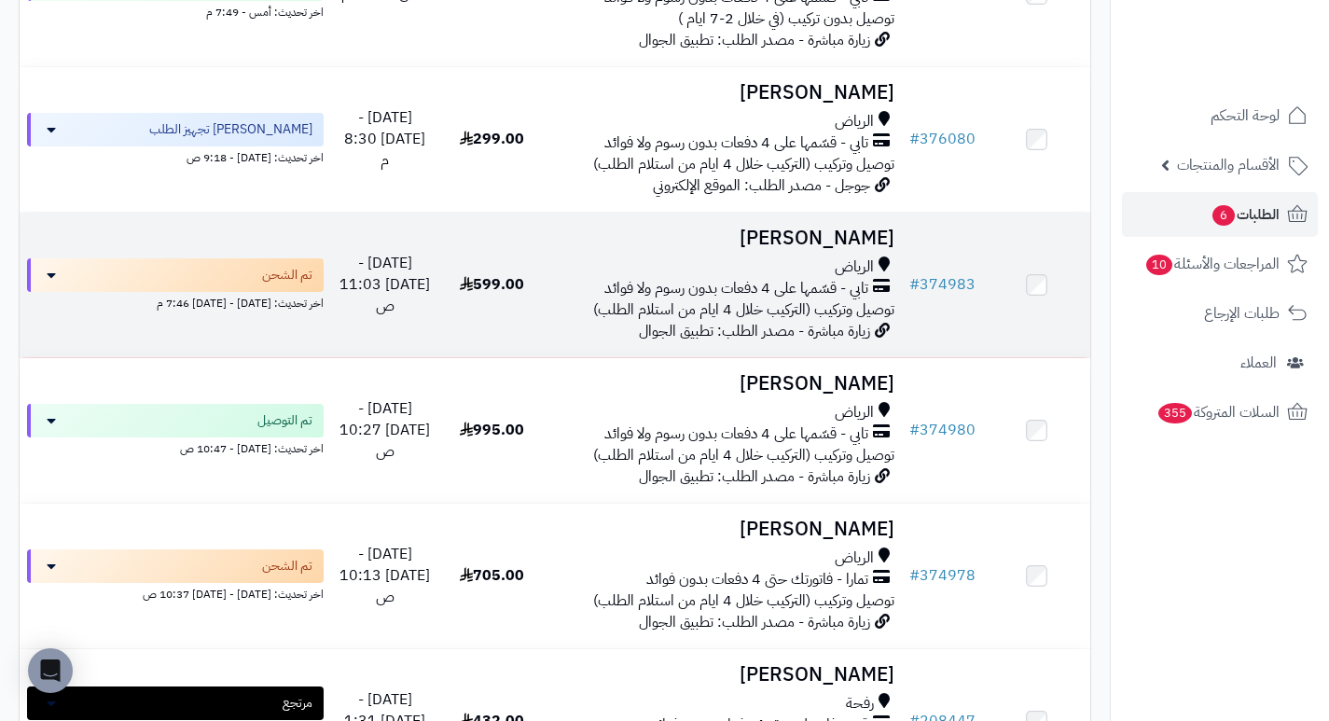
scroll to position [466, 0]
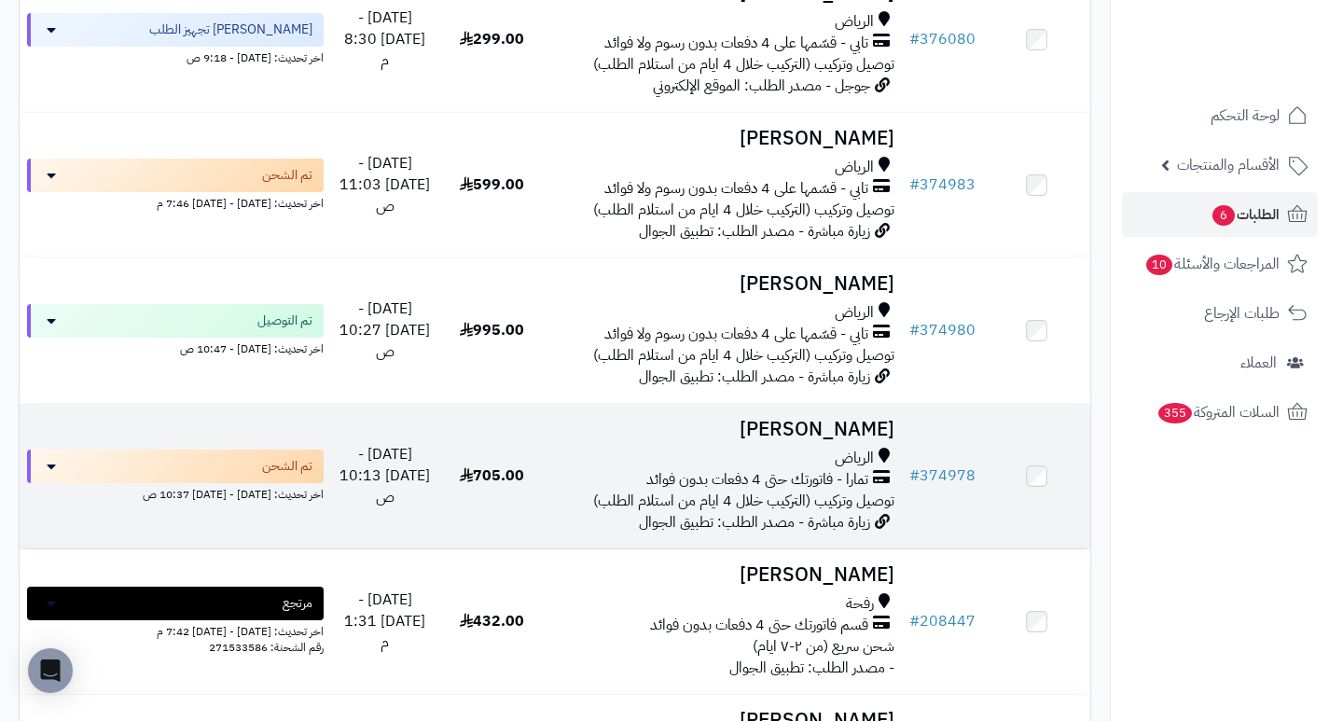
click at [813, 440] on h3 "[PERSON_NAME]" at bounding box center [723, 429] width 341 height 21
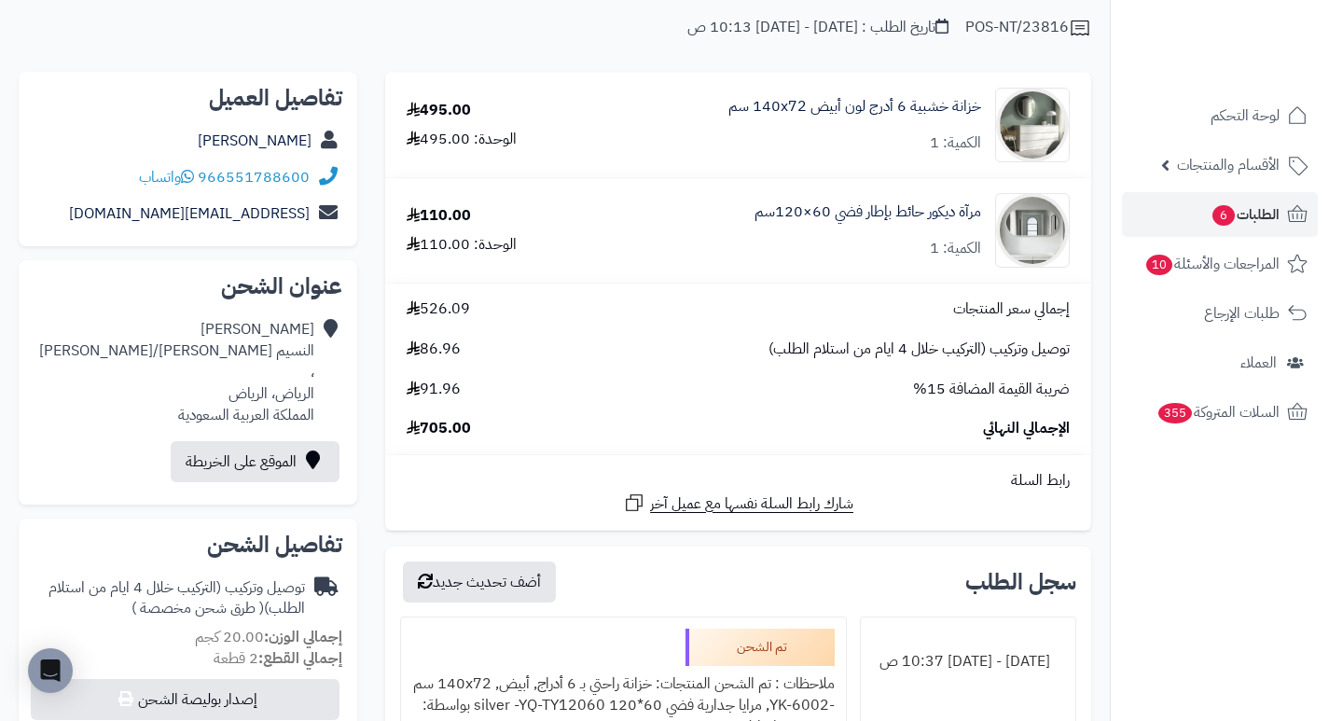
scroll to position [559, 0]
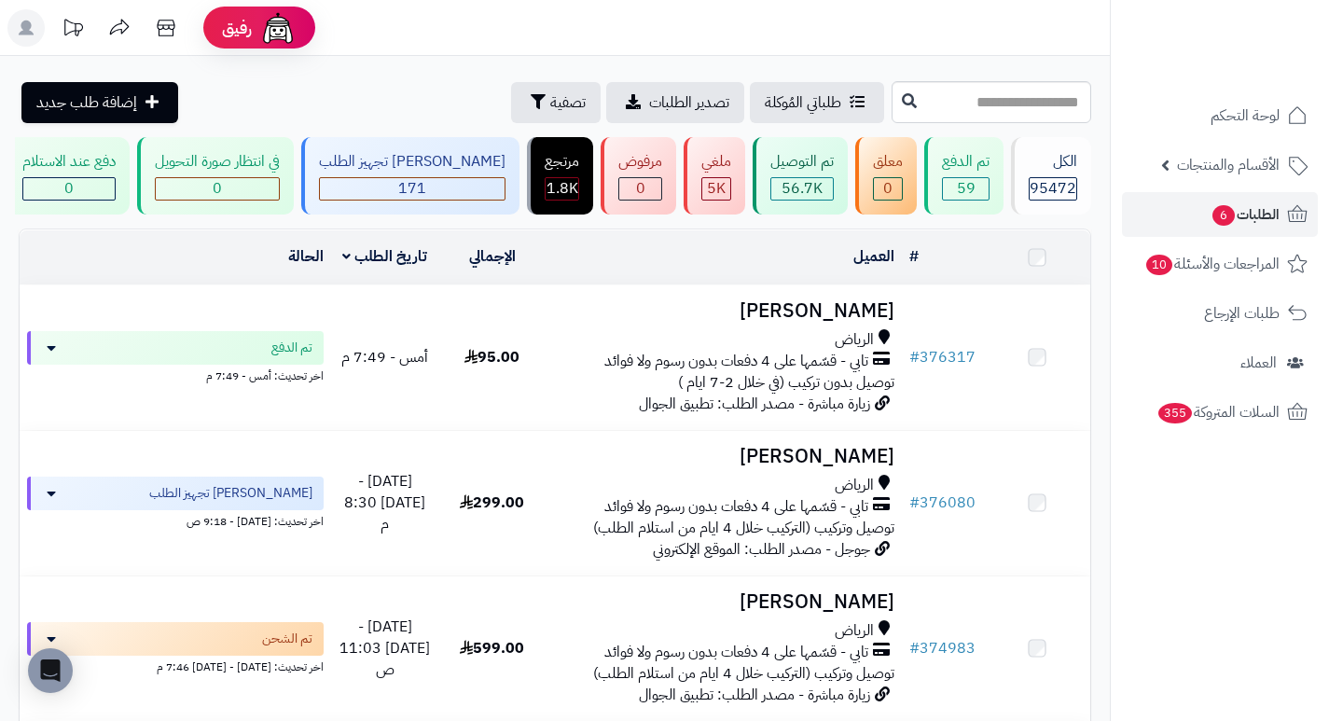
scroll to position [466, 0]
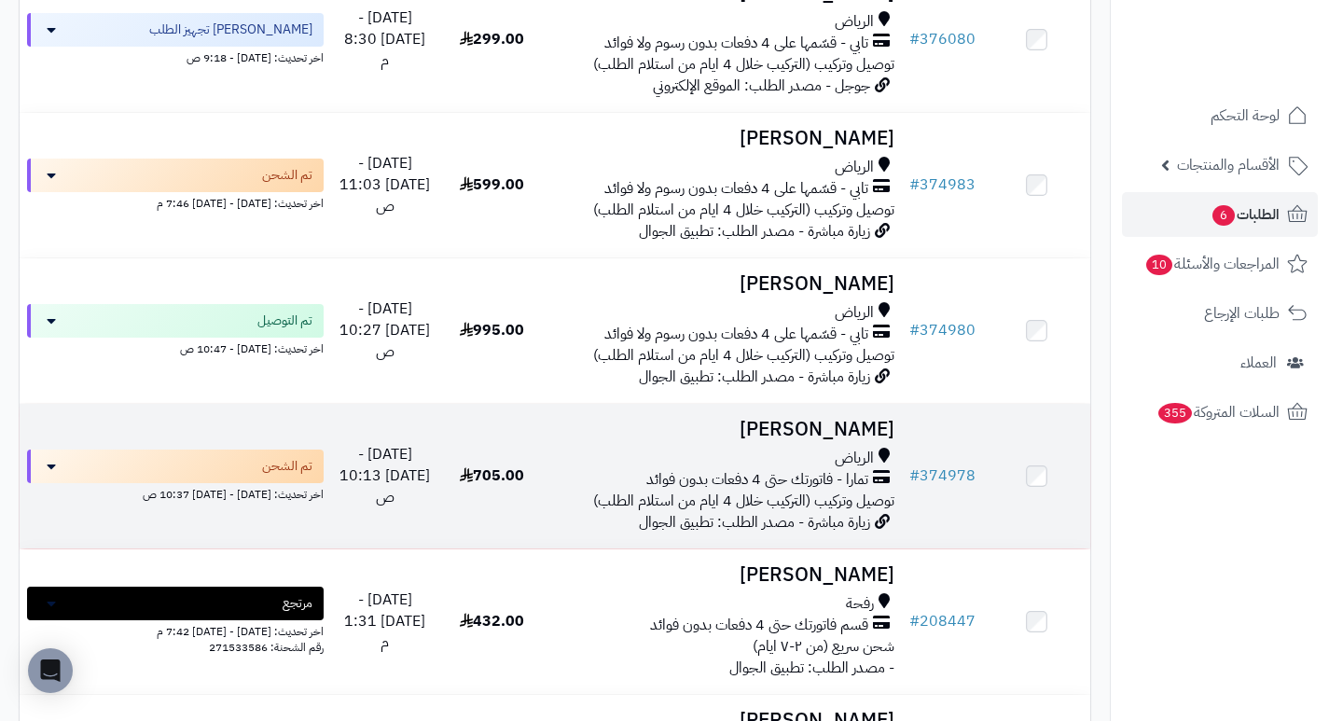
click at [860, 440] on h3 "[PERSON_NAME]" at bounding box center [723, 429] width 341 height 21
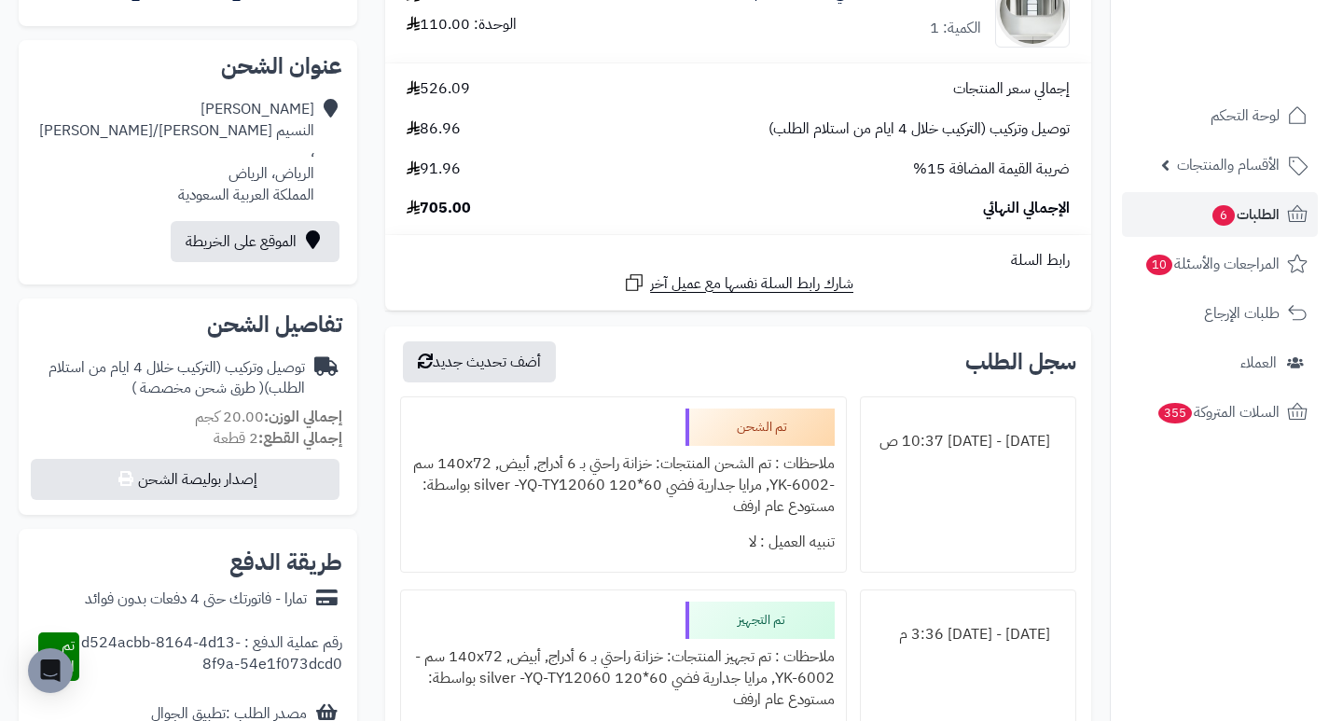
scroll to position [280, 0]
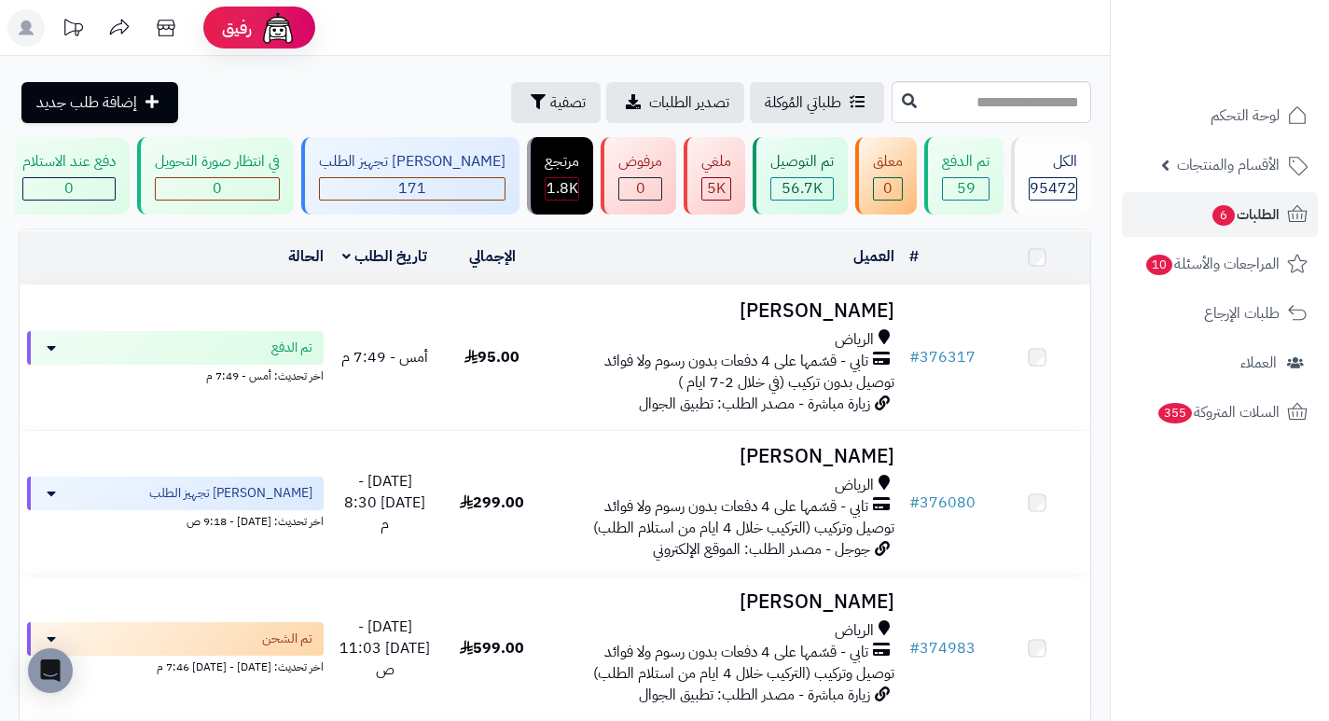
scroll to position [466, 0]
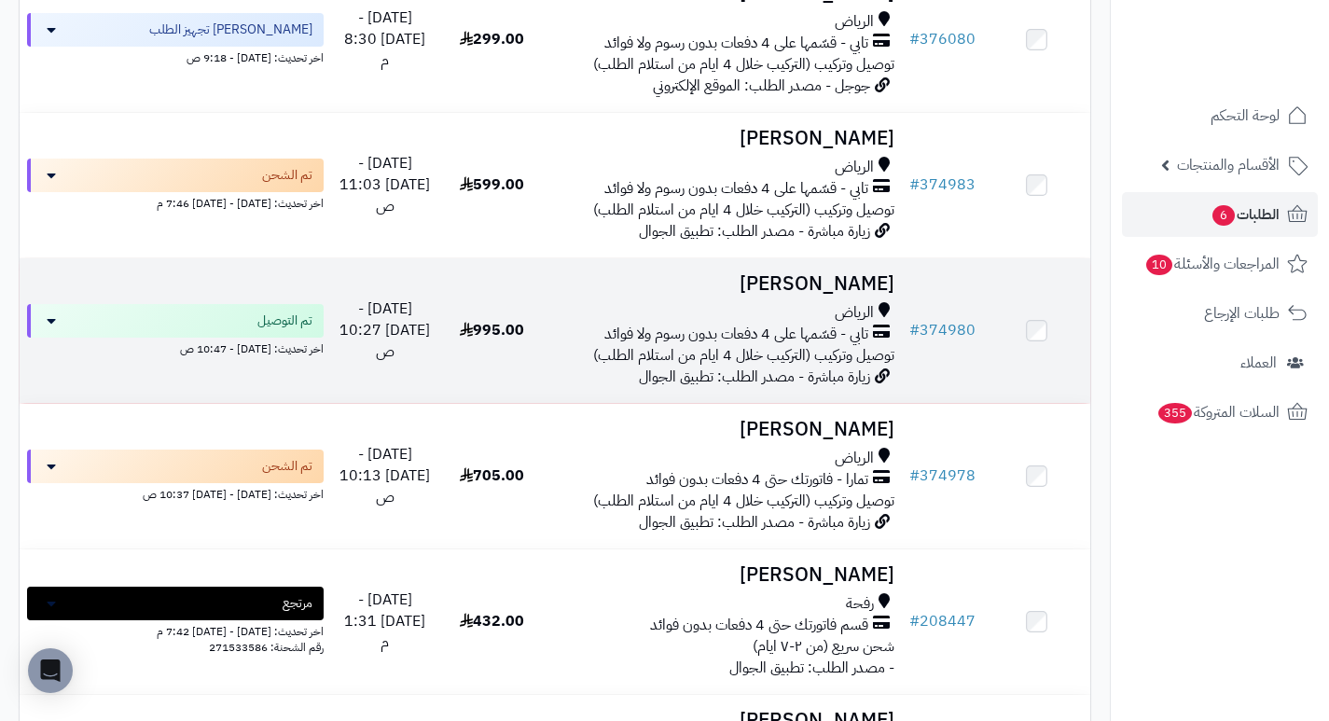
click at [863, 295] on h3 "[PERSON_NAME]" at bounding box center [723, 283] width 341 height 21
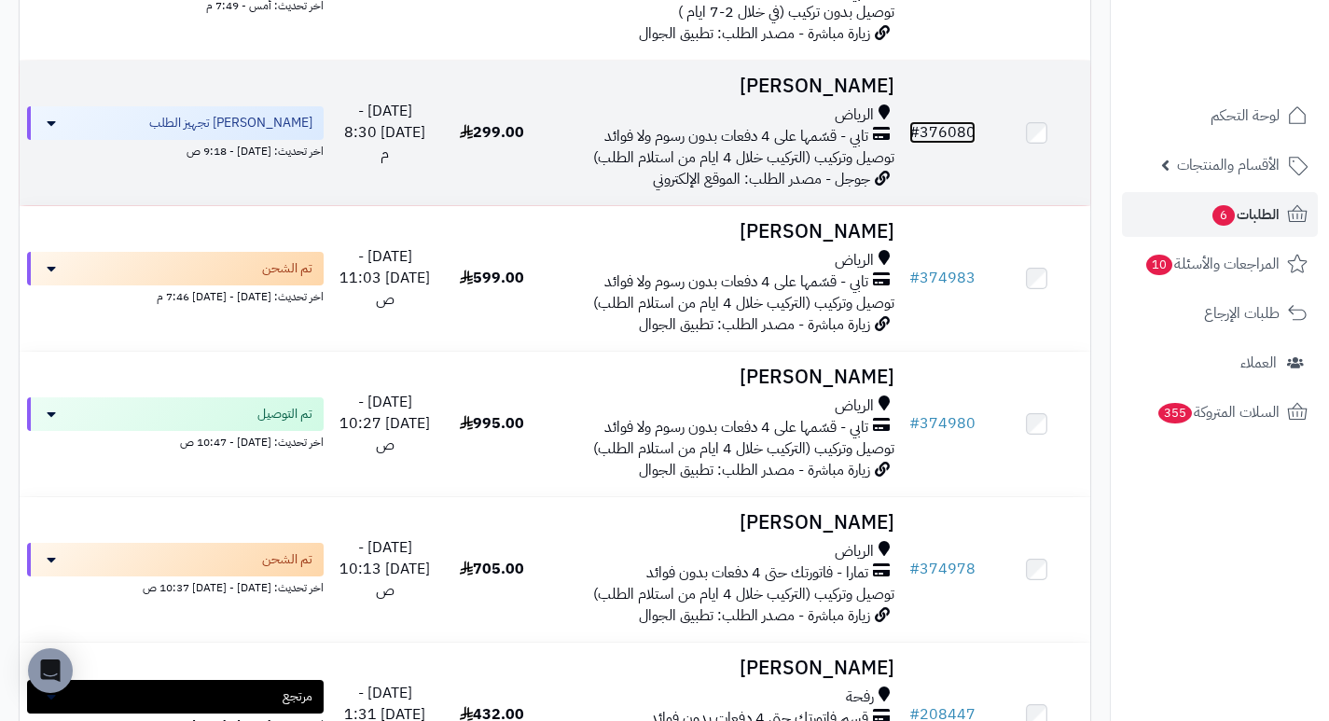
click at [951, 141] on link "# 376080" at bounding box center [942, 132] width 66 height 22
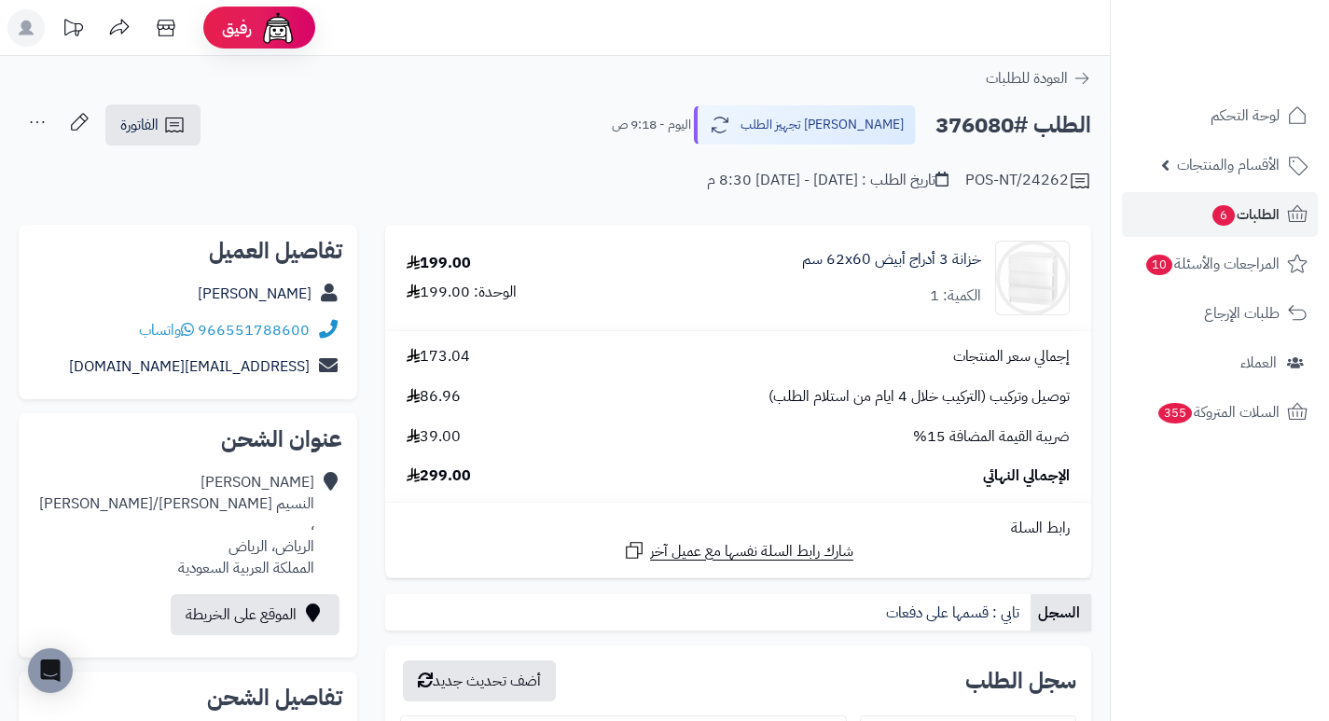
click at [806, 308] on div "خزانة 3 أدراج أبيض ‎62x60 سم‏ الكمية: 1" at bounding box center [855, 278] width 458 height 75
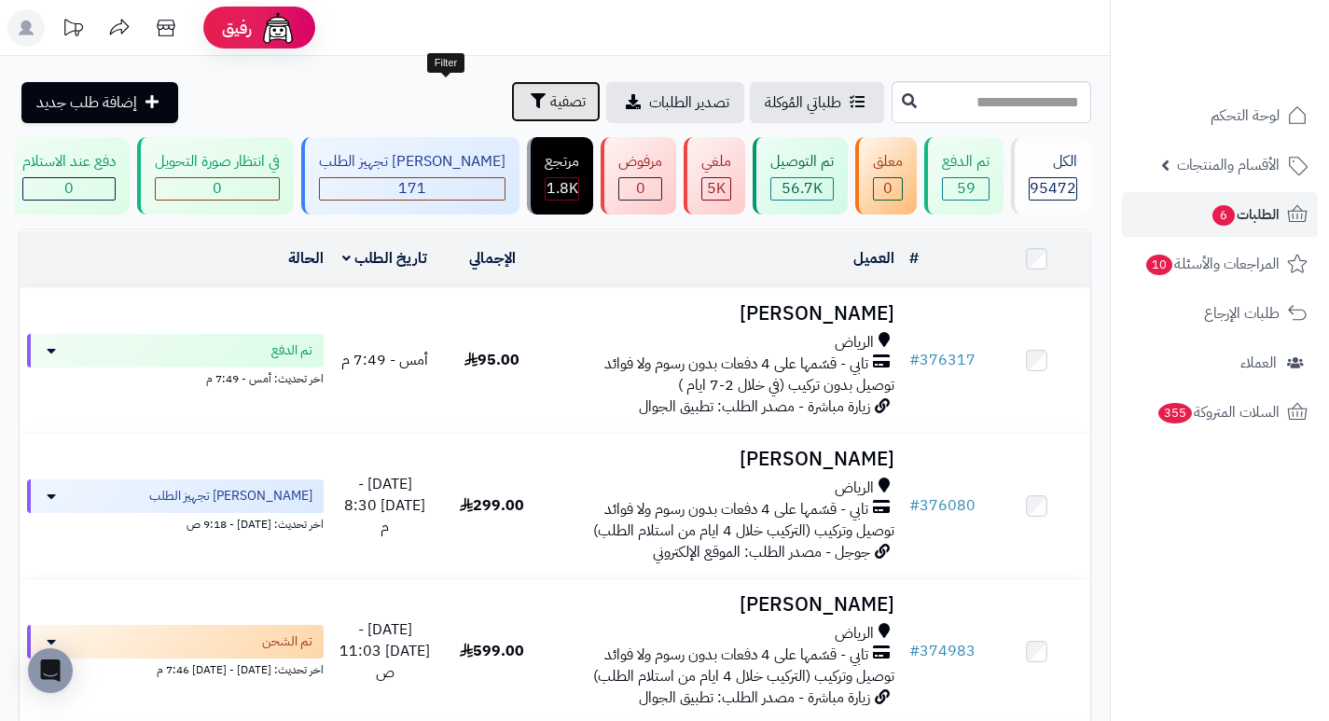
click at [531, 102] on icon "button" at bounding box center [538, 100] width 15 height 15
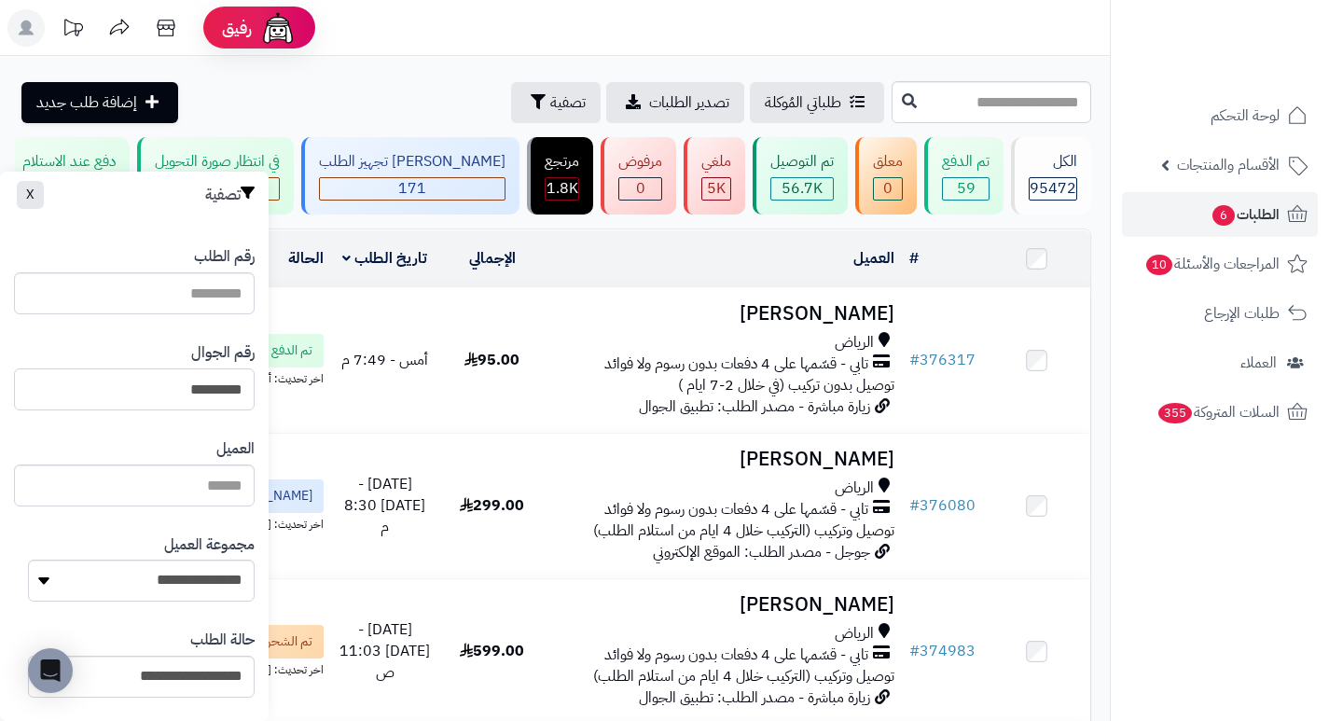
click at [150, 390] on input "*********" at bounding box center [134, 389] width 241 height 42
click at [149, 390] on input "*********" at bounding box center [134, 389] width 241 height 42
type input "*********"
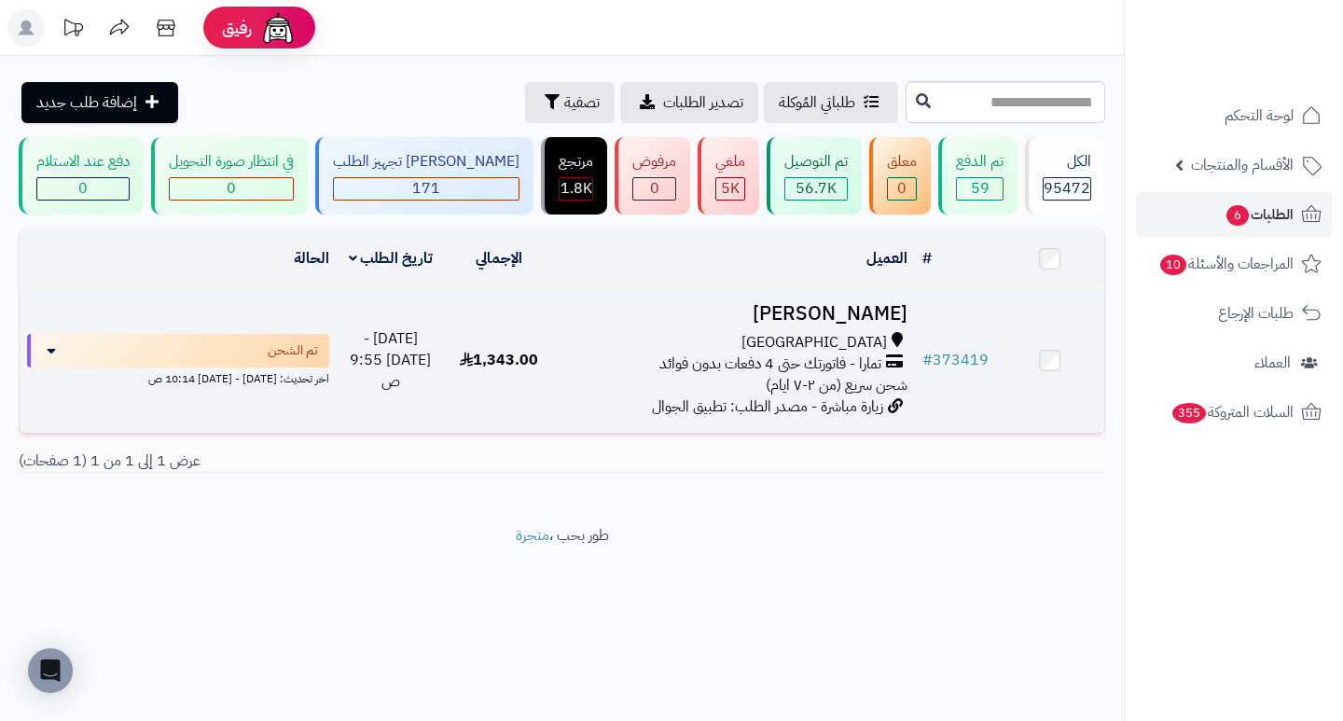
click at [857, 324] on h3 "محمد عسيري" at bounding box center [733, 313] width 346 height 21
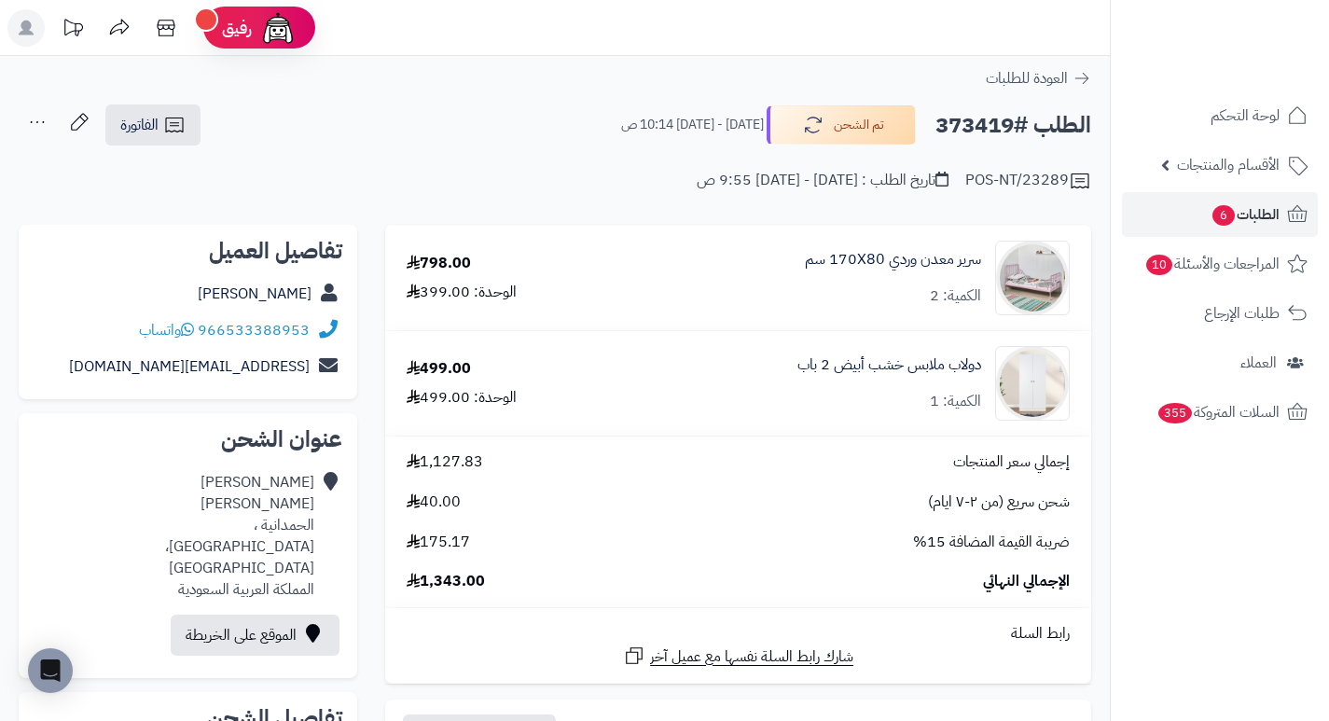
click at [978, 131] on h2 "الطلب #373419" at bounding box center [1013, 125] width 156 height 38
copy h2 "373419"
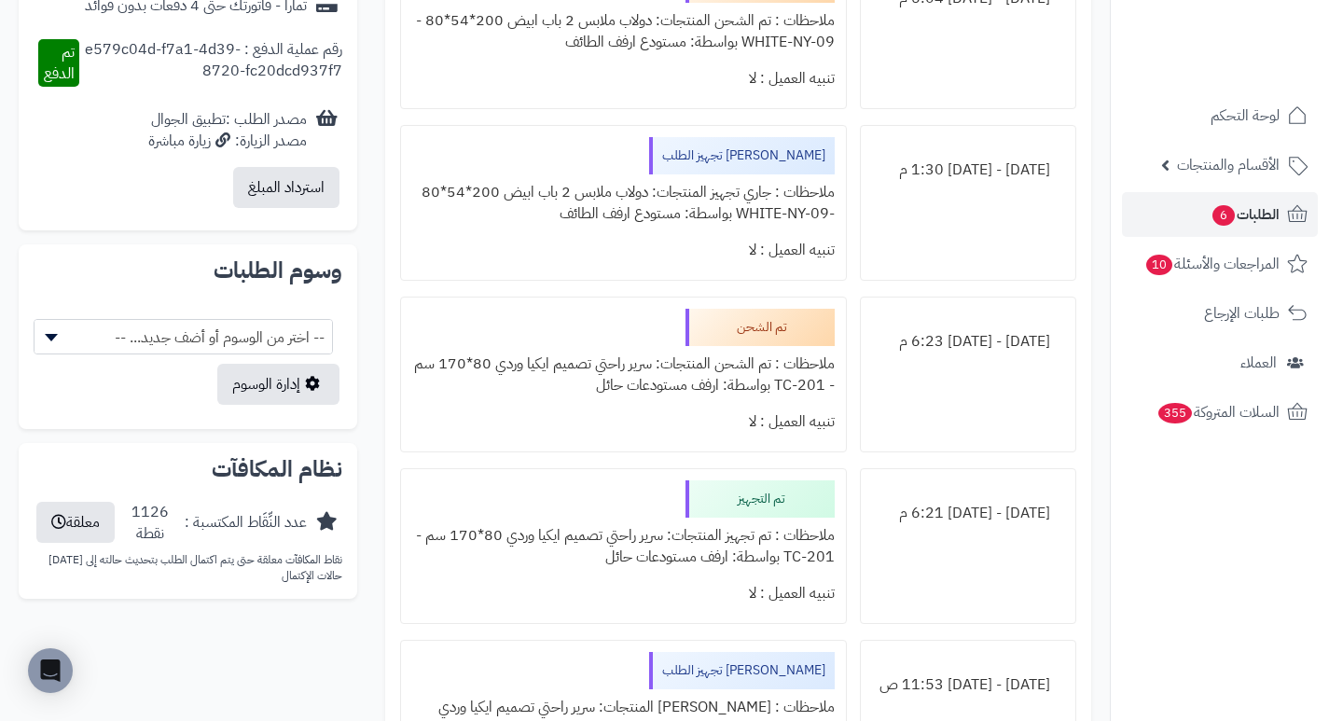
scroll to position [653, 0]
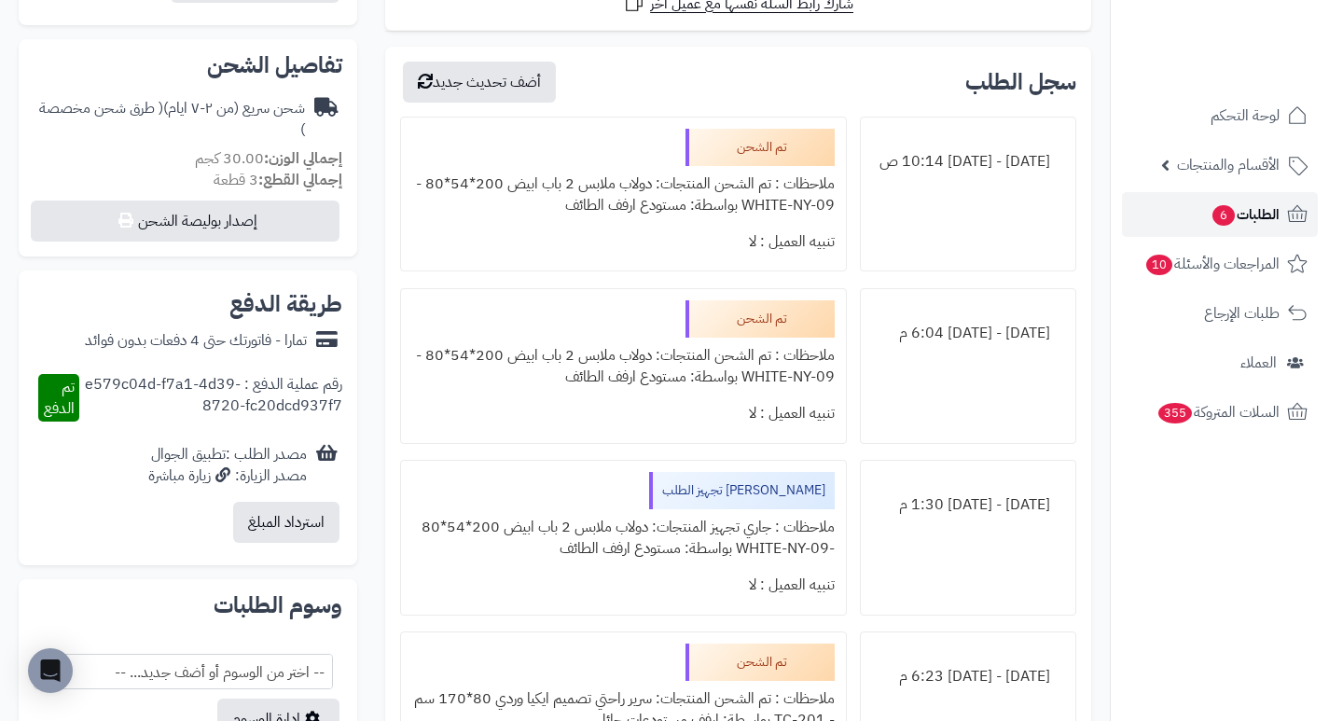
click at [1231, 218] on span "6" at bounding box center [1223, 215] width 22 height 21
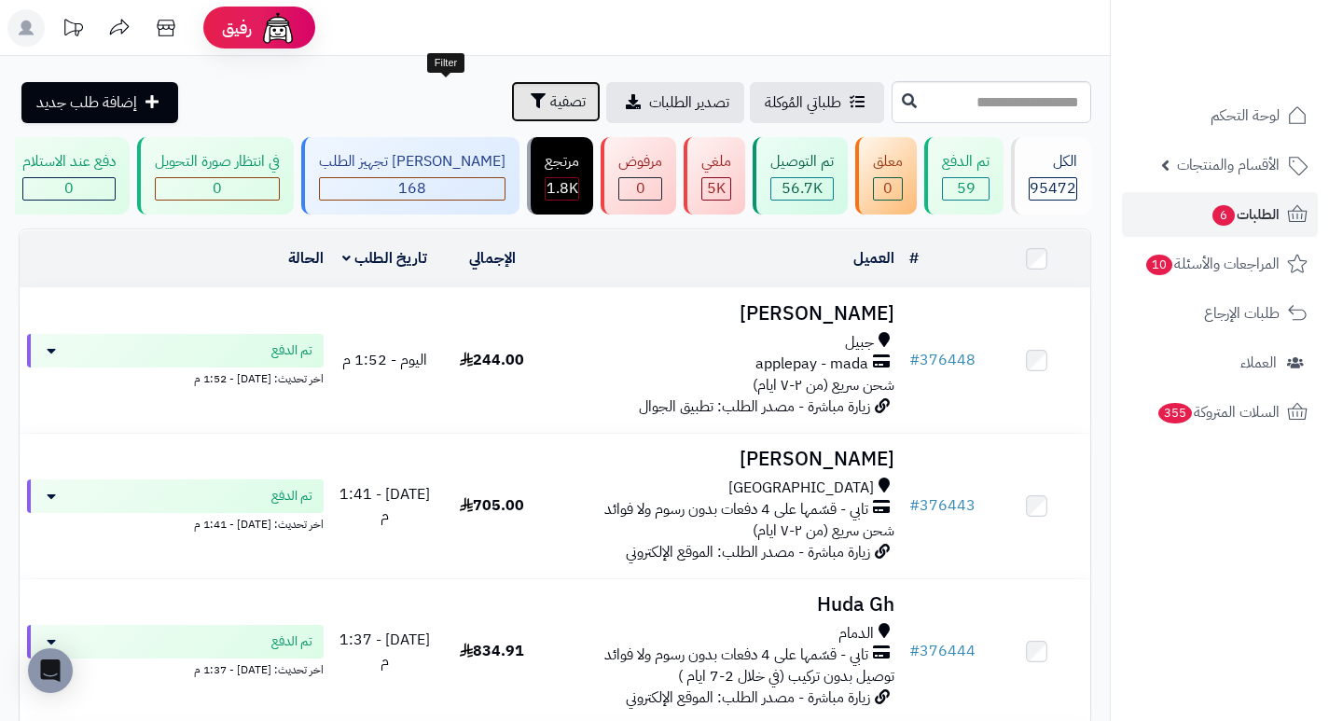
click at [531, 101] on icon "button" at bounding box center [538, 100] width 15 height 15
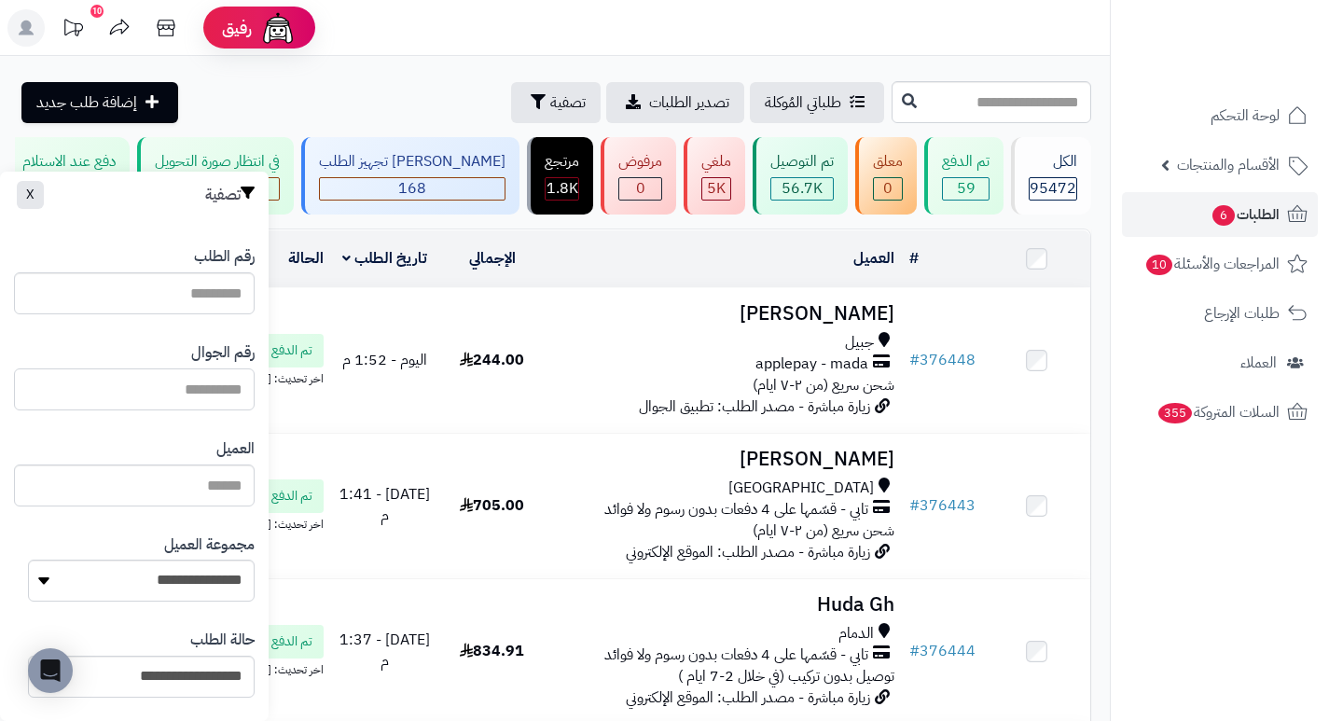
paste input "********"
type input "********"
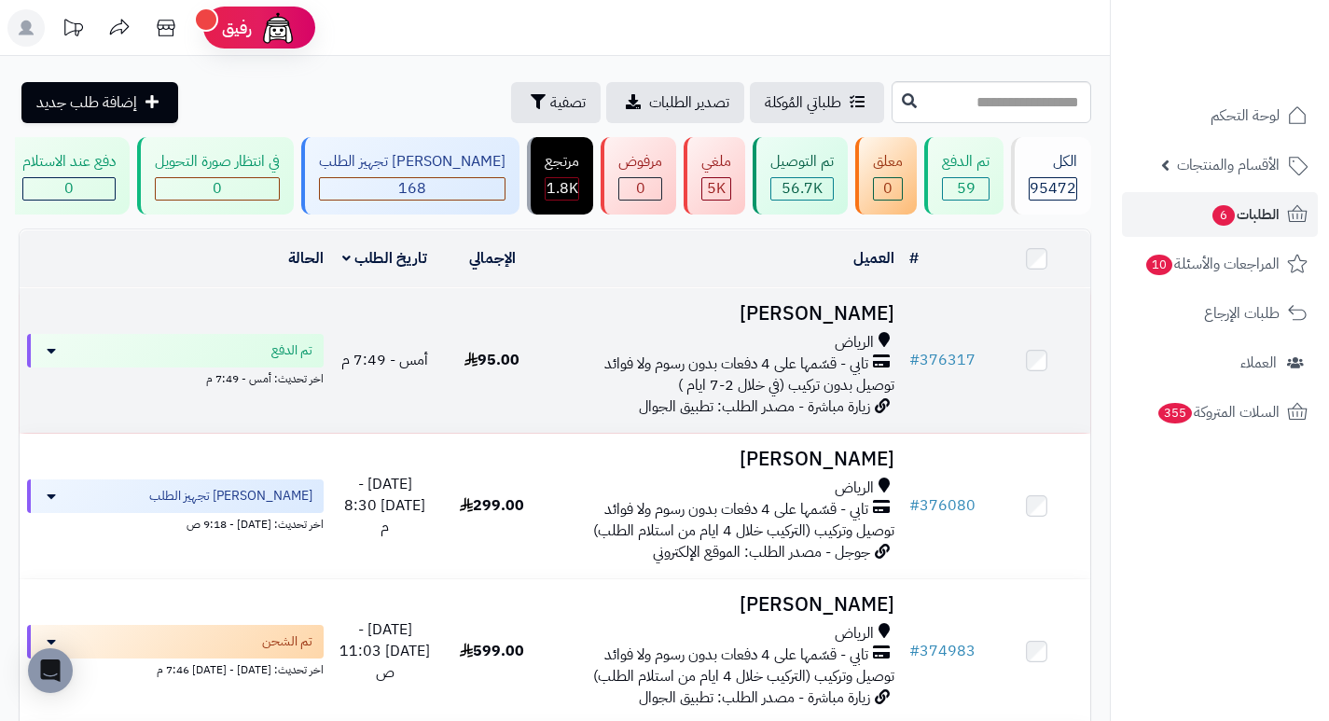
click at [840, 318] on h3 "[PERSON_NAME]" at bounding box center [723, 313] width 341 height 21
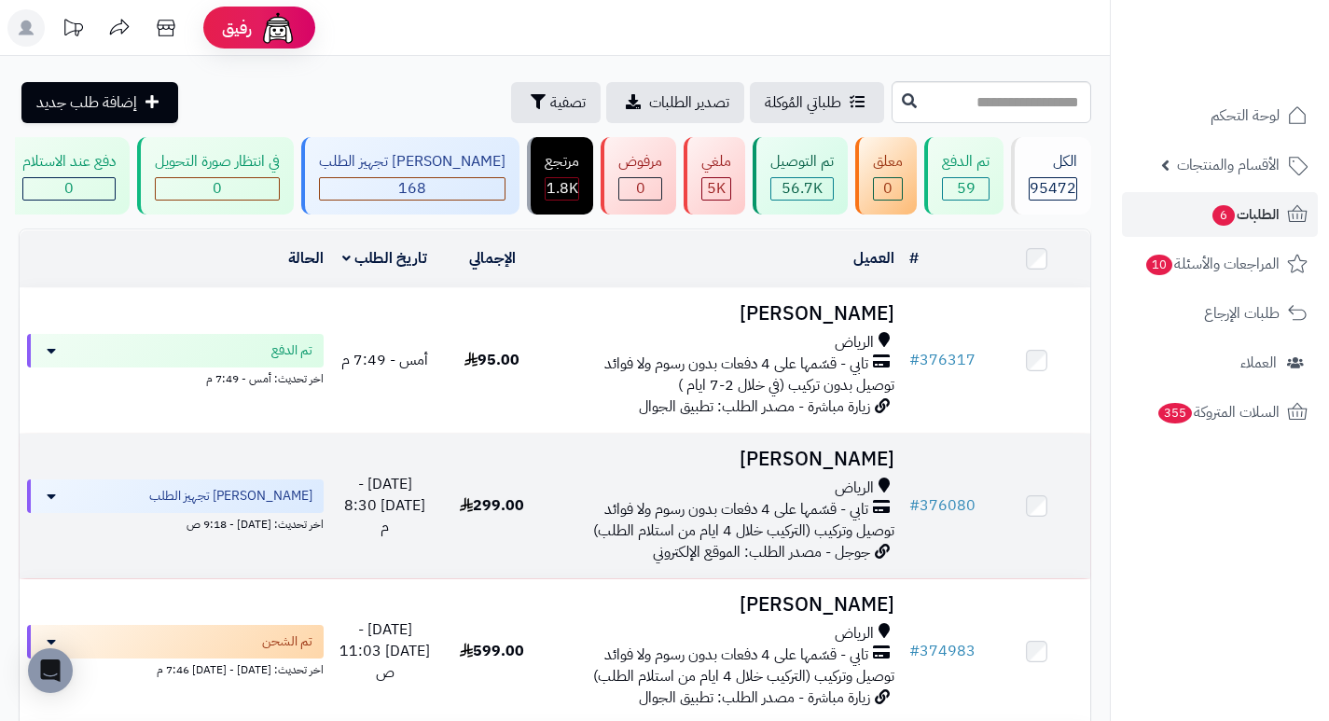
click at [833, 470] on h3 "[PERSON_NAME]" at bounding box center [723, 458] width 341 height 21
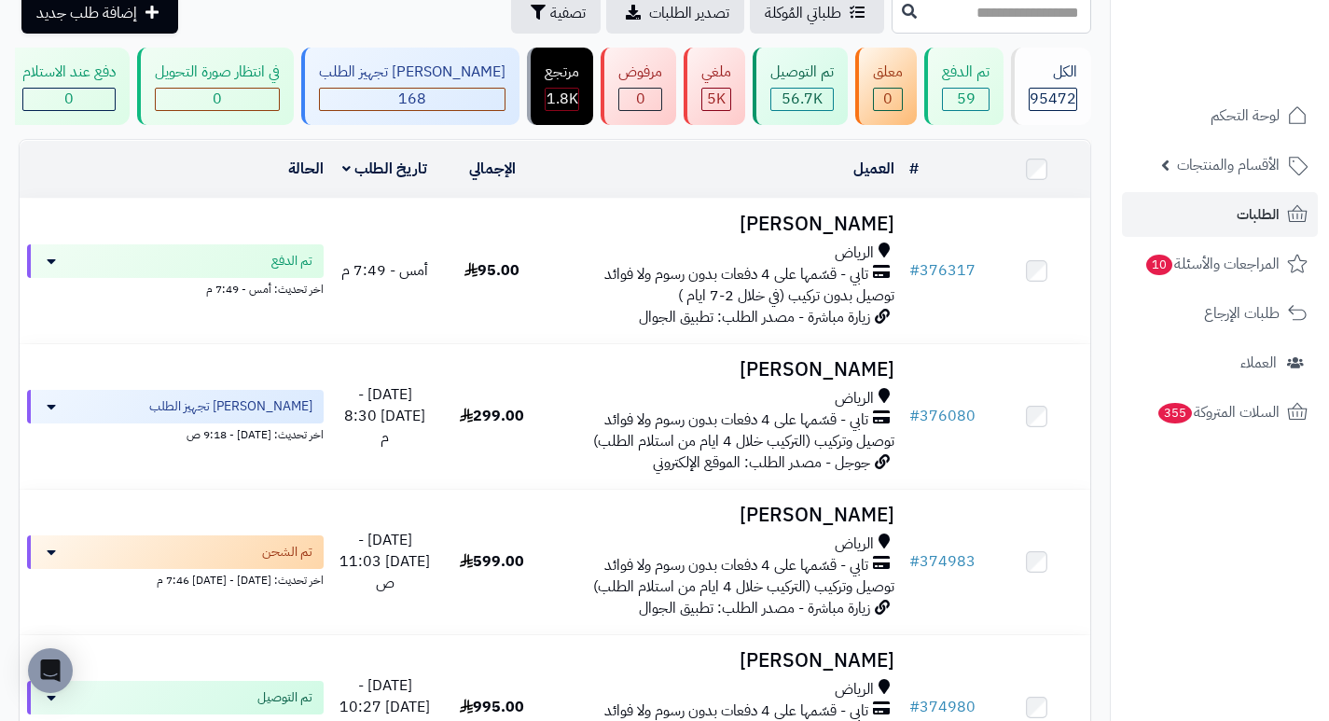
scroll to position [186, 0]
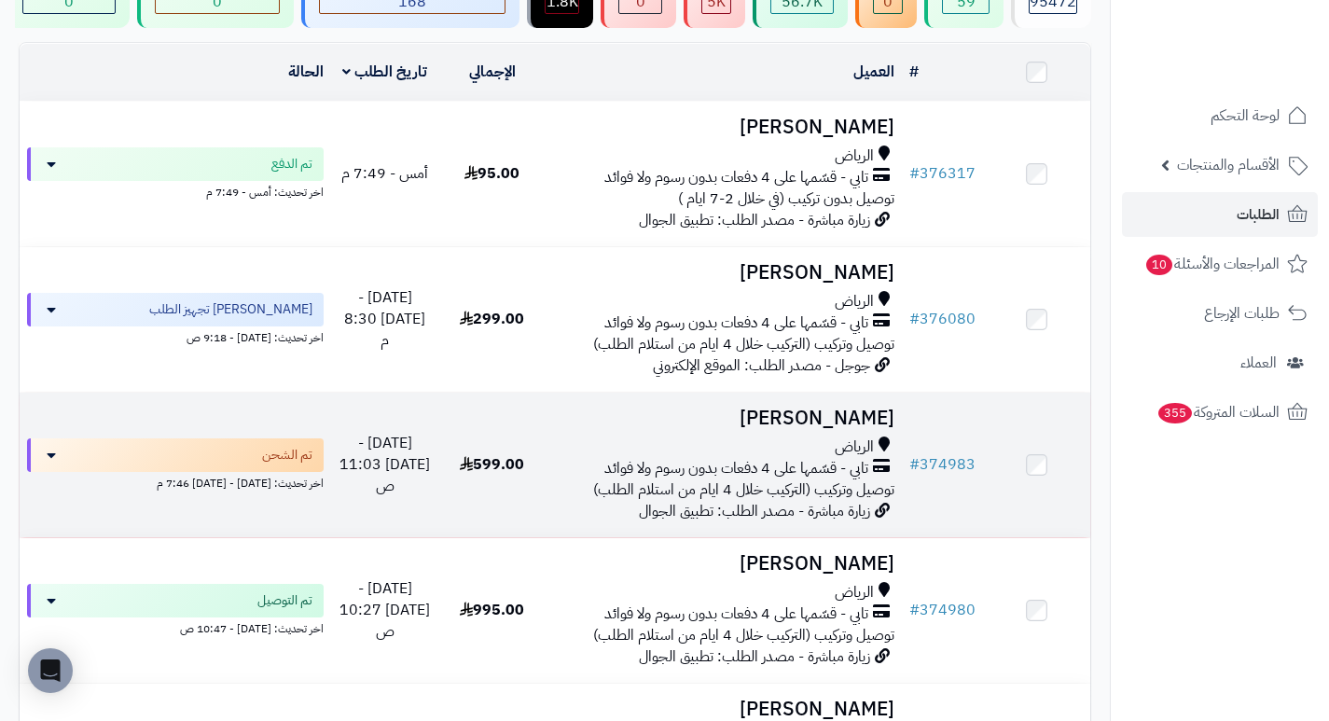
click at [812, 429] on h3 "[PERSON_NAME]" at bounding box center [723, 417] width 341 height 21
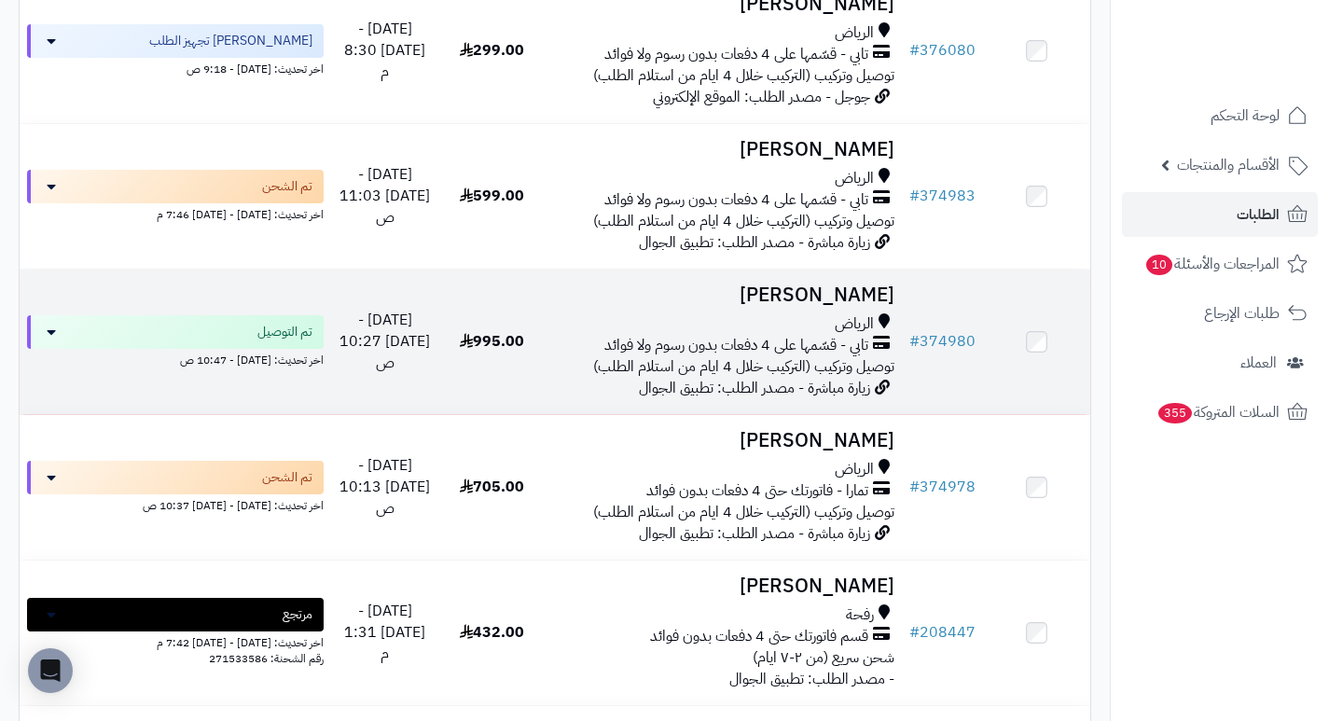
scroll to position [466, 0]
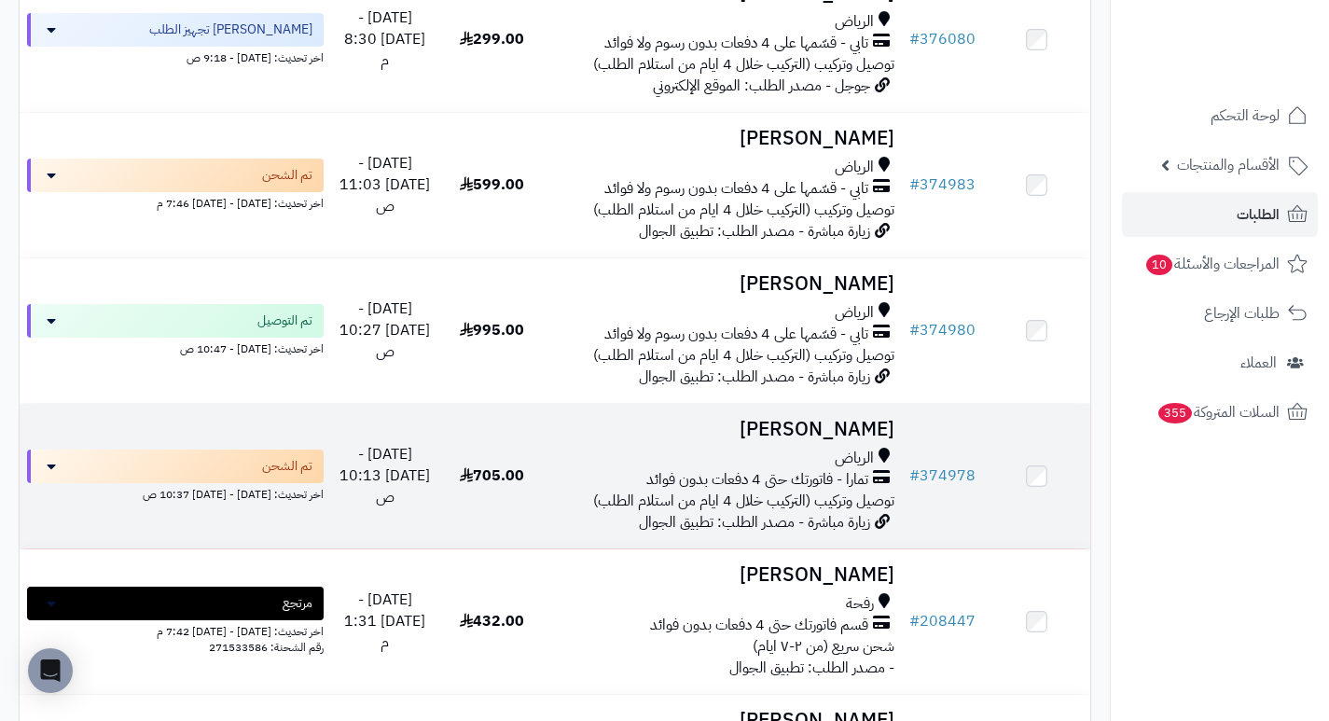
click at [799, 437] on h3 "[PERSON_NAME]" at bounding box center [723, 429] width 341 height 21
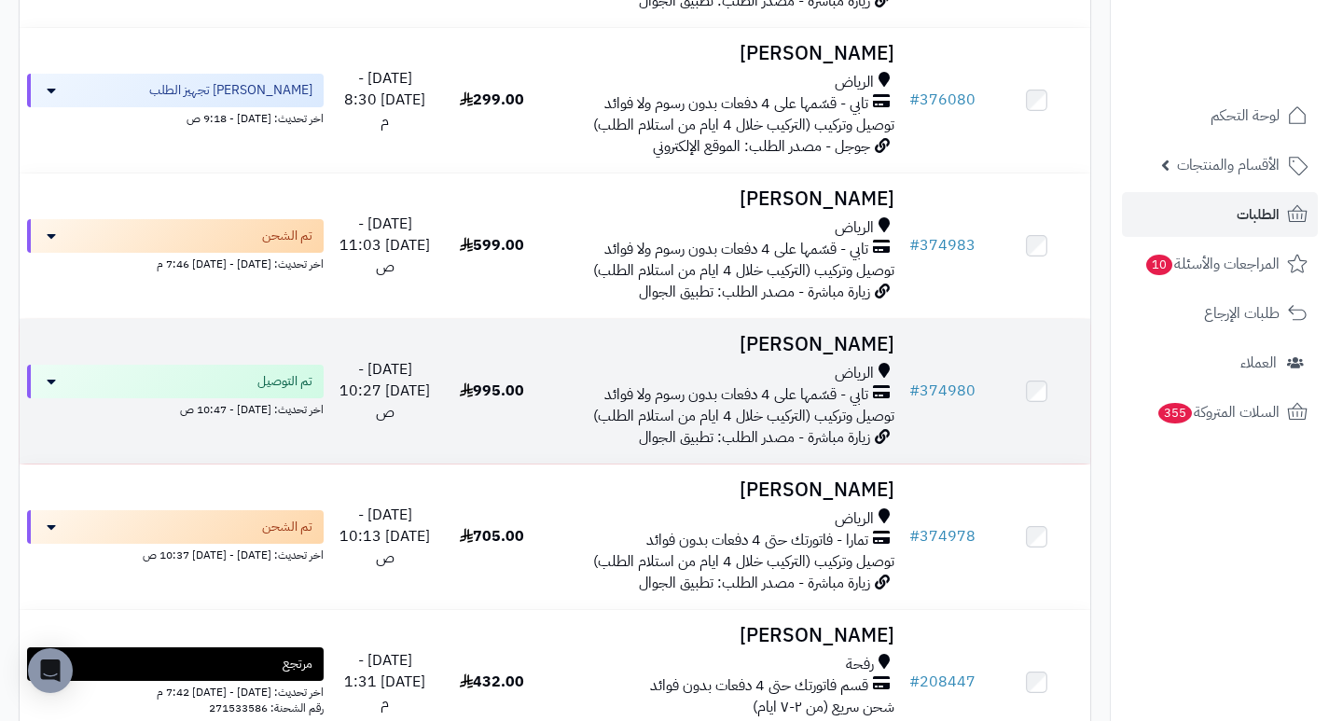
scroll to position [373, 0]
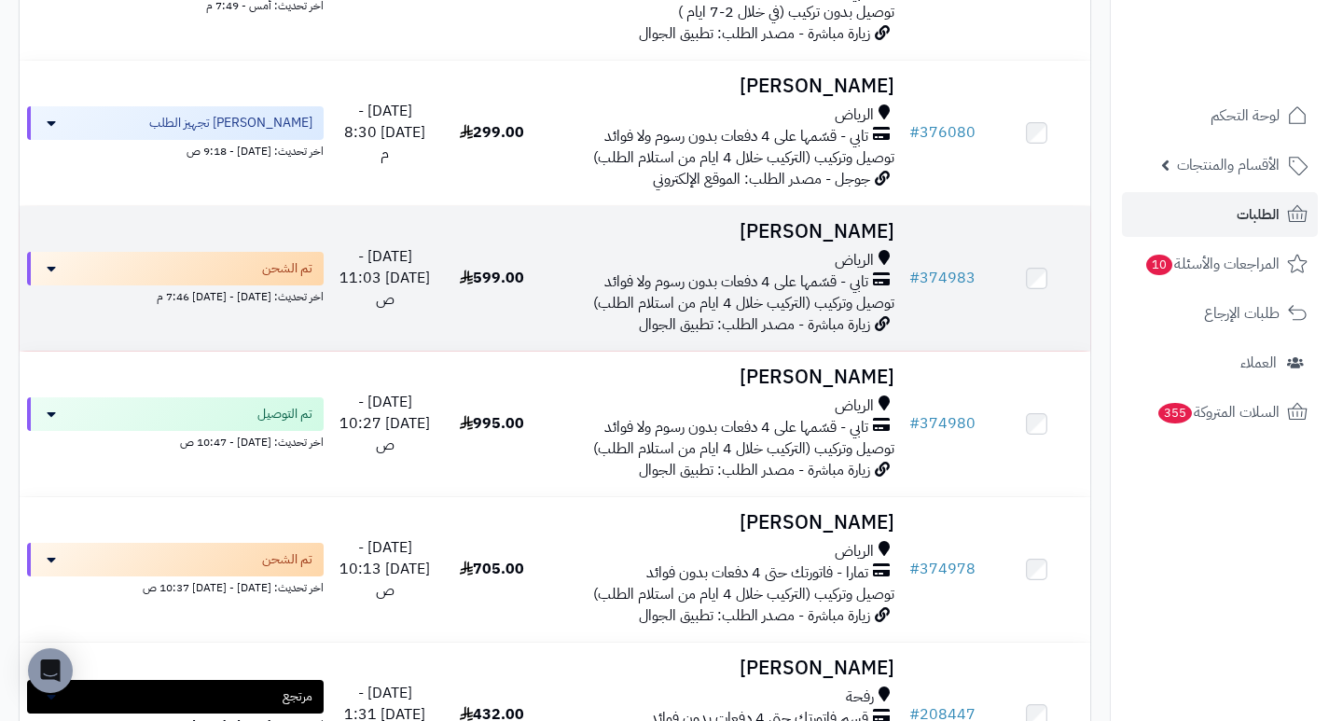
click at [806, 242] on h3 "[PERSON_NAME]" at bounding box center [723, 231] width 341 height 21
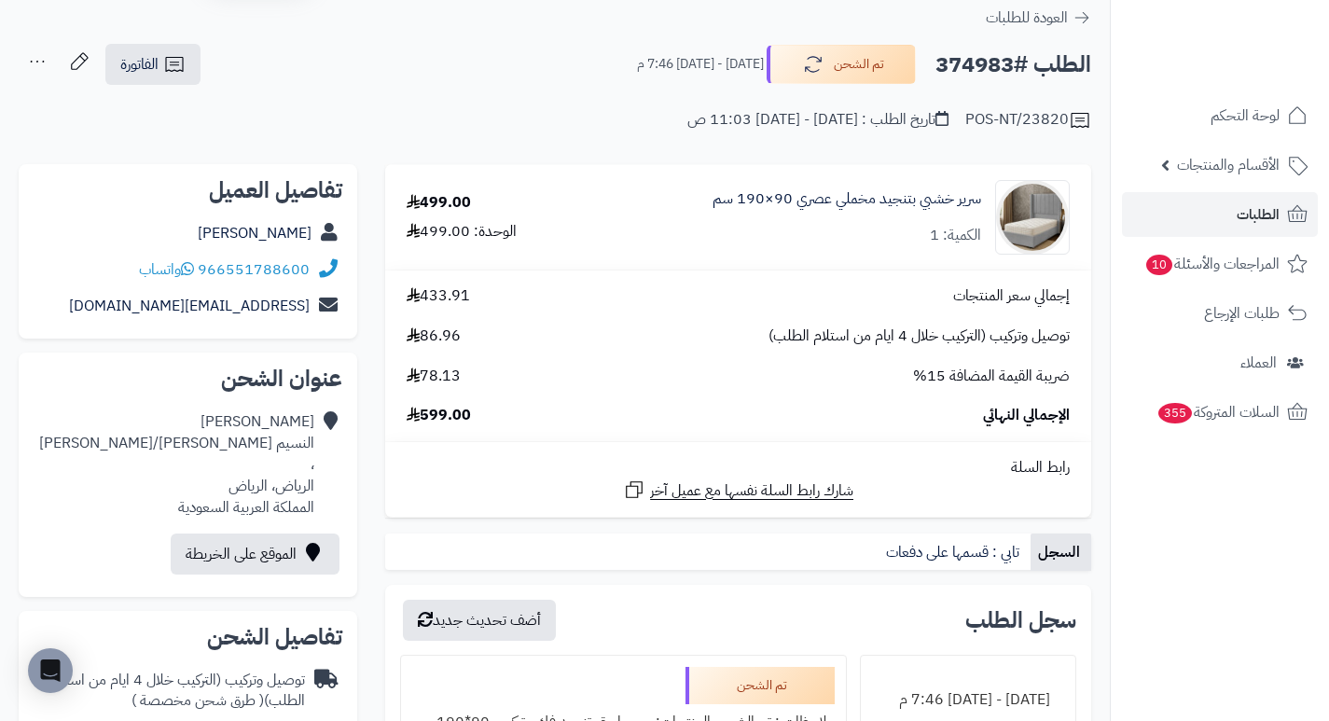
scroll to position [93, 0]
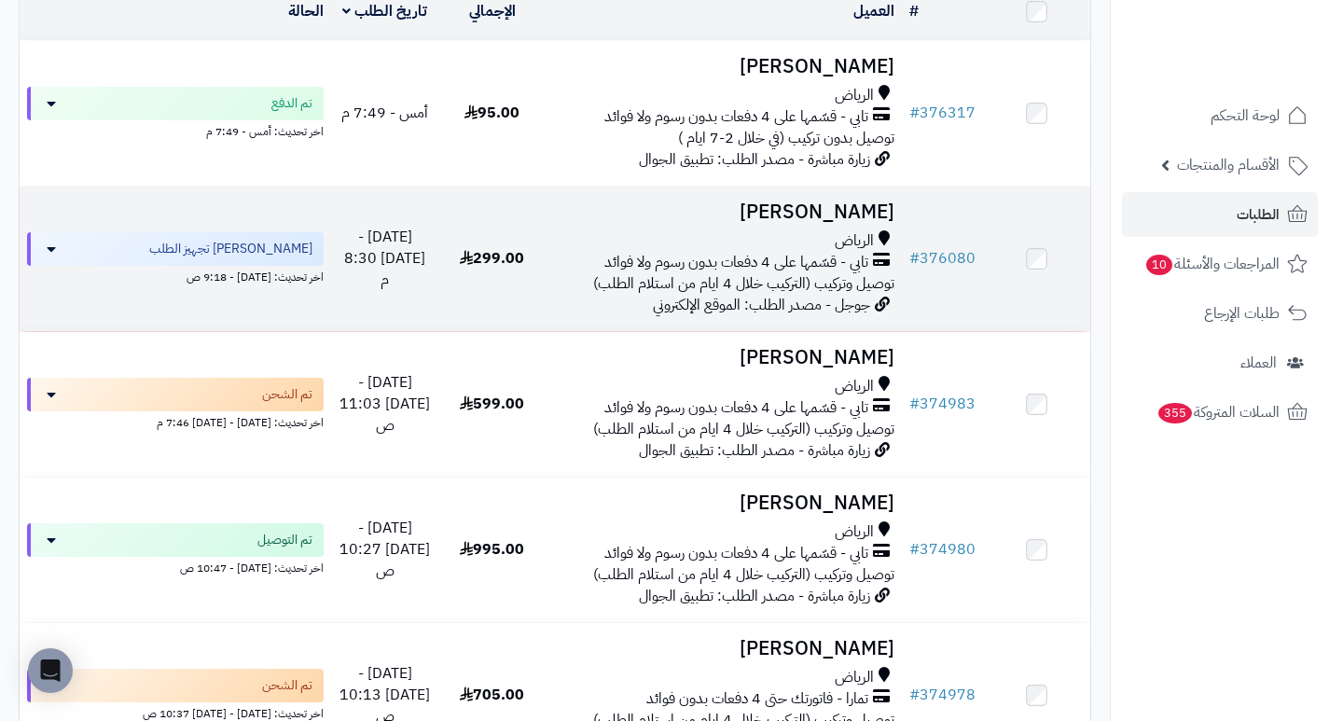
scroll to position [280, 0]
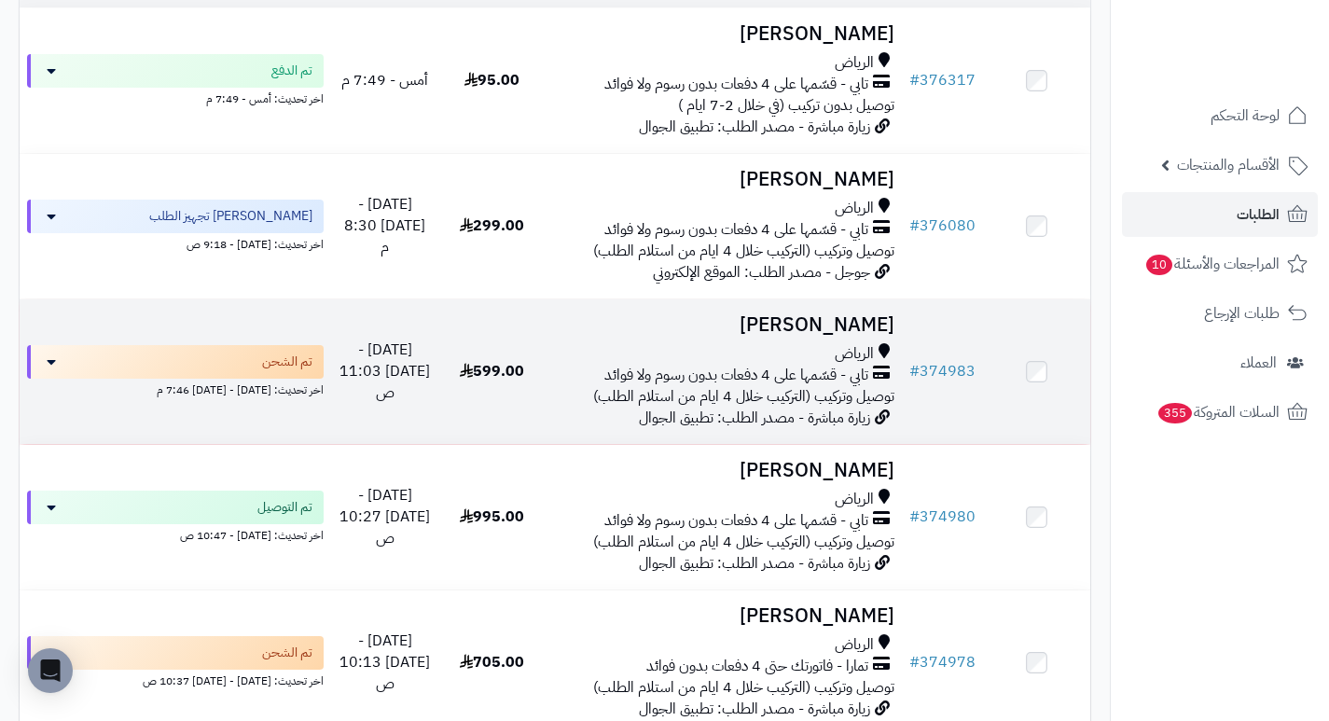
click at [839, 336] on h3 "[PERSON_NAME]" at bounding box center [723, 324] width 341 height 21
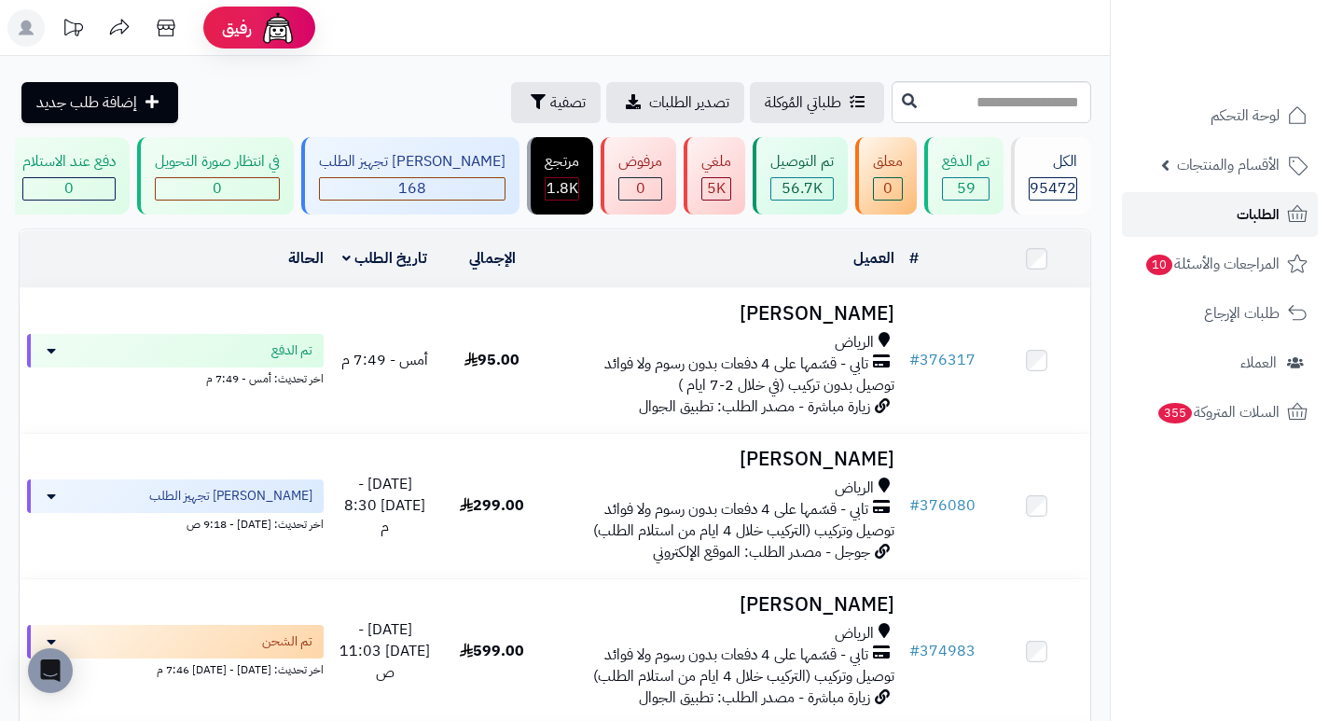
click at [1209, 207] on link "الطلبات" at bounding box center [1220, 214] width 196 height 45
